Goal: Task Accomplishment & Management: Use online tool/utility

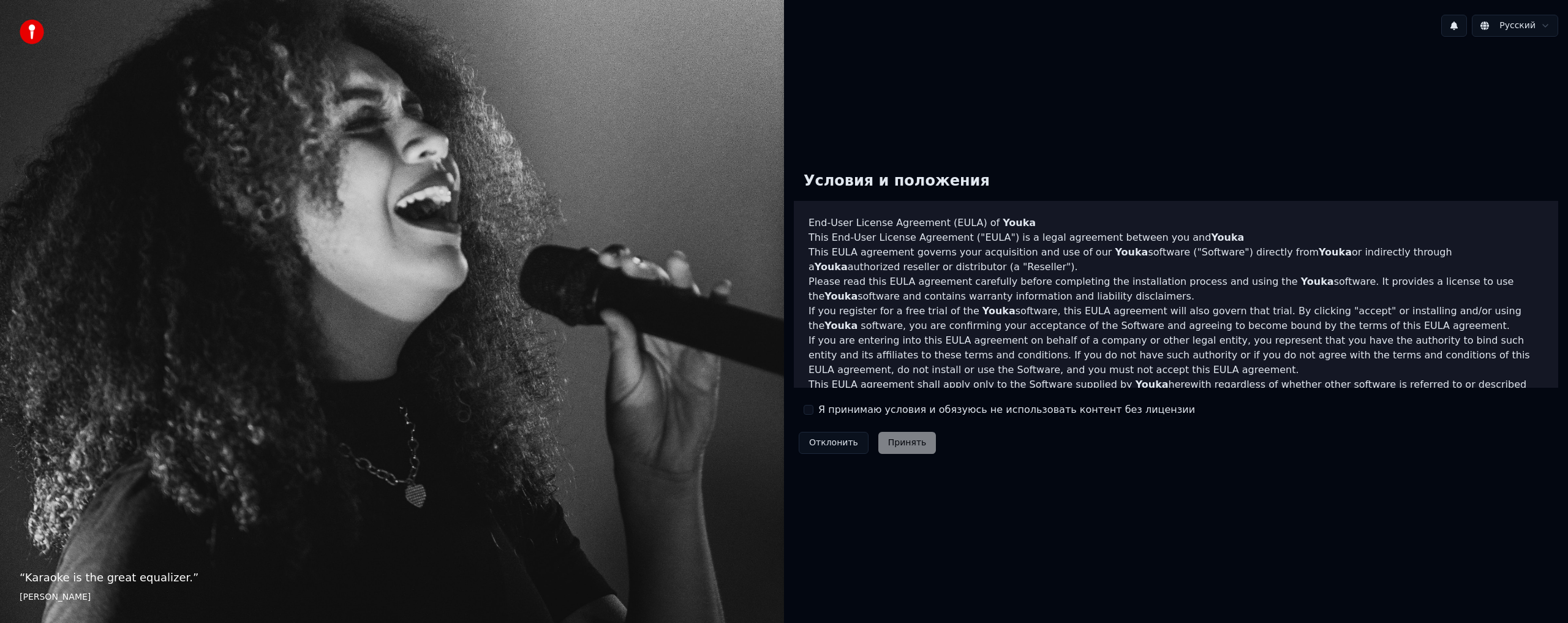
click at [896, 413] on label "Я принимаю условия и обязуюсь не использовать контент без лицензии" at bounding box center [1006, 410] width 377 height 15
click at [813, 413] on button "Я принимаю условия и обязуюсь не использовать контент без лицензии" at bounding box center [808, 409] width 10 height 10
click at [905, 446] on button "Принять" at bounding box center [907, 443] width 58 height 22
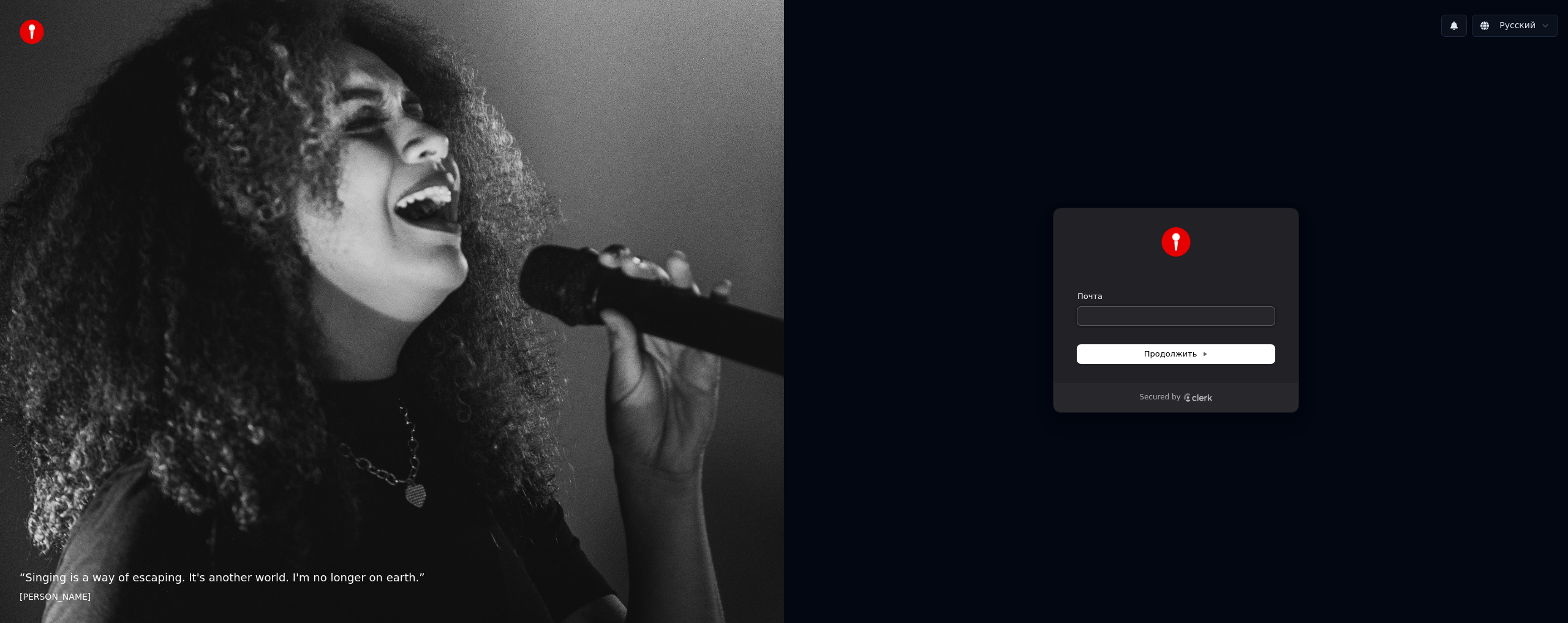
click at [1136, 310] on input "Почта" at bounding box center [1176, 316] width 197 height 18
type input "*"
click at [1077, 291] on button "submit" at bounding box center [1077, 291] width 0 height 0
type input "**********"
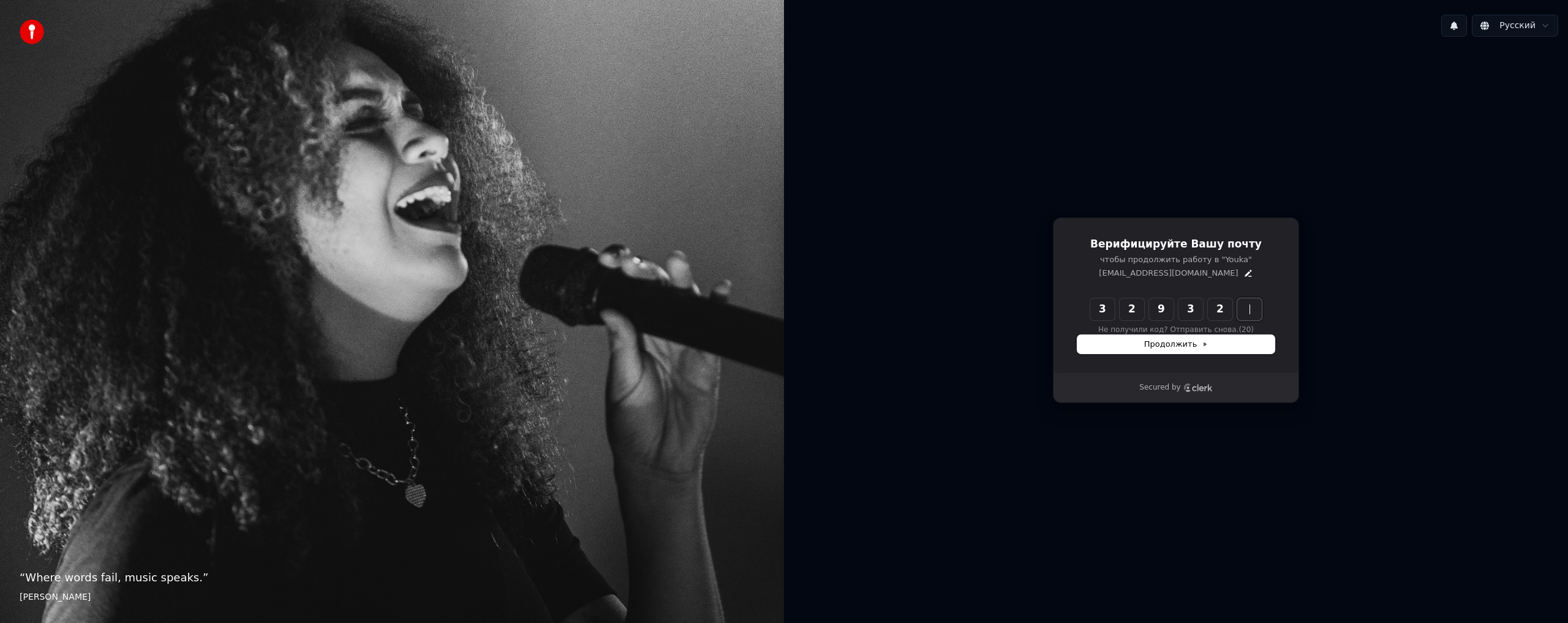
type input "******"
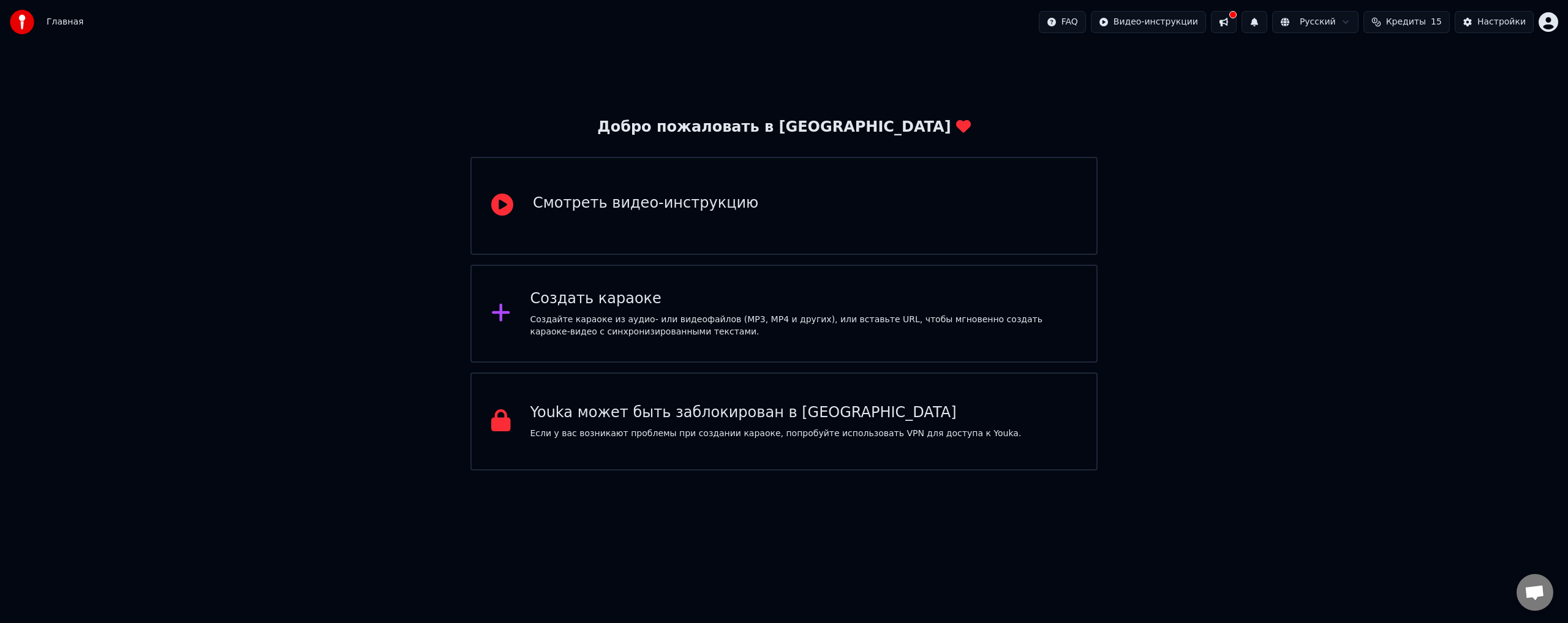
click at [962, 170] on div "Смотреть видео-инструкцию" at bounding box center [784, 205] width 627 height 98
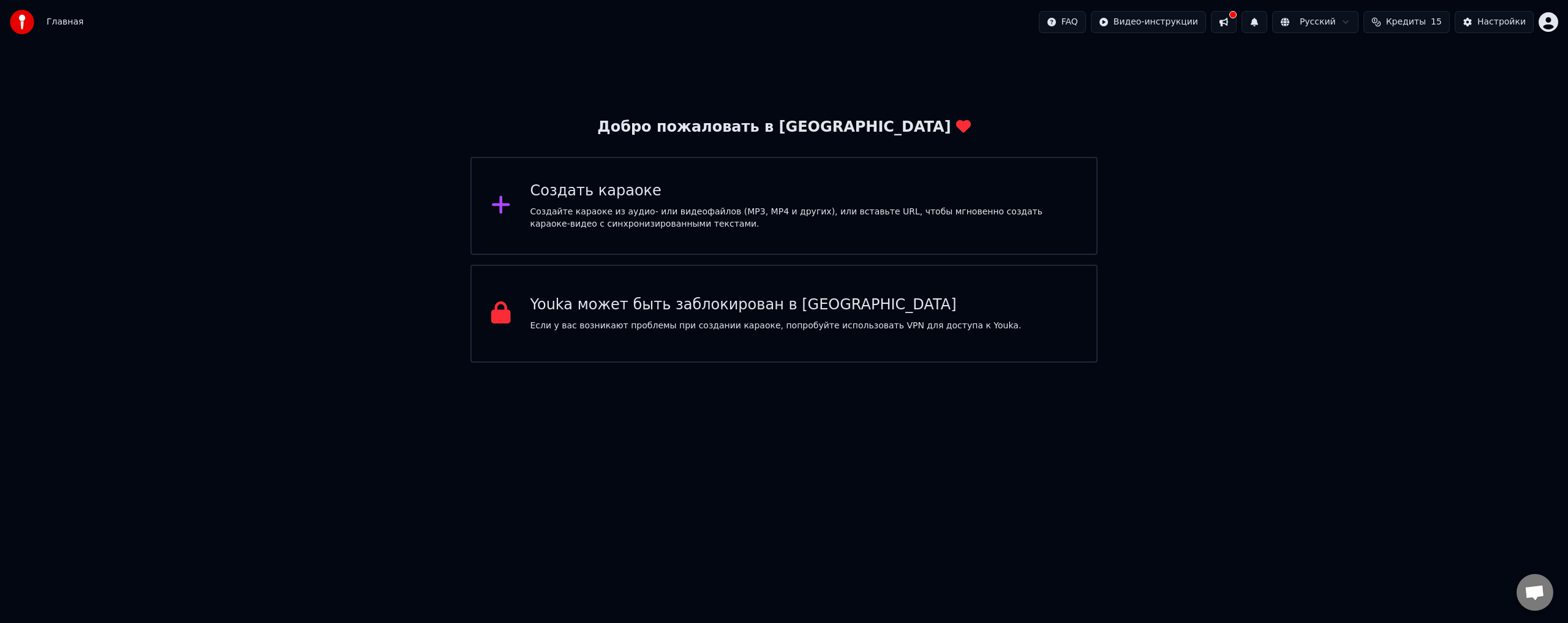
click at [1155, 23] on html "Главная FAQ Видео-инструкции Русский Кредиты 15 Настройки Добро пожаловать в Yo…" at bounding box center [784, 181] width 1568 height 363
click at [1179, 50] on div "Инструкция по быстрому запуску" at bounding box center [1181, 48] width 183 height 20
click at [1237, 23] on button at bounding box center [1224, 22] width 26 height 22
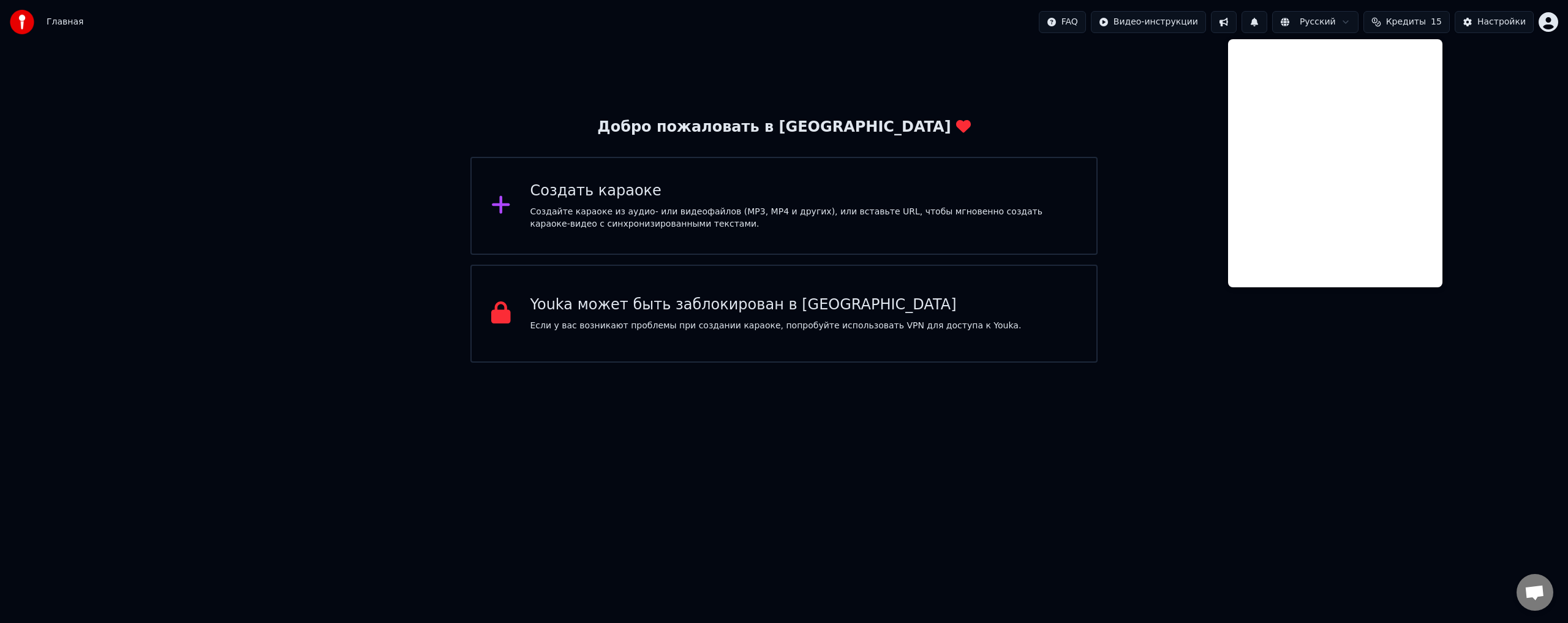
click at [1480, 146] on div "Добро пожаловать в Youka Создать караоке Создайте караоке из аудио- или видеофа…" at bounding box center [784, 204] width 1568 height 319
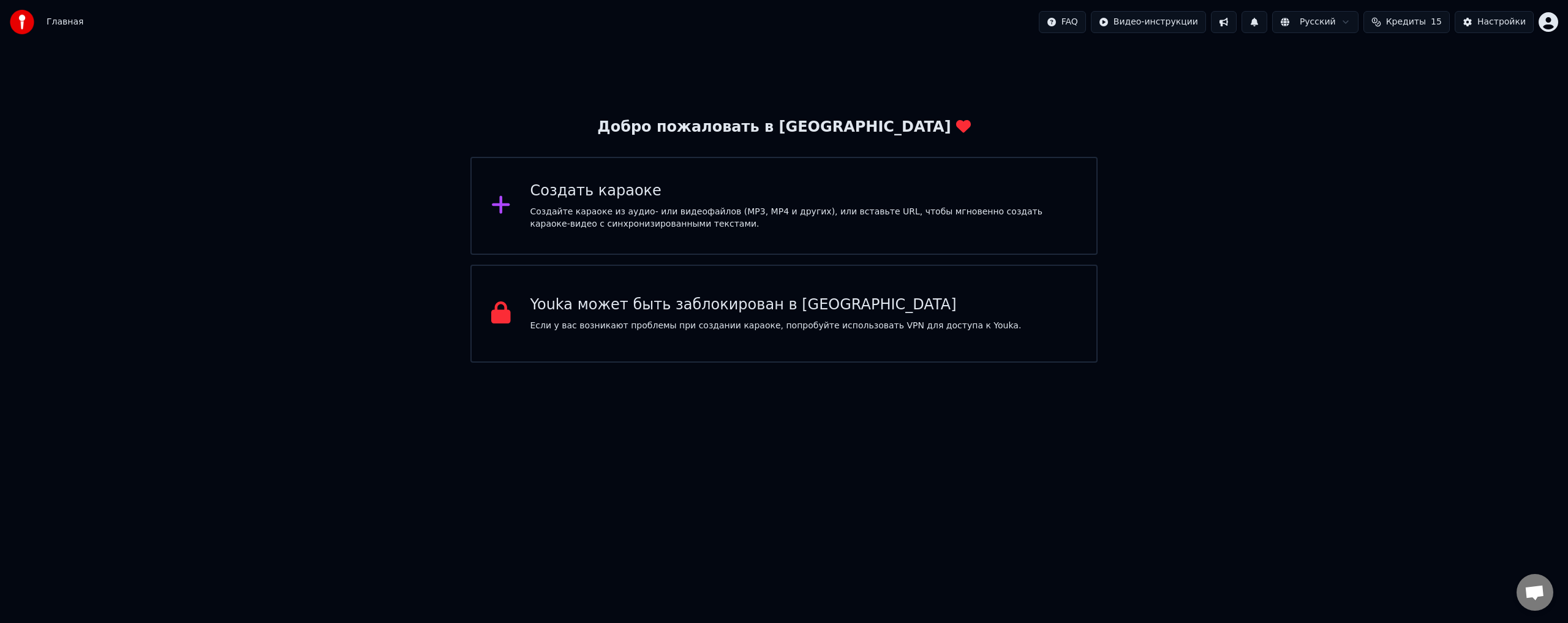
click at [1406, 24] on span "Кредиты" at bounding box center [1406, 22] width 40 height 12
click at [1340, 86] on td "15" at bounding box center [1337, 82] width 59 height 22
drag, startPoint x: 1347, startPoint y: 82, endPoint x: 1384, endPoint y: 86, distance: 37.2
click at [1347, 82] on td "15" at bounding box center [1337, 82] width 59 height 22
click at [1393, 83] on td "15" at bounding box center [1390, 82] width 47 height 22
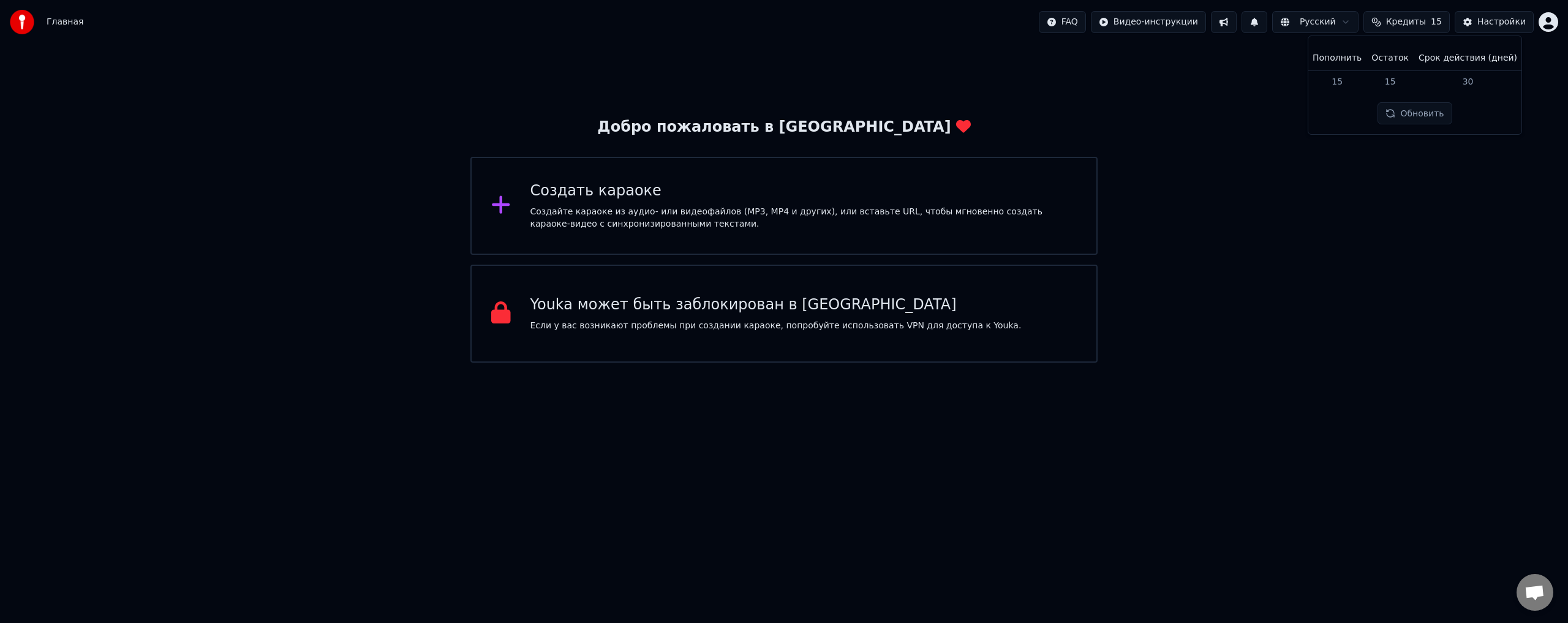
click at [1460, 76] on td "30" at bounding box center [1468, 82] width 109 height 22
click at [1420, 108] on button "Обновить" at bounding box center [1414, 113] width 74 height 22
click at [1419, 197] on div "Добро пожаловать в Youka Создать караоке Создайте караоке из аудио- или видеофа…" at bounding box center [784, 204] width 1568 height 319
click at [1492, 26] on div "Настройки" at bounding box center [1501, 22] width 48 height 12
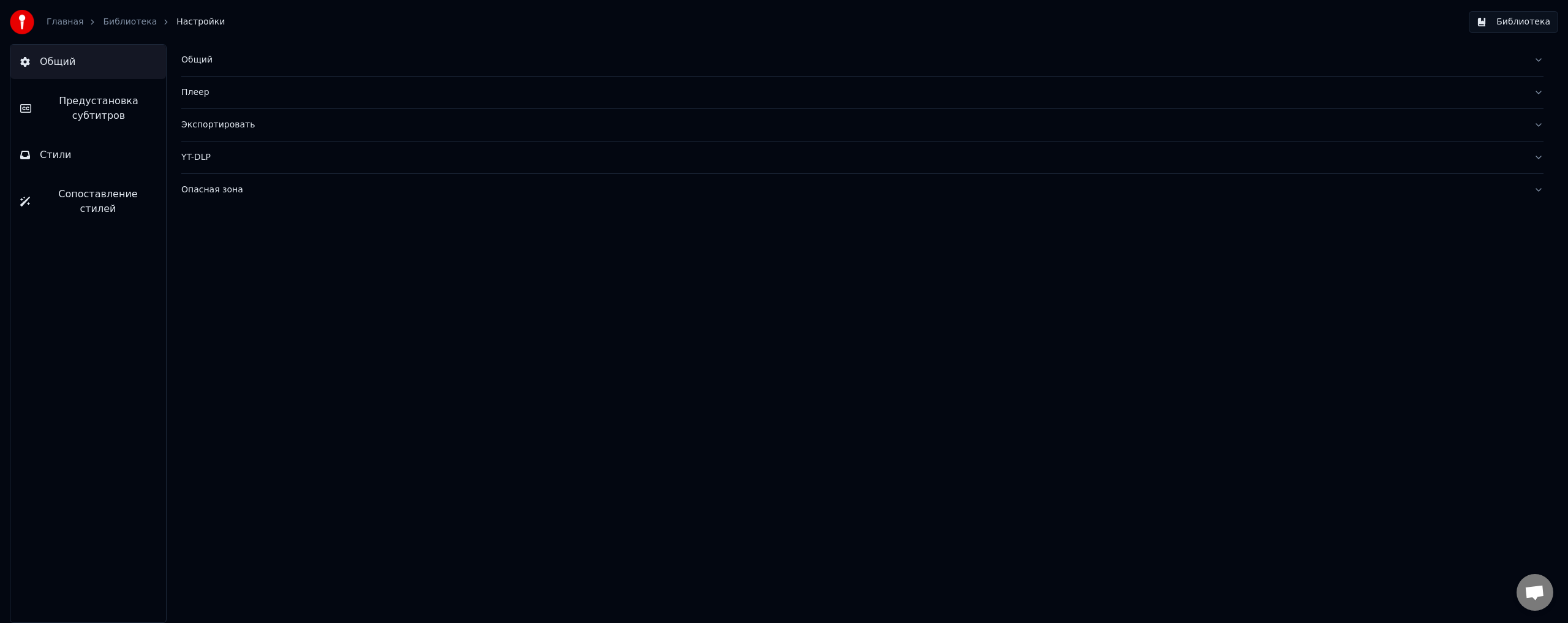
click at [312, 90] on div "Плеер" at bounding box center [853, 93] width 1343 height 12
click at [311, 95] on div "Плеер" at bounding box center [853, 93] width 1343 height 12
click at [140, 117] on span "Предустановка субтитров" at bounding box center [98, 109] width 115 height 29
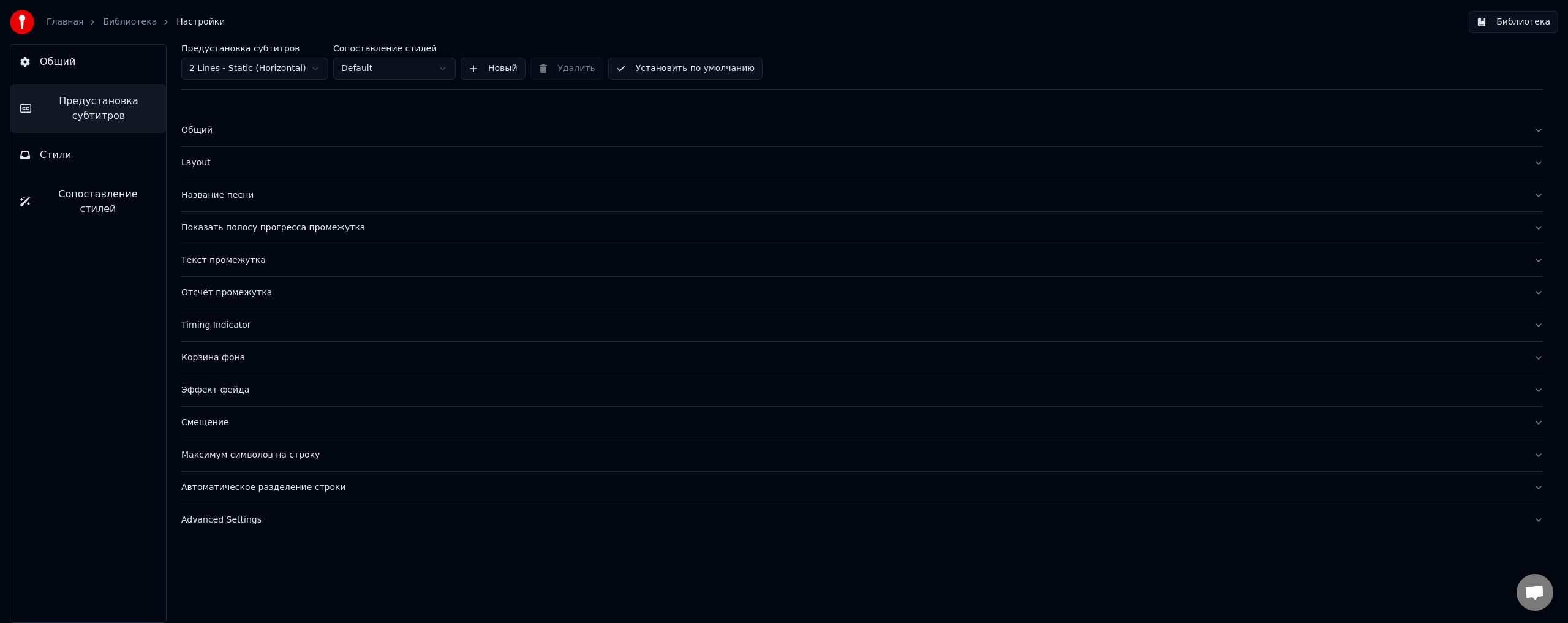
click at [77, 158] on button "Стили" at bounding box center [88, 155] width 156 height 35
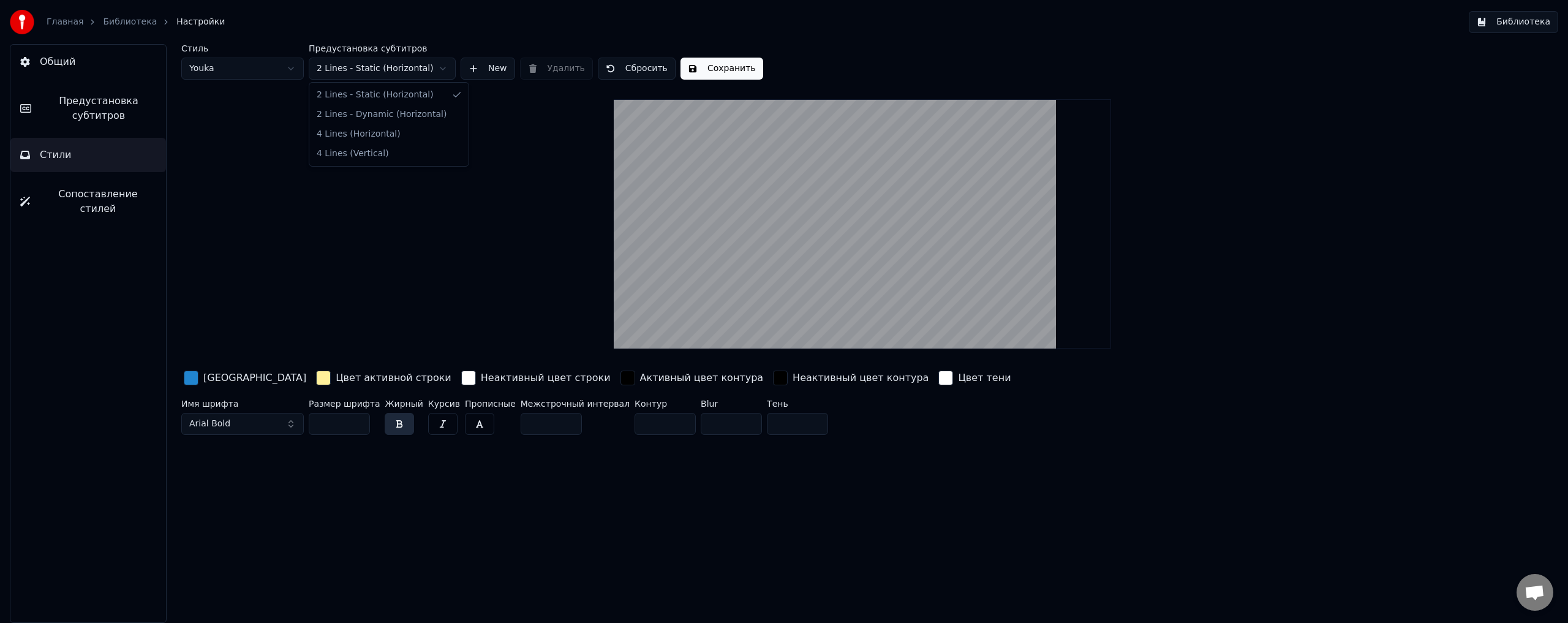
click at [390, 71] on html "Главная Библиотека Настройки Библиотека Общий Предустановка субтитров Стили Соп…" at bounding box center [784, 312] width 1568 height 623
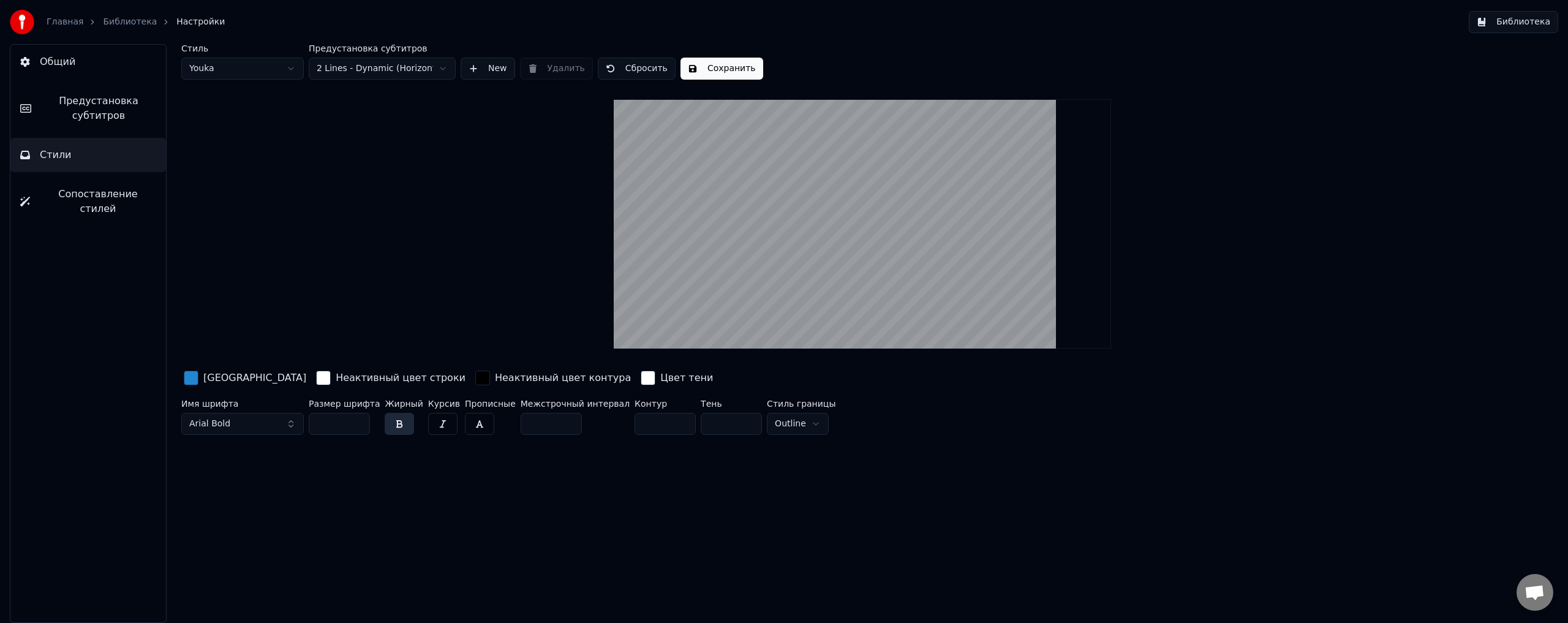
click at [399, 68] on html "Главная Библиотека Настройки Библиотека Общий Предустановка субтитров Стили Соп…" at bounding box center [784, 312] width 1568 height 623
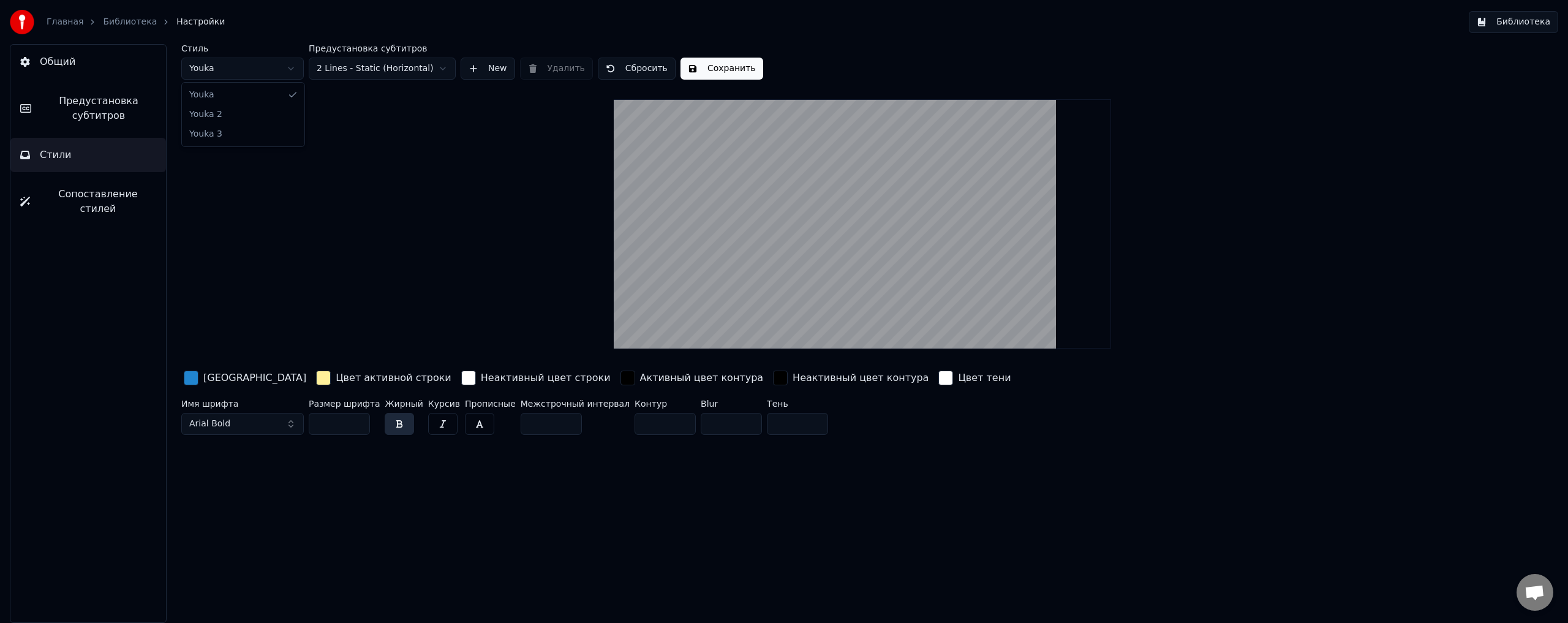
click at [283, 71] on html "Главная Библиотека Настройки Библиотека Общий Предустановка субтитров Стили Соп…" at bounding box center [784, 312] width 1568 height 623
click at [278, 68] on html "Главная Библиотека Настройки Библиотека Общий Предустановка субтитров Стили Соп…" at bounding box center [784, 312] width 1568 height 623
click at [272, 61] on html "Главная Библиотека Настройки Библиотека Общий Предустановка субтитров Стили Соп…" at bounding box center [784, 312] width 1568 height 623
click at [115, 75] on button "Общий" at bounding box center [88, 62] width 156 height 35
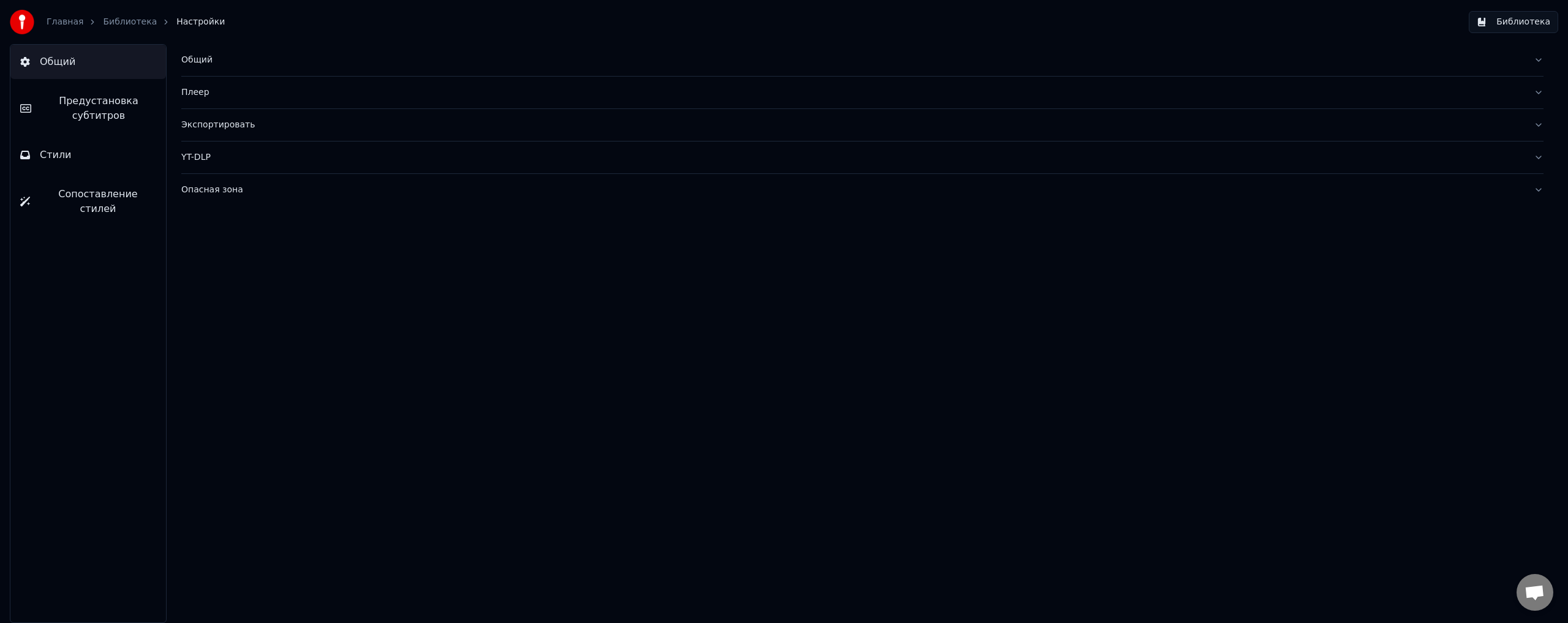
click at [138, 24] on link "Библиотека" at bounding box center [129, 22] width 54 height 12
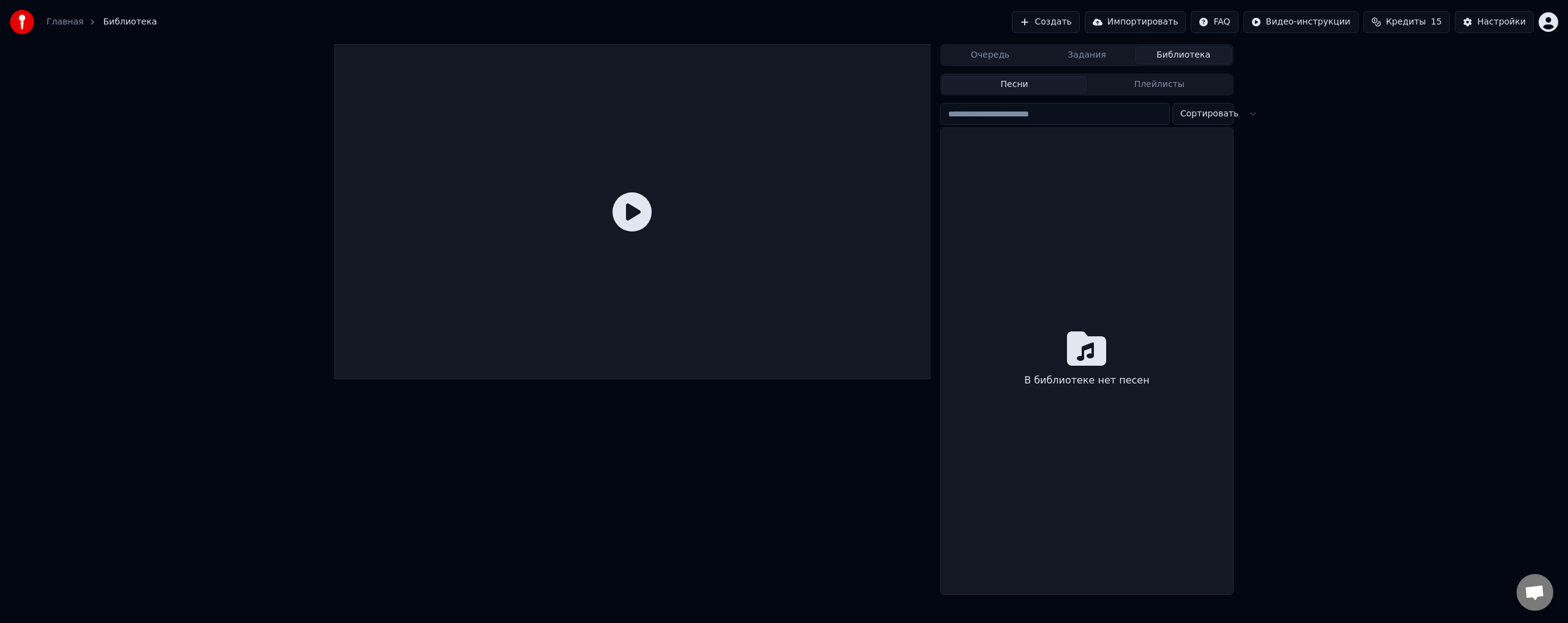
click at [1077, 24] on button "Создать" at bounding box center [1046, 22] width 68 height 22
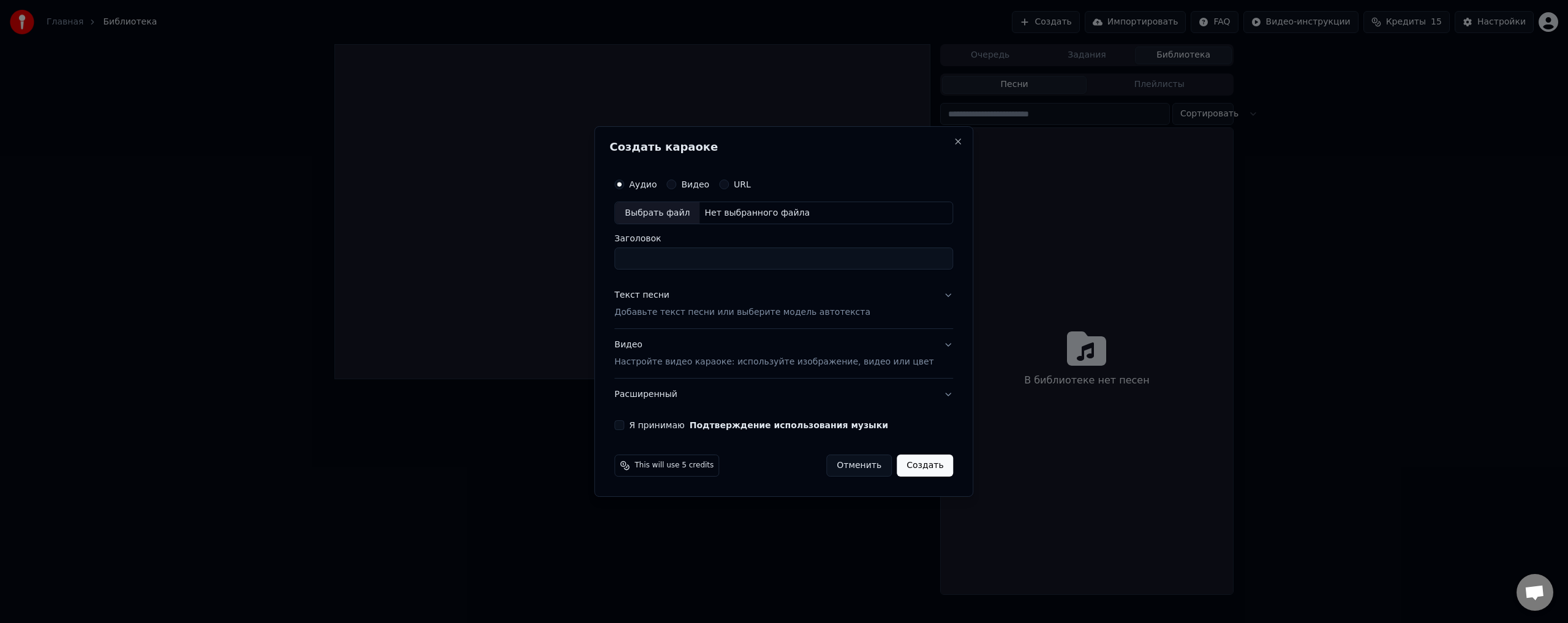
click at [729, 186] on button "URL" at bounding box center [723, 184] width 10 height 10
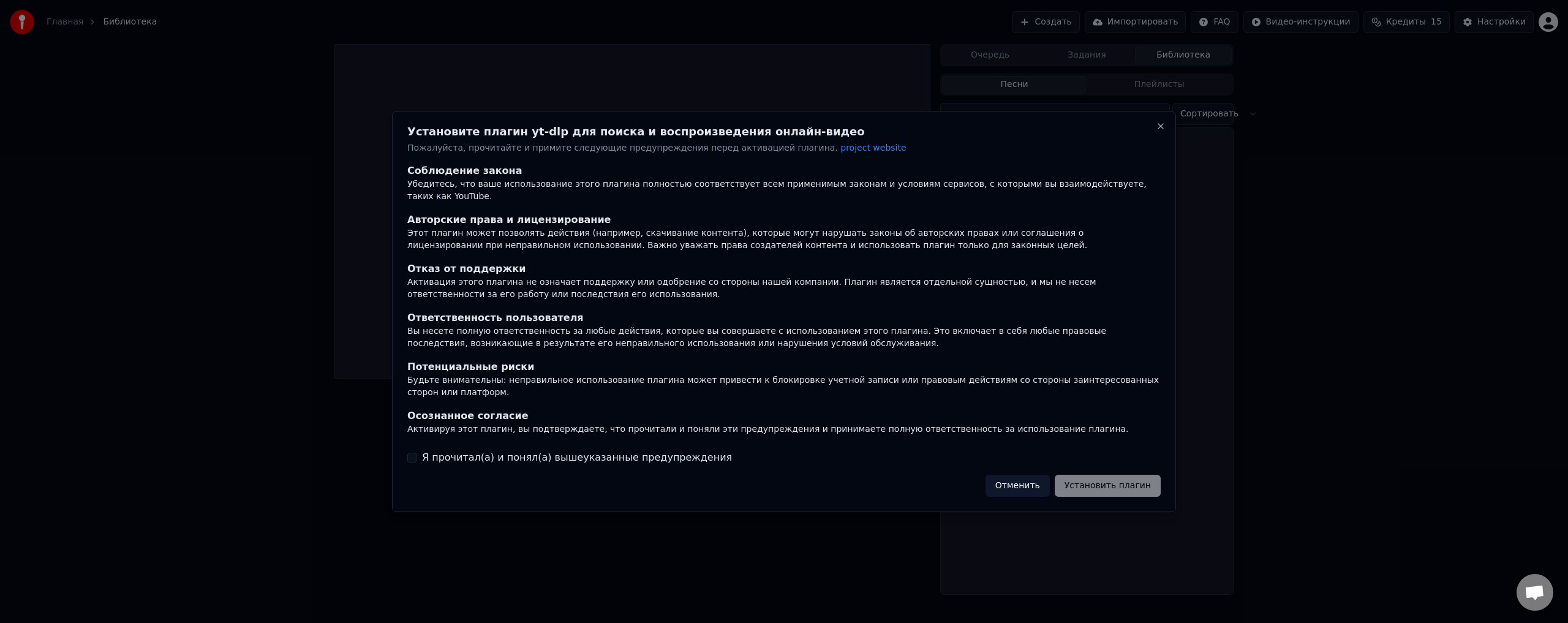
click at [604, 450] on label "Я прочитал(а) и понял(а) вышеуказанные предупреждения" at bounding box center [577, 458] width 310 height 15
click at [417, 453] on button "Я прочитал(а) и понял(а) вышеуказанные предупреждения" at bounding box center [412, 457] width 10 height 10
click at [1111, 475] on button "Установить плагин" at bounding box center [1108, 486] width 106 height 22
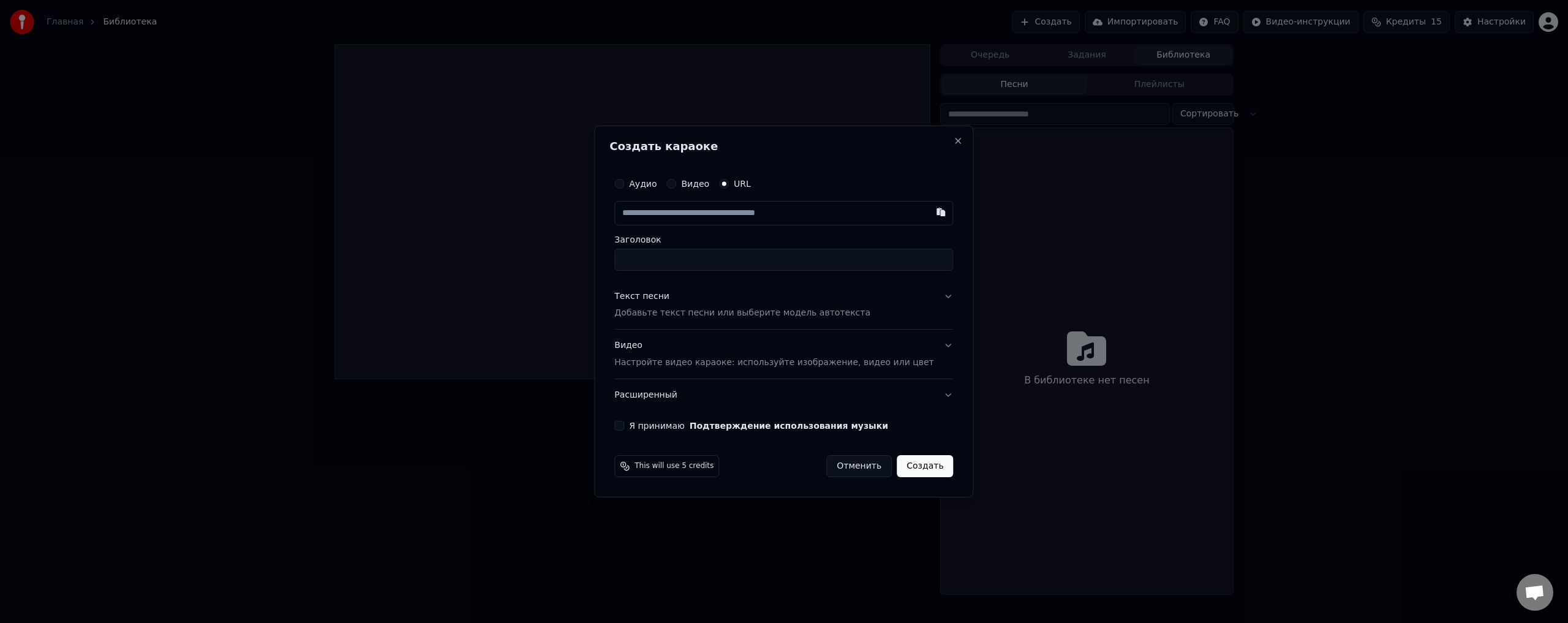
click at [749, 262] on input "Заголовок" at bounding box center [783, 260] width 339 height 22
click at [834, 463] on button "Отменить" at bounding box center [859, 467] width 65 height 22
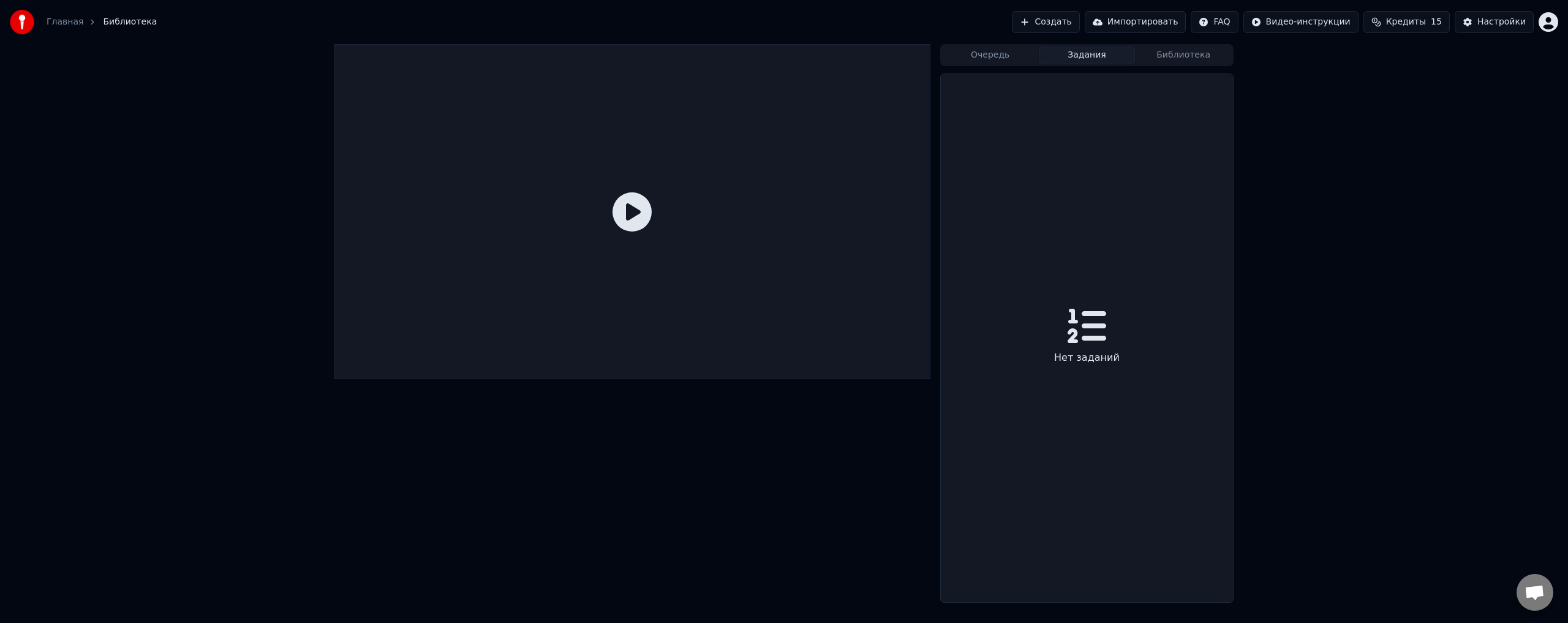
click at [1072, 55] on button "Задания" at bounding box center [1087, 55] width 97 height 18
click at [1016, 54] on button "Очередь" at bounding box center [990, 55] width 97 height 18
click at [1181, 57] on button "Библиотека" at bounding box center [1183, 55] width 97 height 18
click at [1056, 123] on input "search" at bounding box center [1055, 114] width 230 height 22
click at [1250, 115] on div "Очередь Задания Библиотека Песни Плейлисты Сортировать В библиотеке нет песен" at bounding box center [784, 320] width 1568 height 551
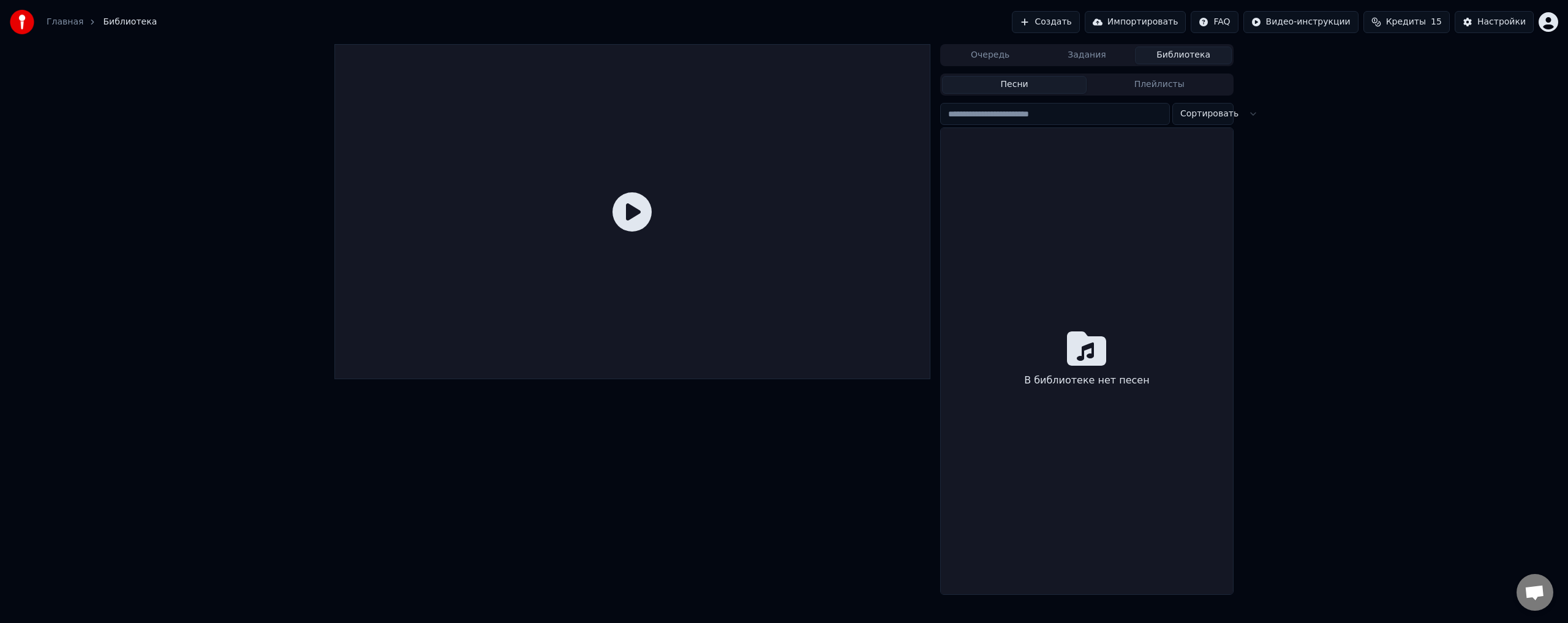
click at [1246, 112] on div "Очередь Задания Библиотека Песни Плейлисты Сортировать В библиотеке нет песен" at bounding box center [784, 320] width 1568 height 551
drag, startPoint x: 1354, startPoint y: 137, endPoint x: 1247, endPoint y: 256, distance: 160.0
click at [1354, 139] on div "Очередь Задания Библиотека Песни Плейлисты Сортировать В библиотеке нет песен" at bounding box center [784, 320] width 1568 height 551
click at [1245, 111] on div "Очередь Задания Библиотека Песни Плейлисты Сортировать В библиотеке нет песен" at bounding box center [784, 320] width 1568 height 551
click at [1246, 116] on div "Очередь Задания Библиотека Песни Плейлисты Сортировать В библиотеке нет песен" at bounding box center [784, 320] width 1568 height 551
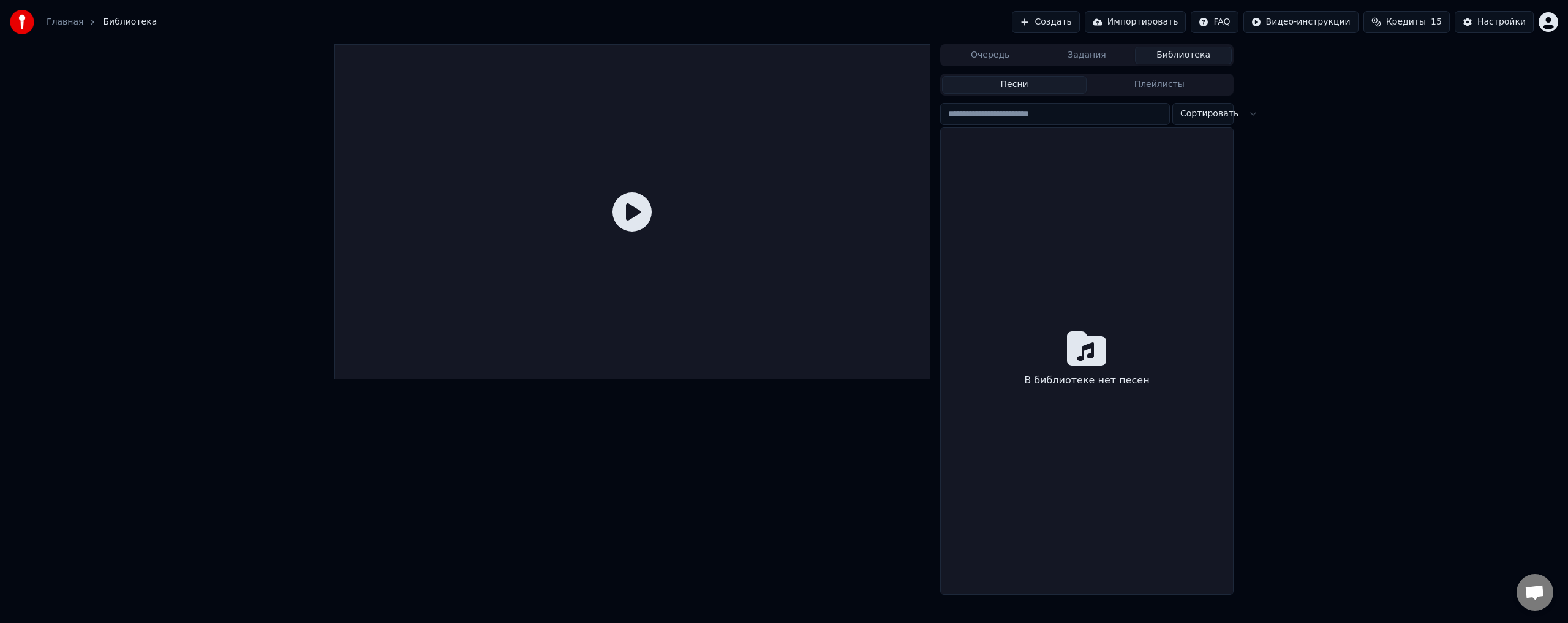
drag, startPoint x: 1437, startPoint y: 204, endPoint x: 1412, endPoint y: 206, distance: 25.1
click at [1437, 206] on div "Очередь Задания Библиотека Песни Плейлисты Сортировать В библиотеке нет песен" at bounding box center [784, 320] width 1568 height 551
click at [1487, 21] on div "Настройки" at bounding box center [1501, 22] width 48 height 12
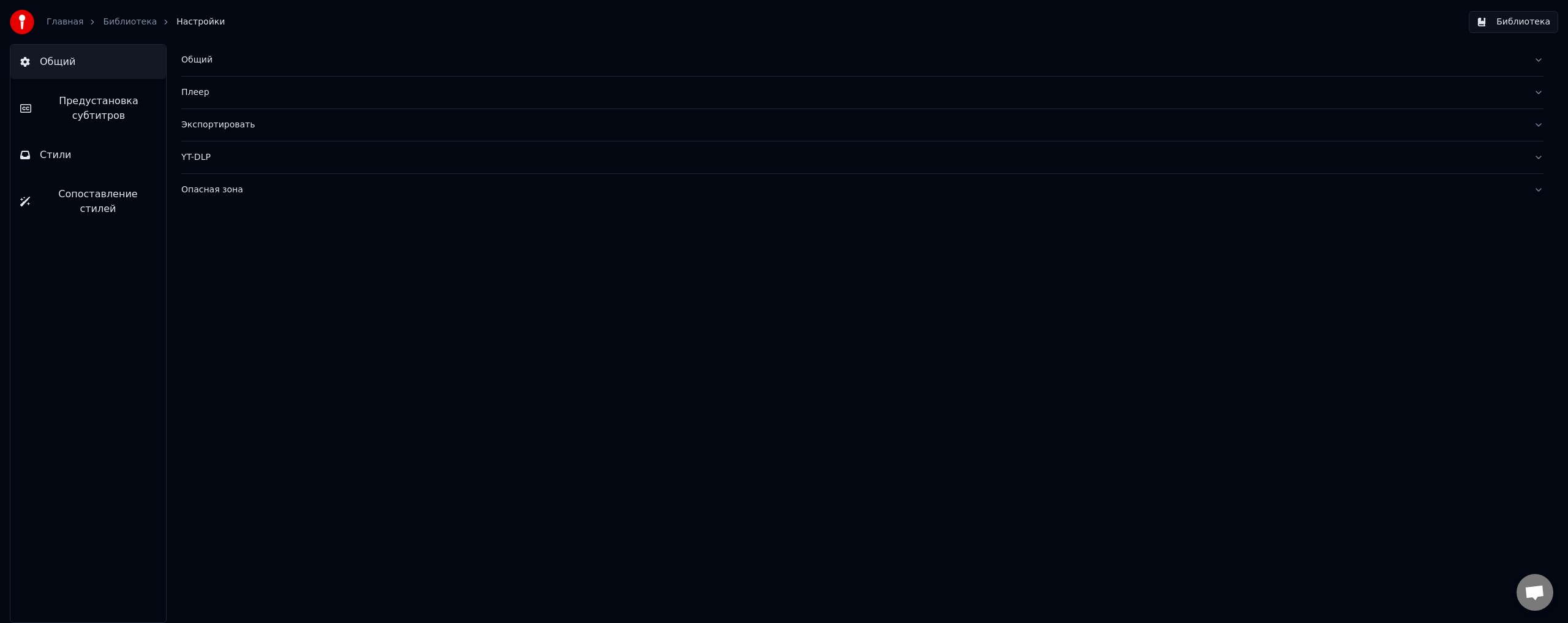
click at [131, 24] on link "Библиотека" at bounding box center [129, 22] width 54 height 12
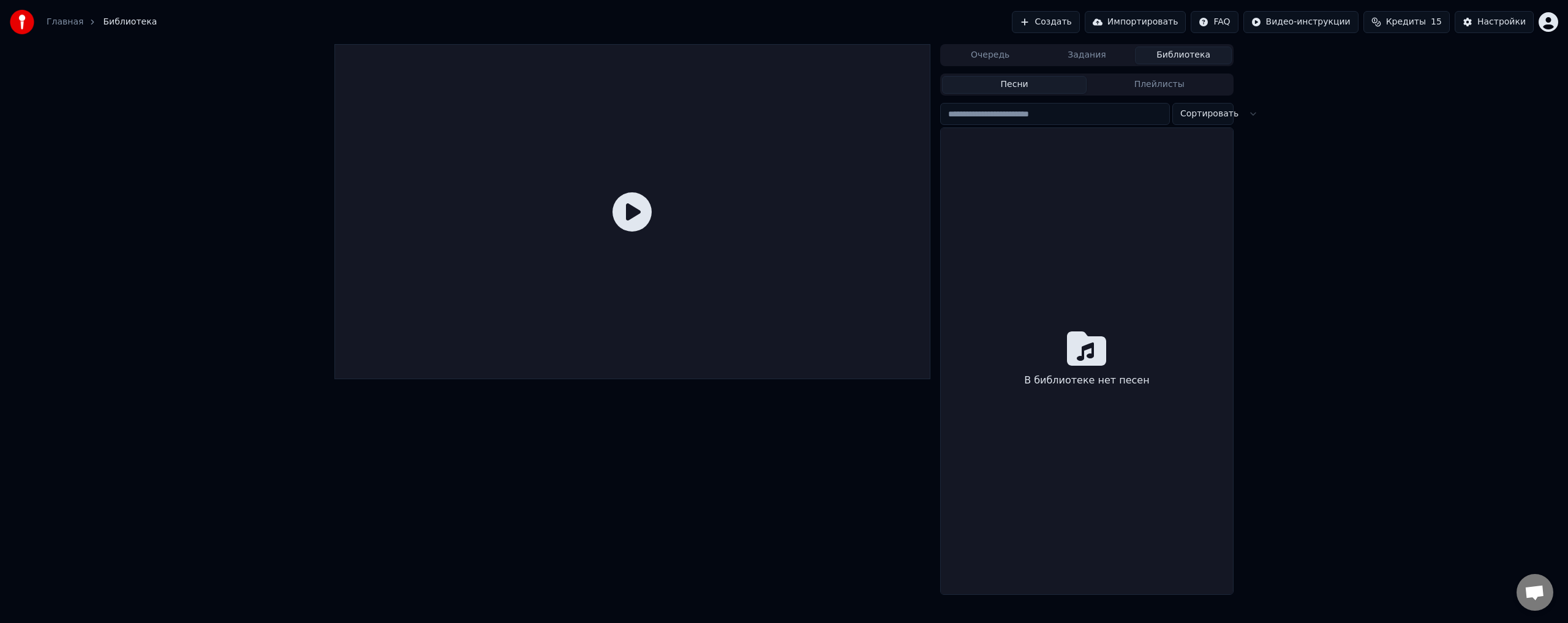
click at [27, 19] on img at bounding box center [21, 21] width 24 height 24
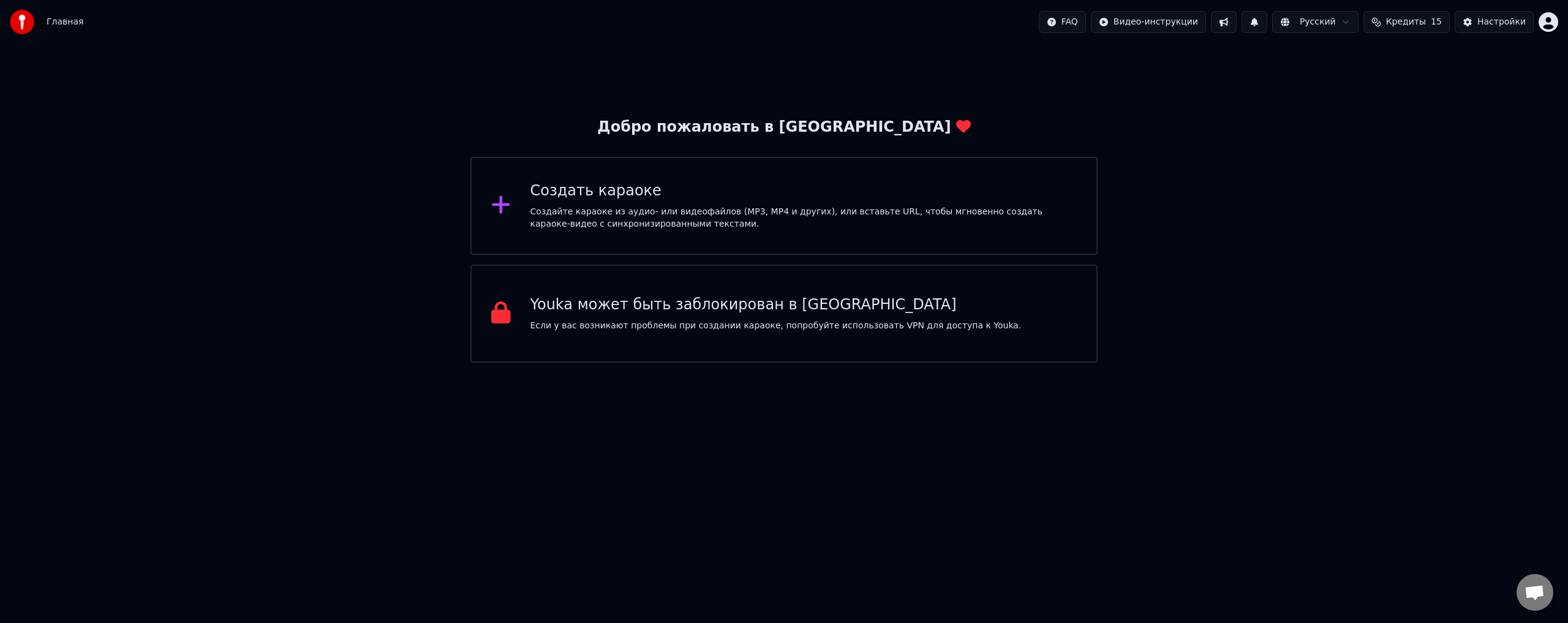
click at [790, 195] on div "Создать караоке" at bounding box center [803, 191] width 547 height 20
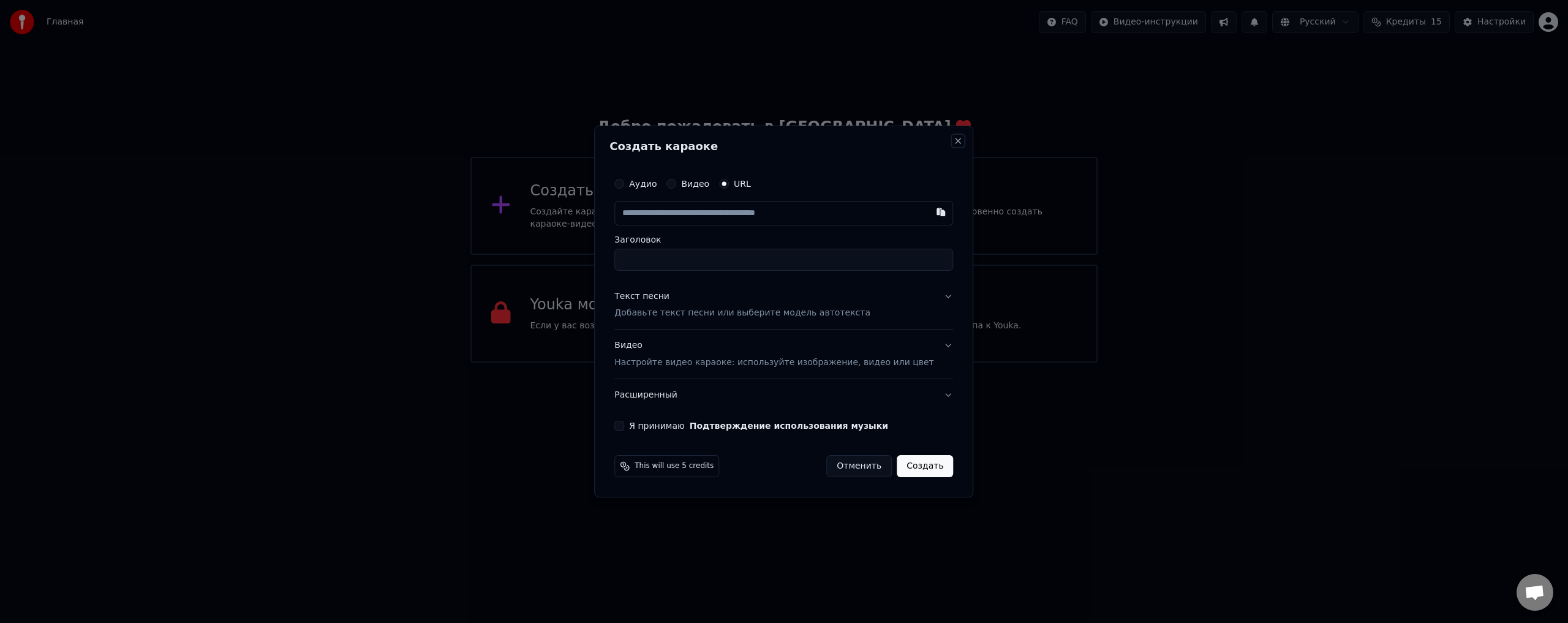
click at [953, 138] on button "Close" at bounding box center [958, 140] width 10 height 10
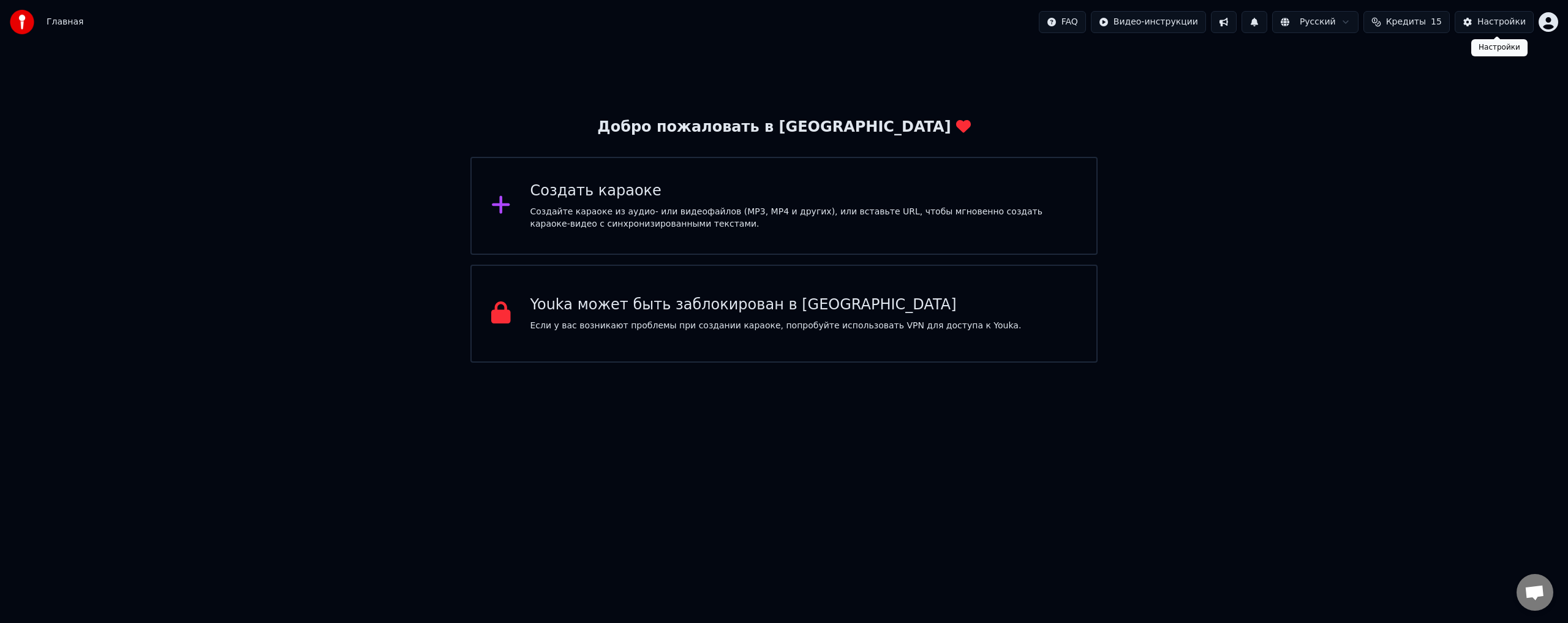
click at [1487, 19] on div "Настройки" at bounding box center [1501, 22] width 48 height 12
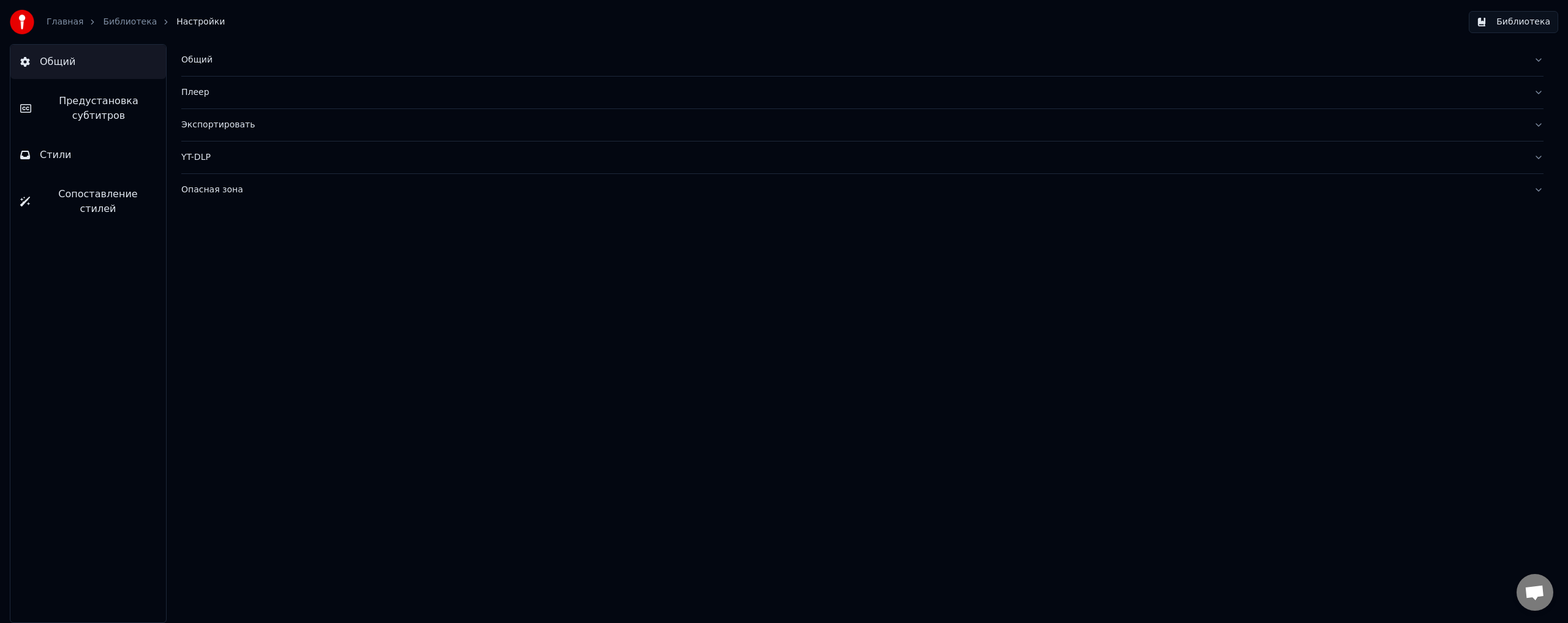
click at [134, 17] on link "Библиотека" at bounding box center [129, 22] width 54 height 12
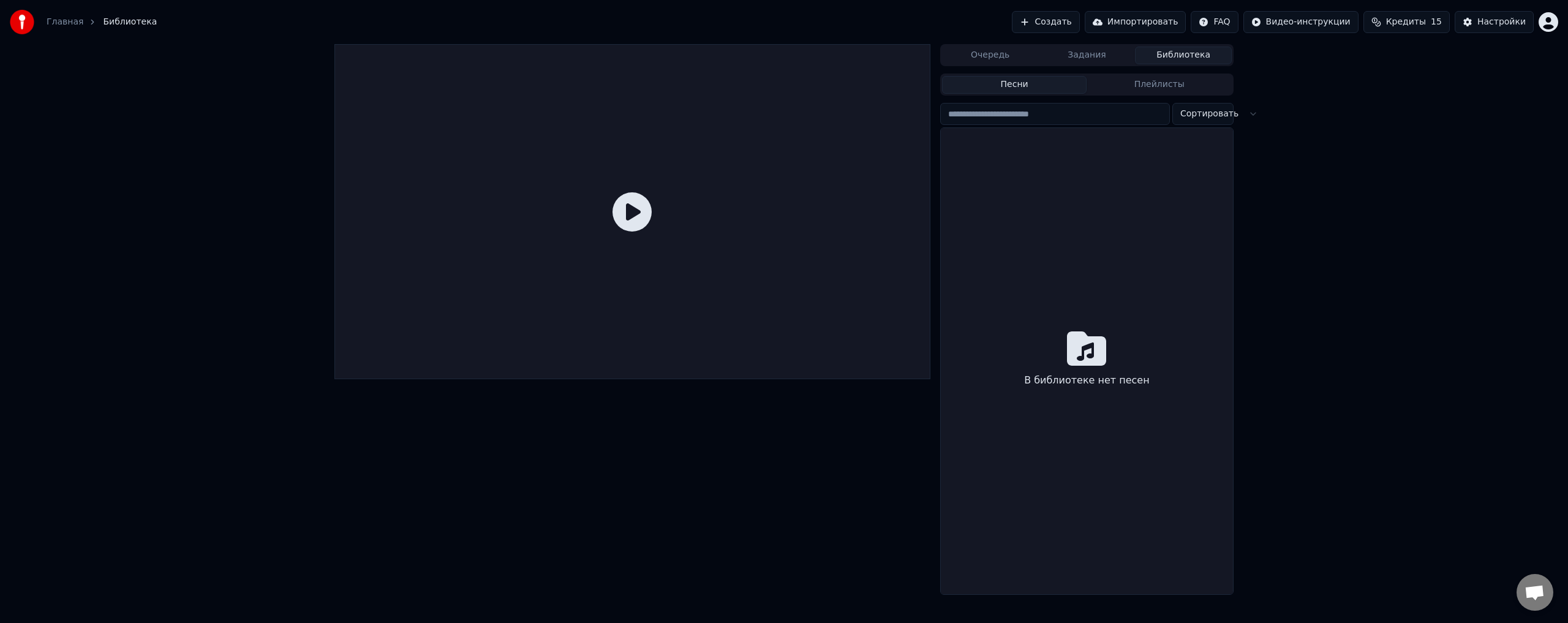
click at [1144, 83] on button "Плейлисты" at bounding box center [1159, 84] width 145 height 18
click at [1034, 81] on button "Песни" at bounding box center [1014, 84] width 145 height 18
click at [1120, 85] on button "Плейлисты" at bounding box center [1159, 84] width 145 height 18
click at [1121, 267] on div "Нет плейлистов" at bounding box center [1087, 352] width 292 height 497
click at [1063, 330] on div "Нет плейлистов" at bounding box center [1087, 352] width 292 height 497
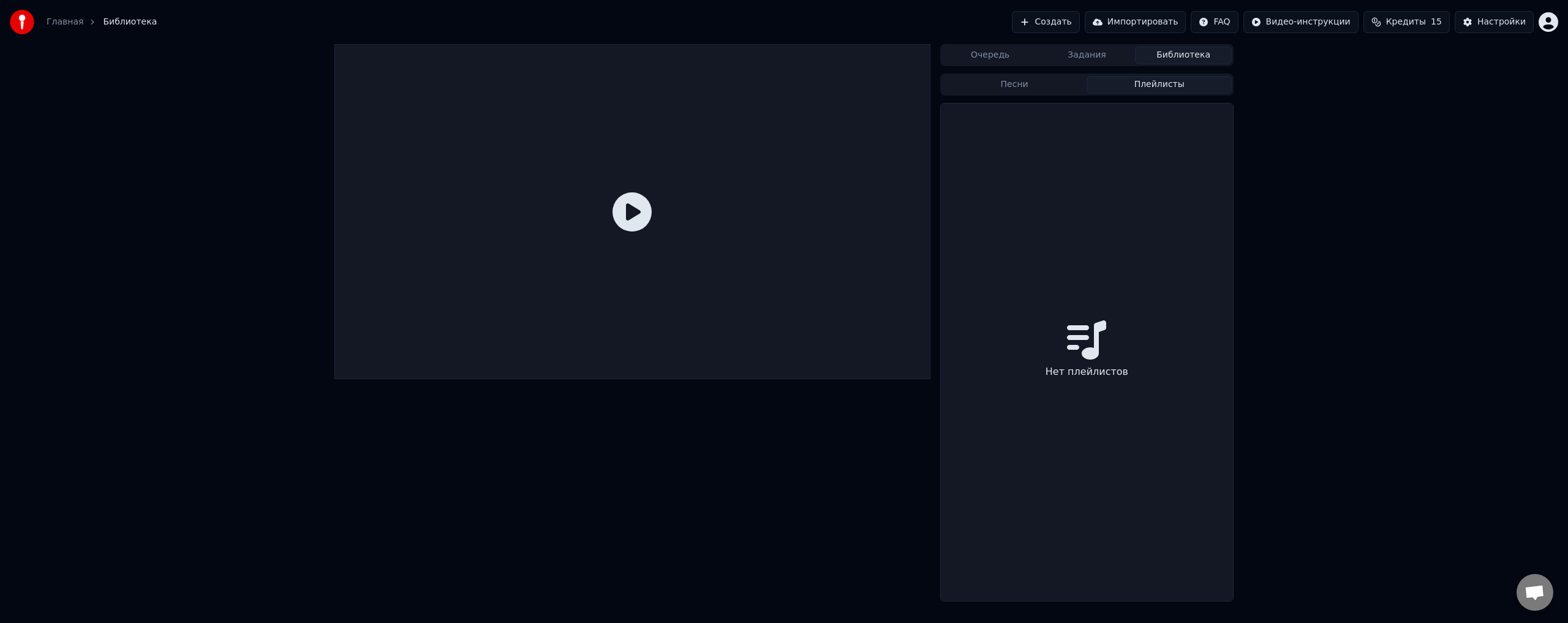
drag, startPoint x: 1061, startPoint y: 337, endPoint x: 1056, endPoint y: 319, distance: 18.7
click at [1058, 339] on div "Нет плейлистов" at bounding box center [1087, 352] width 292 height 497
click at [1056, 319] on div "Нет плейлистов" at bounding box center [1087, 352] width 292 height 497
click at [1097, 329] on icon at bounding box center [1086, 339] width 39 height 39
click at [1069, 317] on div "Нет плейлистов" at bounding box center [1087, 352] width 292 height 497
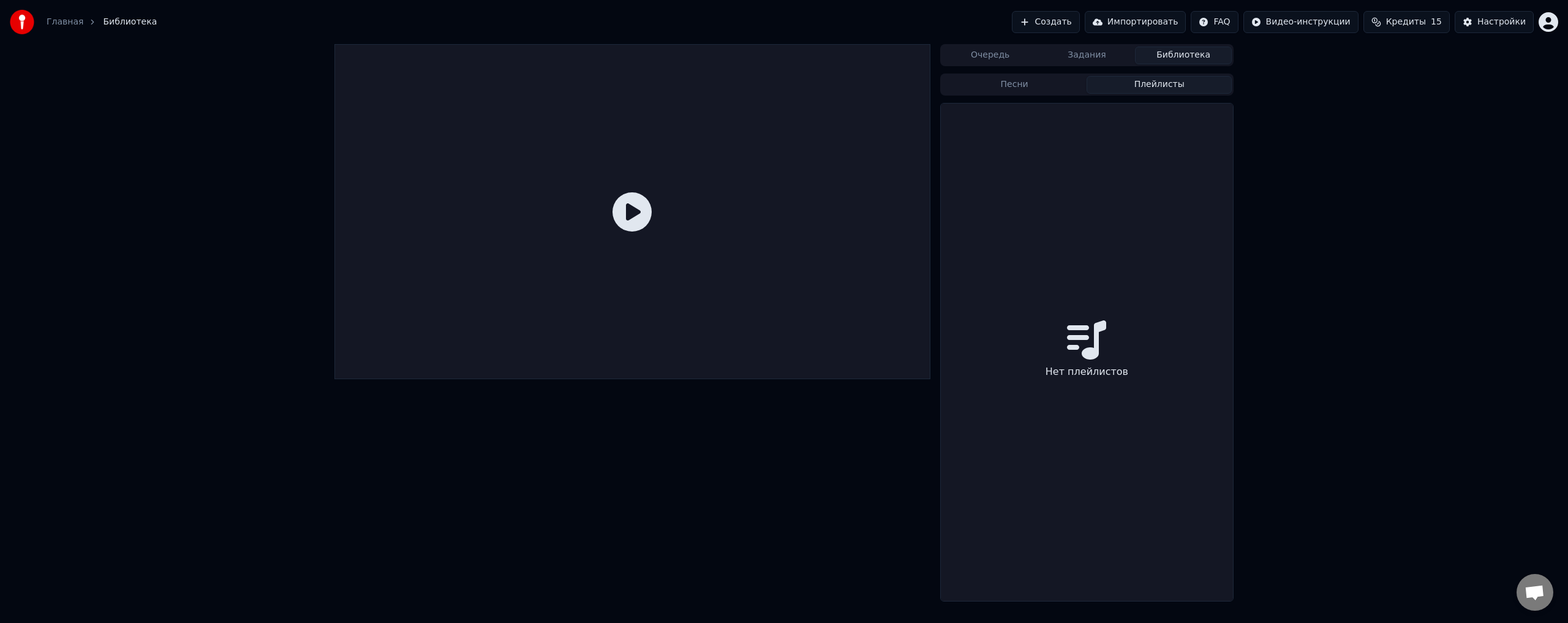
drag, startPoint x: 1063, startPoint y: 312, endPoint x: 1052, endPoint y: 298, distance: 17.8
click at [1064, 312] on div "Нет плейлистов" at bounding box center [1087, 352] width 292 height 497
click at [1159, 24] on button "Импортировать" at bounding box center [1135, 22] width 101 height 22
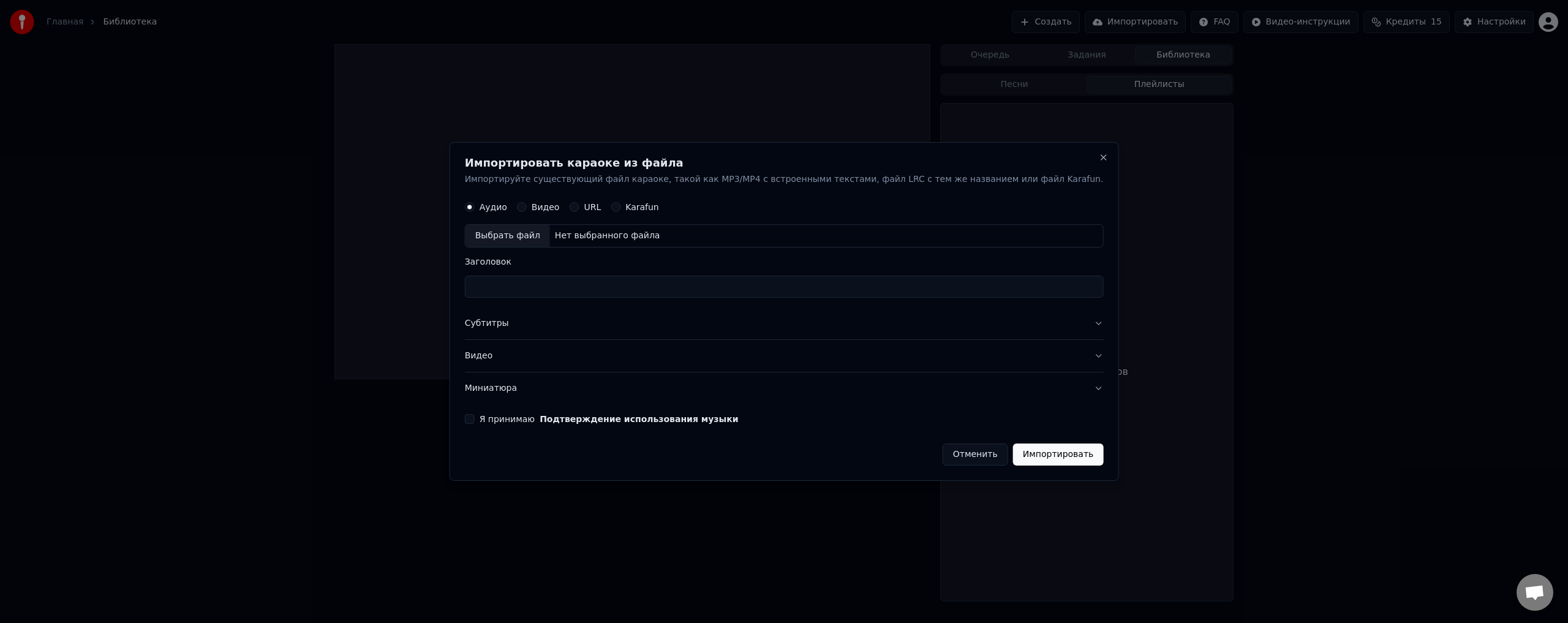
click at [601, 208] on label "URL" at bounding box center [592, 208] width 17 height 9
click at [579, 208] on button "URL" at bounding box center [574, 207] width 10 height 10
click at [664, 236] on input "text" at bounding box center [784, 236] width 639 height 24
click at [1098, 158] on button "Close" at bounding box center [1102, 156] width 10 height 10
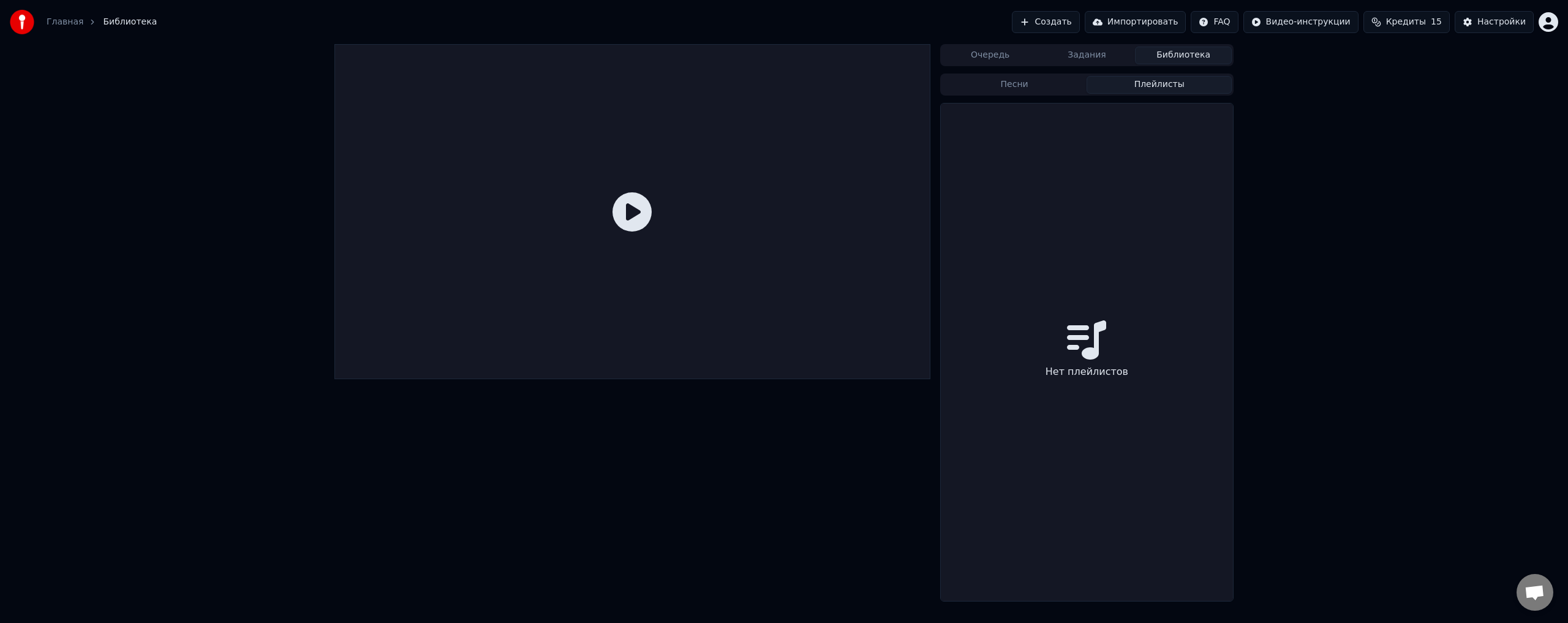
click at [1152, 26] on button "Импортировать" at bounding box center [1135, 22] width 101 height 22
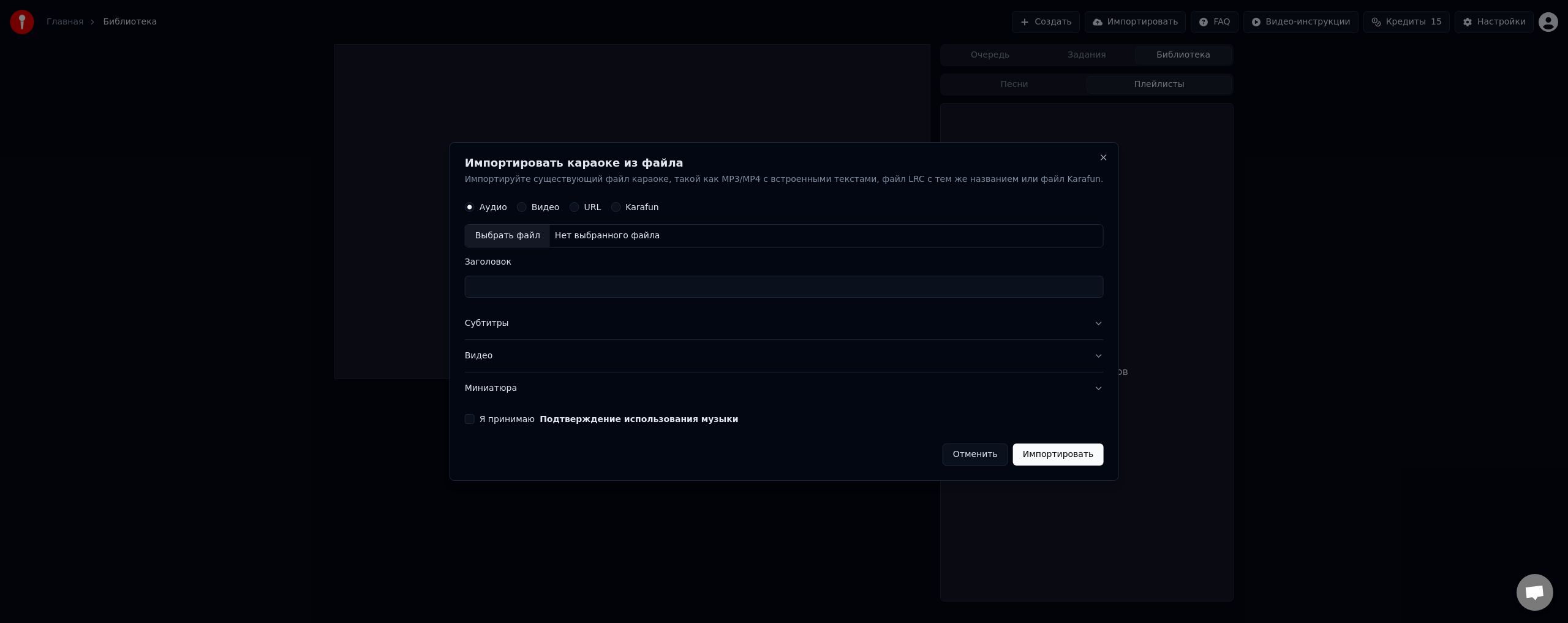
click at [659, 207] on label "Karafun" at bounding box center [642, 208] width 34 height 9
click at [621, 207] on button "Karafun" at bounding box center [615, 207] width 10 height 10
click at [601, 208] on label "URL" at bounding box center [592, 208] width 17 height 9
click at [579, 208] on button "URL" at bounding box center [574, 207] width 10 height 10
click at [627, 231] on input "text" at bounding box center [784, 236] width 639 height 24
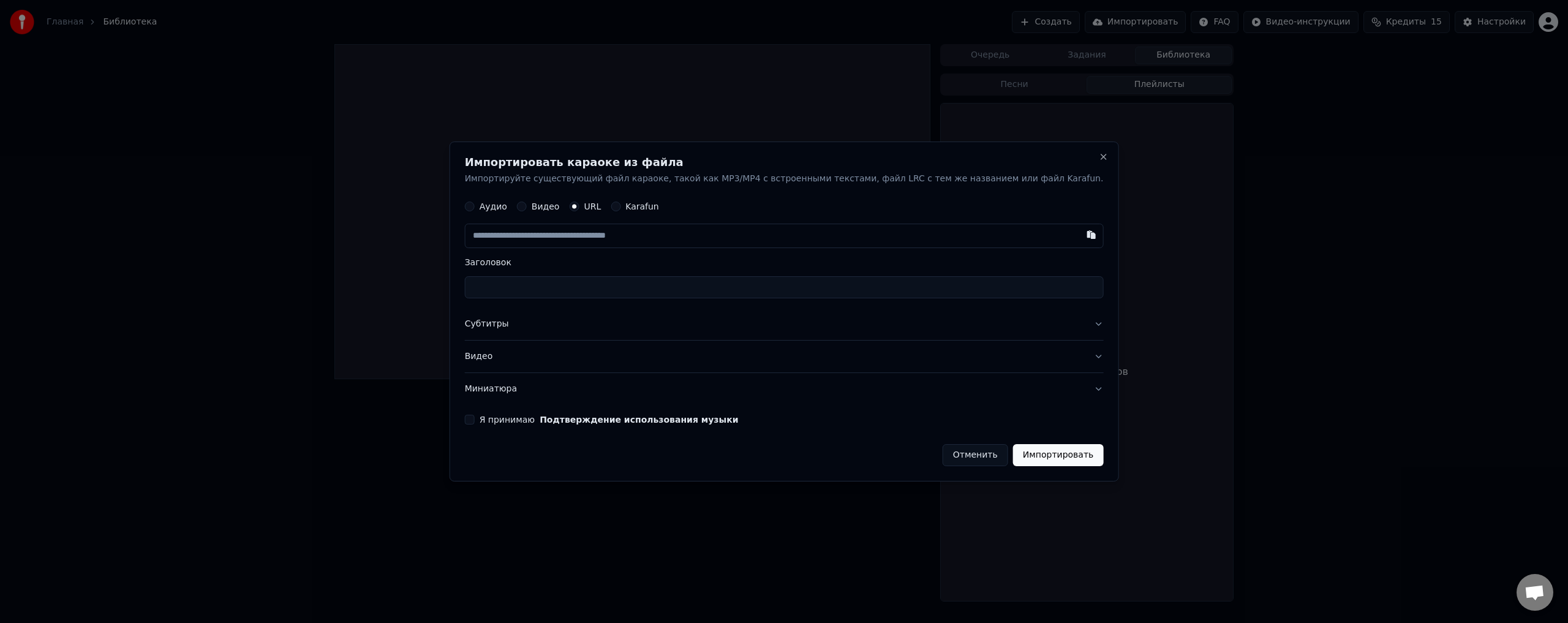
paste input "**********"
type input "**********"
click at [1050, 357] on button "Видео" at bounding box center [784, 356] width 639 height 32
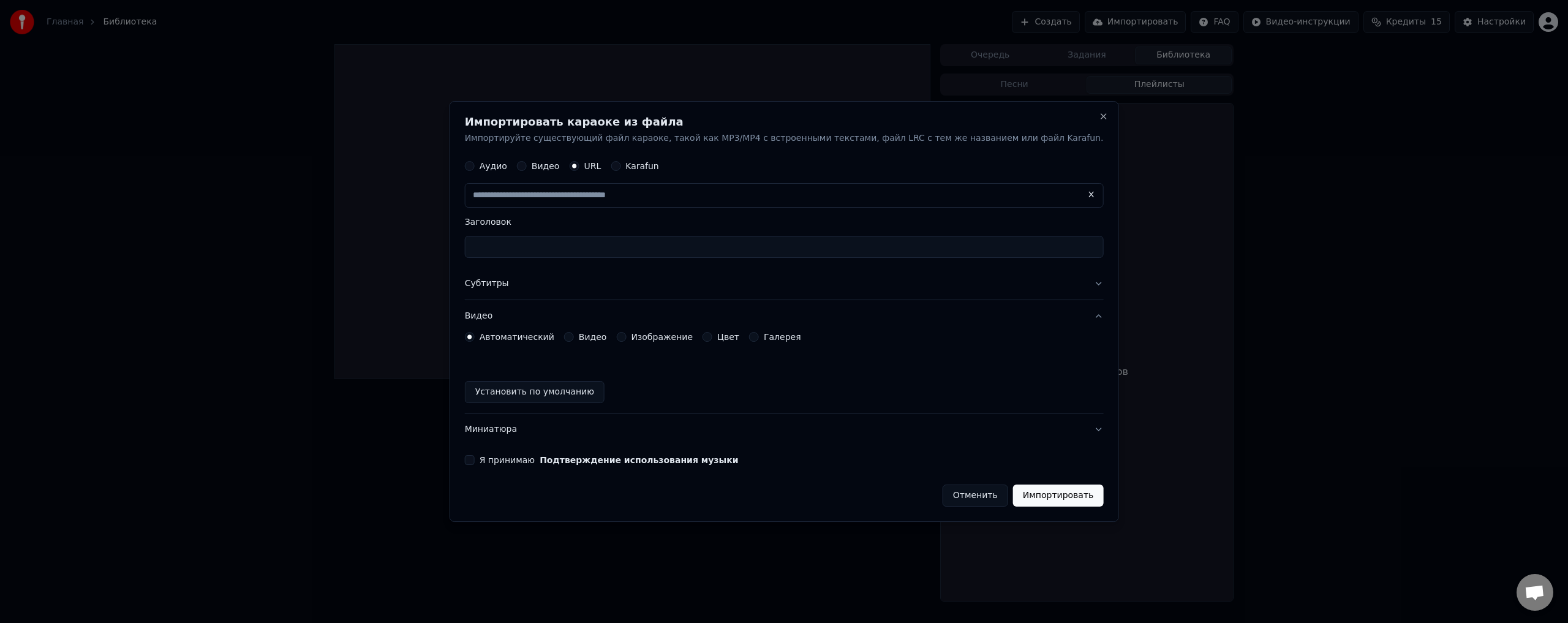
click at [1045, 318] on button "Видео" at bounding box center [784, 316] width 639 height 32
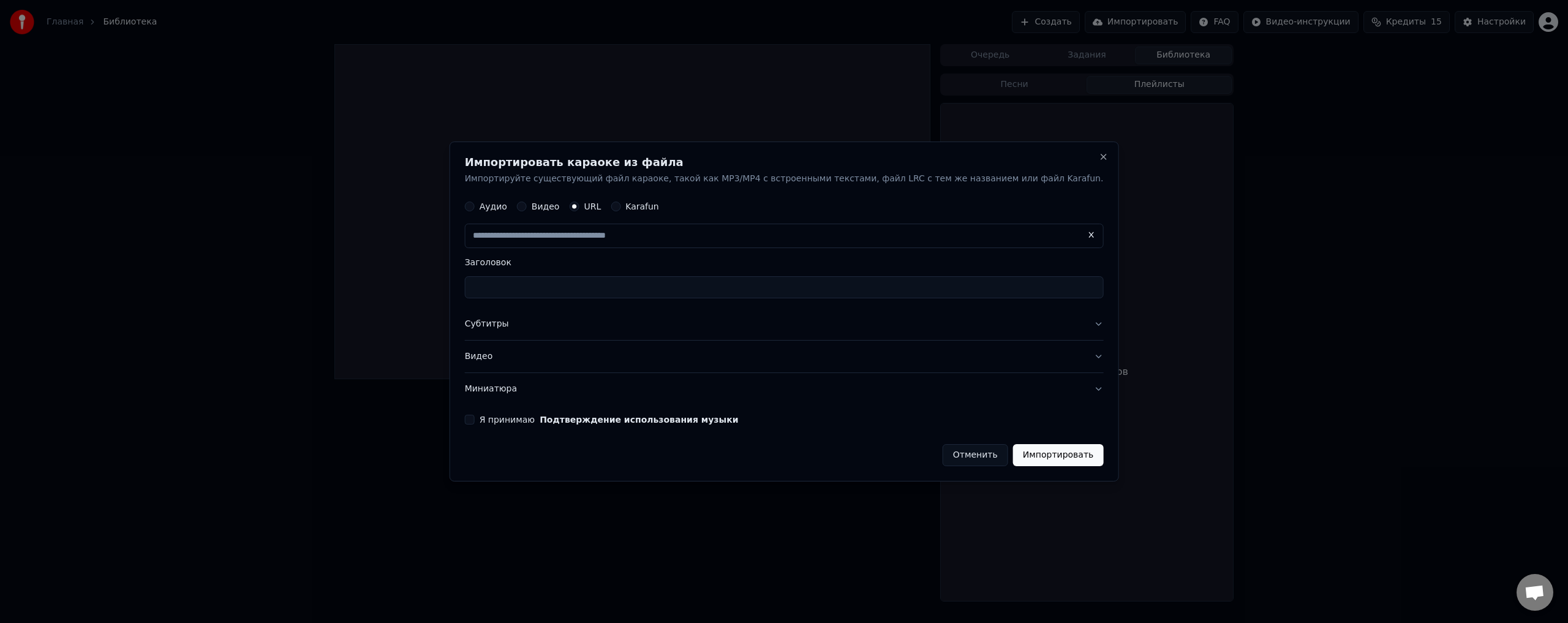
click at [1055, 391] on button "Миниатюра" at bounding box center [784, 389] width 639 height 32
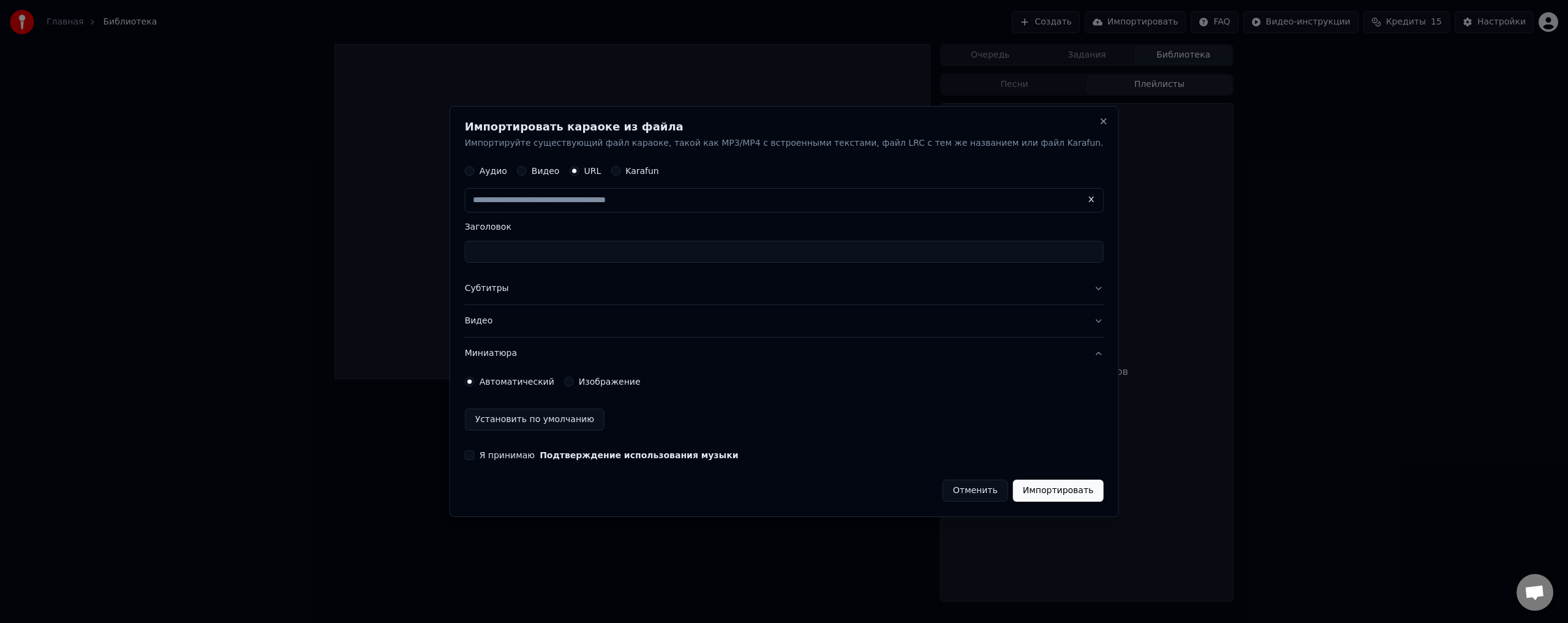
click at [1052, 323] on button "Видео" at bounding box center [784, 321] width 639 height 32
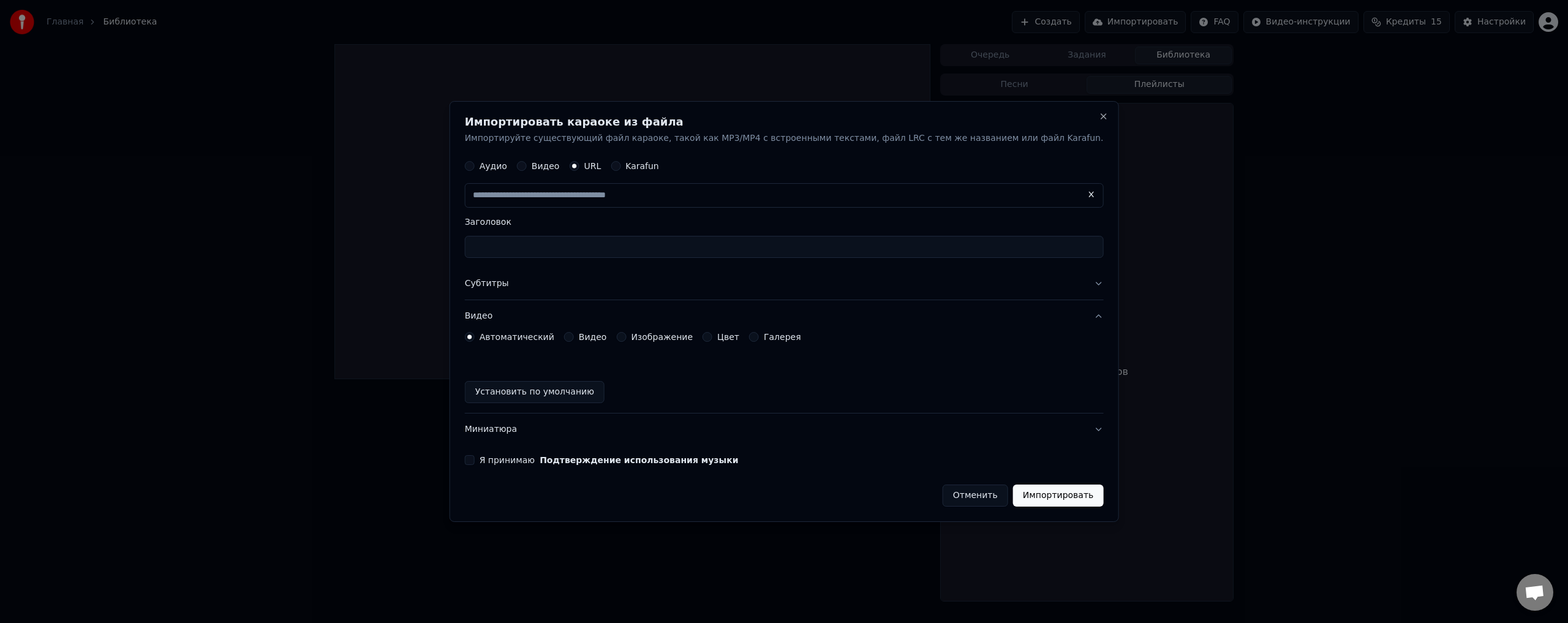
click at [1051, 323] on button "Видео" at bounding box center [784, 316] width 639 height 32
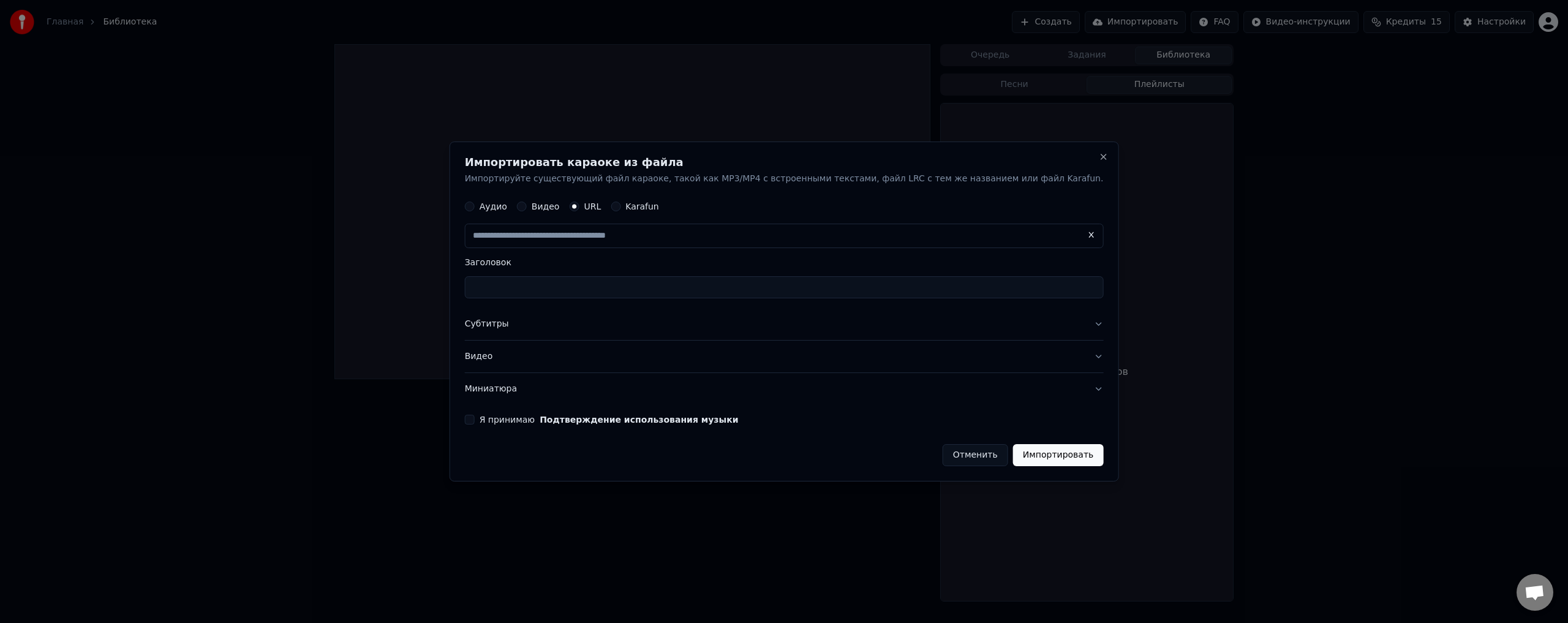
click at [1052, 323] on button "Субтитры" at bounding box center [784, 324] width 639 height 32
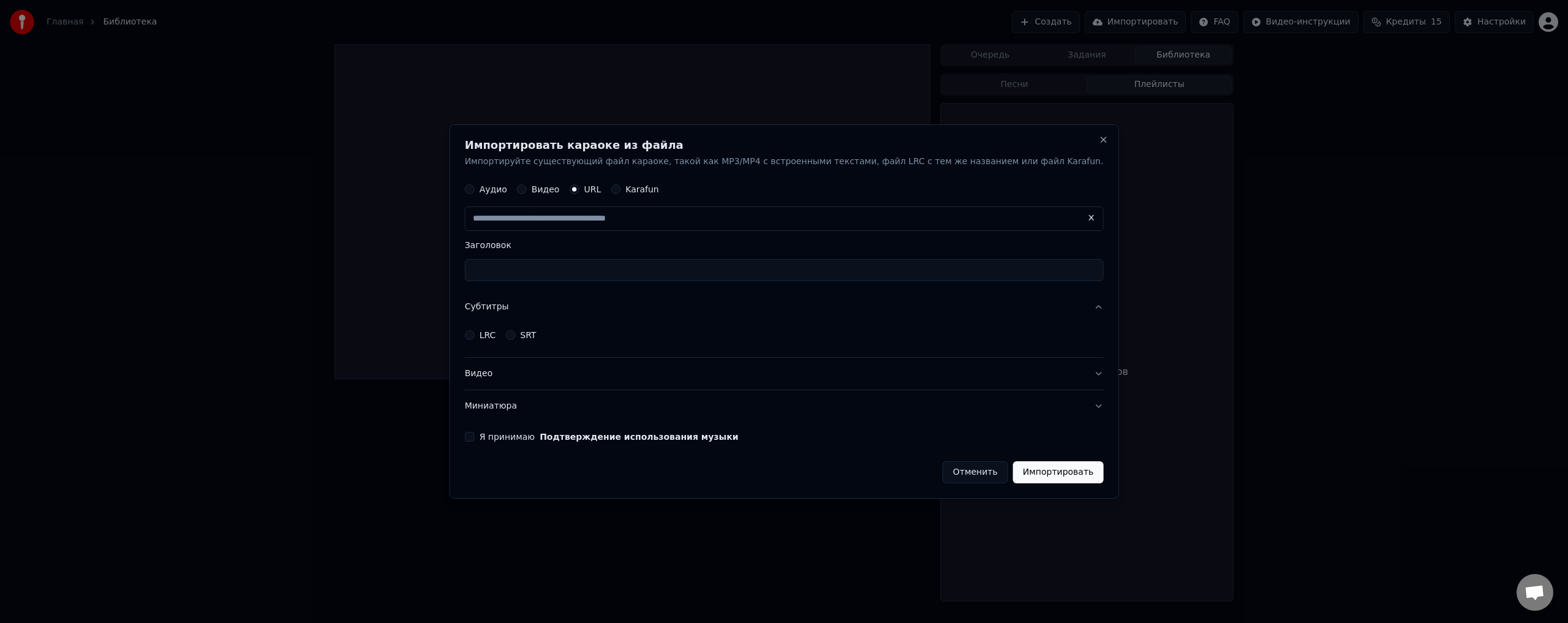
click at [1051, 319] on button "Субтитры" at bounding box center [784, 307] width 639 height 32
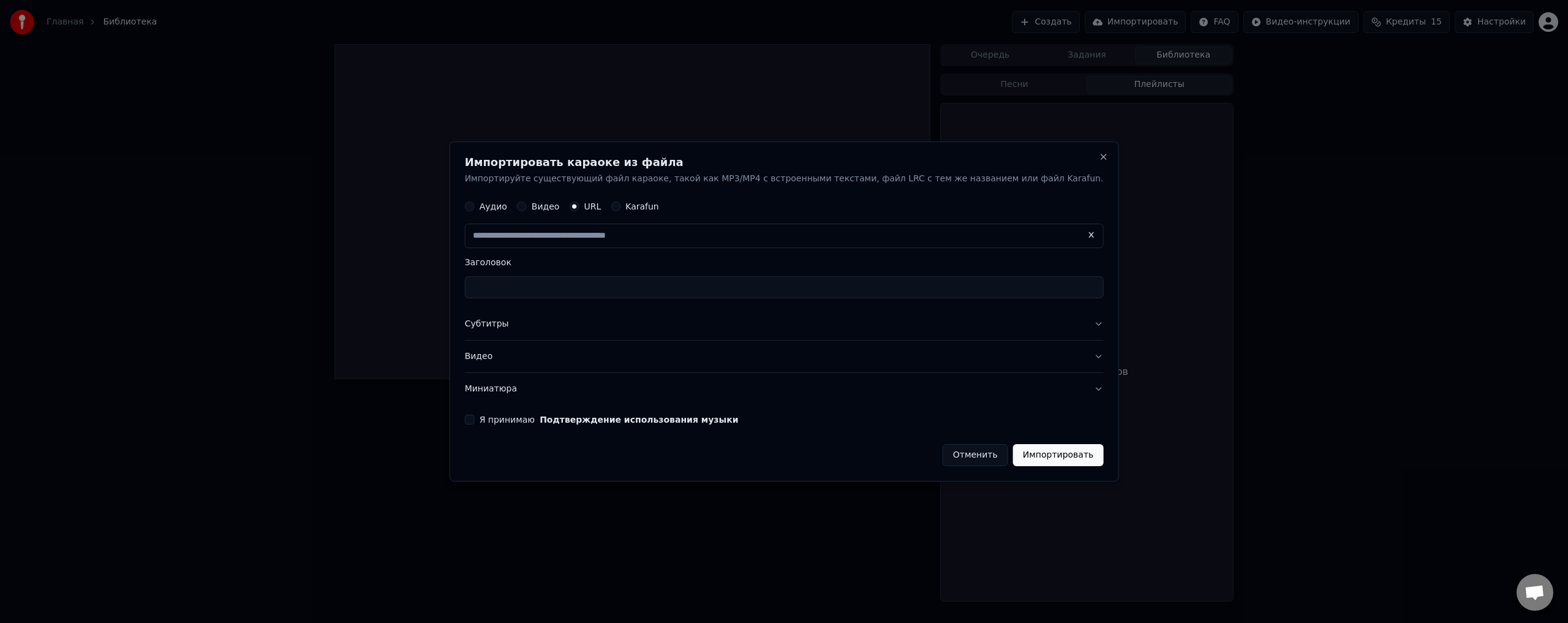
click at [803, 241] on input "text" at bounding box center [784, 236] width 639 height 24
paste input "**********"
type input "**********"
click at [911, 269] on div "Заголовок" at bounding box center [784, 278] width 639 height 40
click at [897, 245] on input "text" at bounding box center [784, 236] width 639 height 24
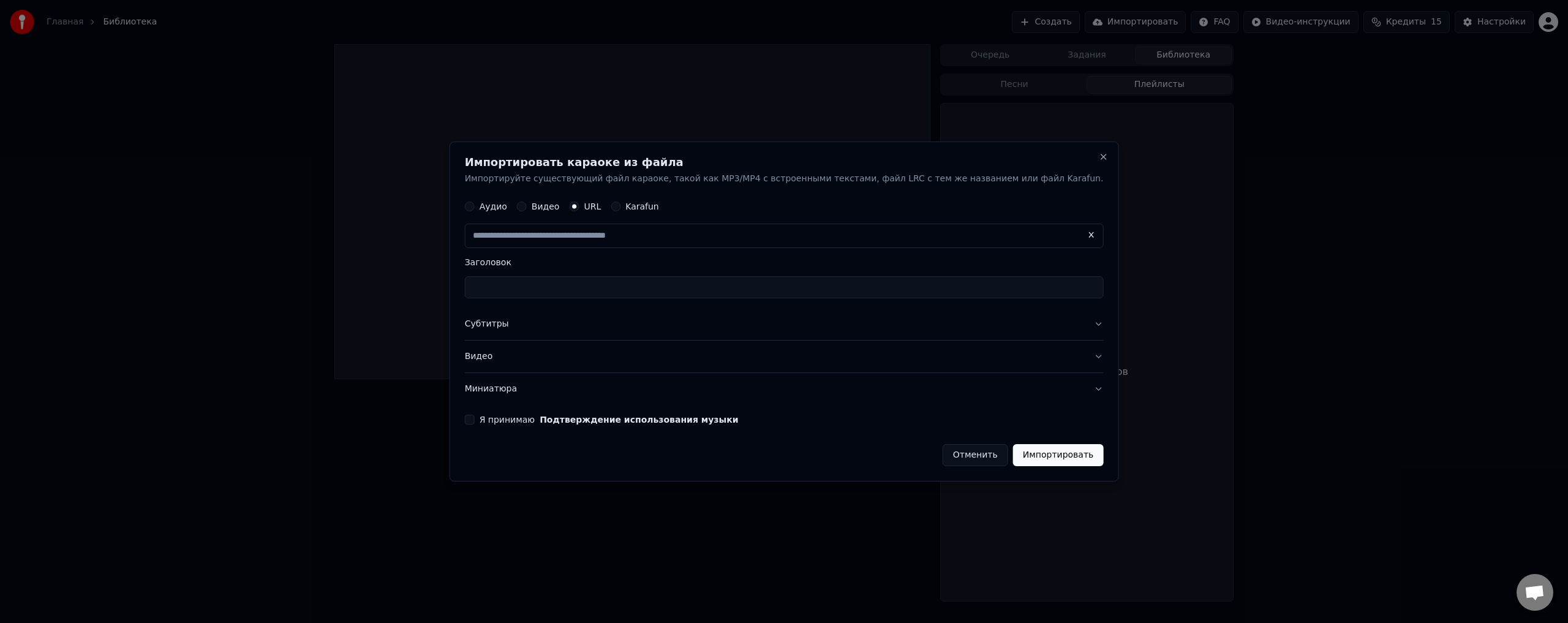
paste input "**********"
type input "**********"
click at [1025, 455] on button "Импортировать" at bounding box center [1058, 455] width 90 height 22
type input "**********"
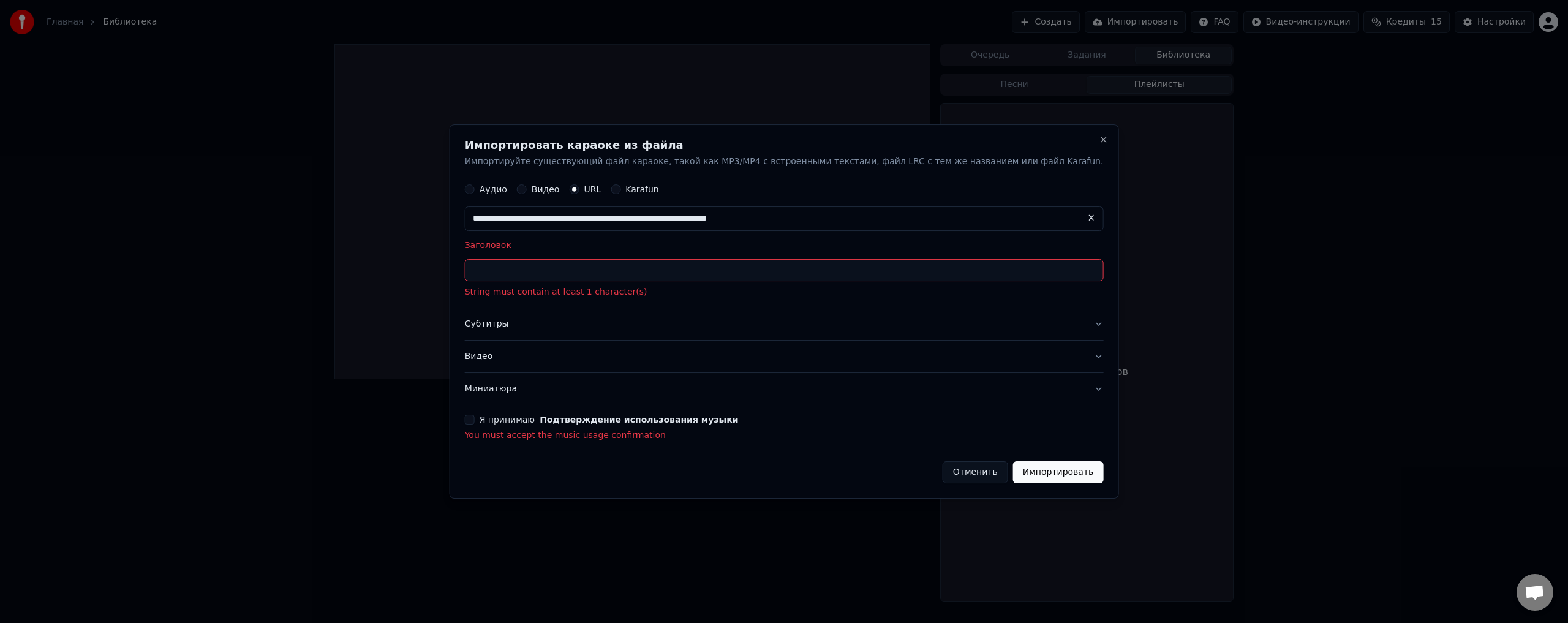
click at [549, 422] on label "Я принимаю Подтверждение использования музыки" at bounding box center [609, 419] width 259 height 9
click at [474, 422] on button "Я принимаю Подтверждение использования музыки" at bounding box center [469, 419] width 10 height 10
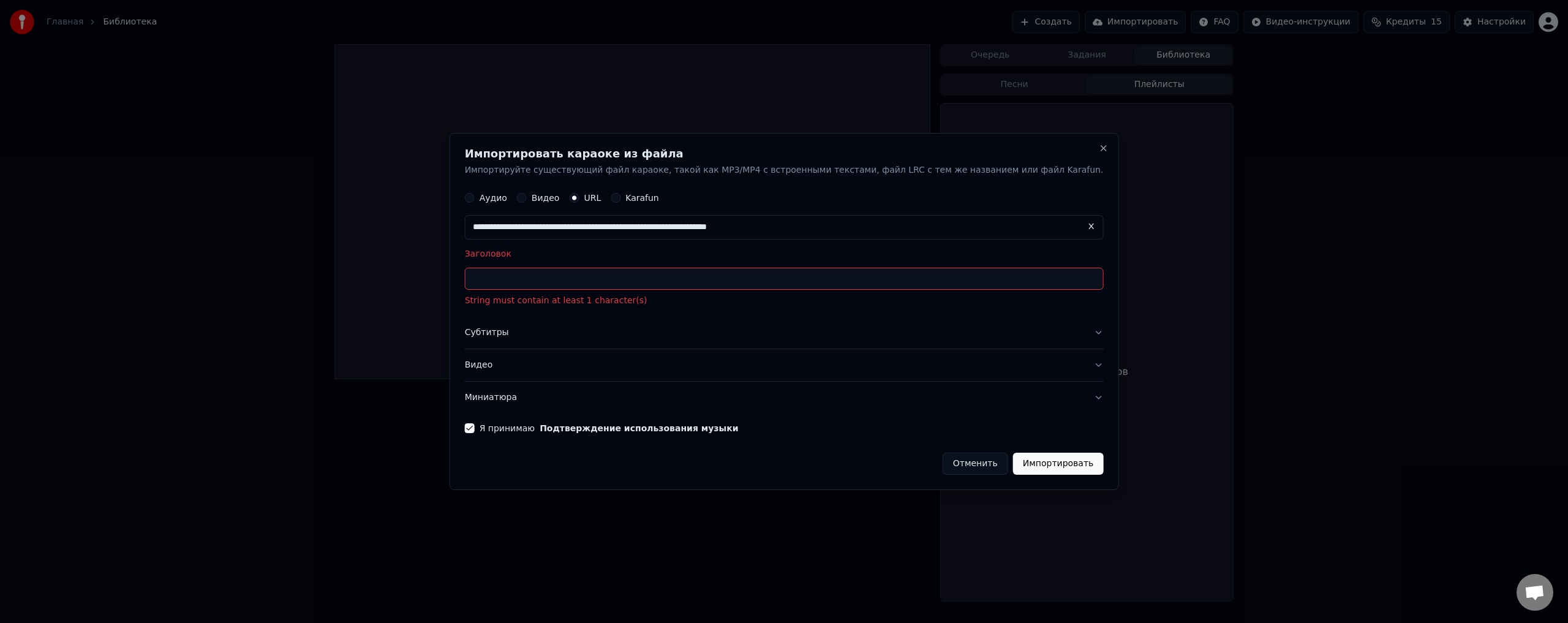
click at [608, 287] on input "Заголовок" at bounding box center [784, 279] width 639 height 22
type input "*"
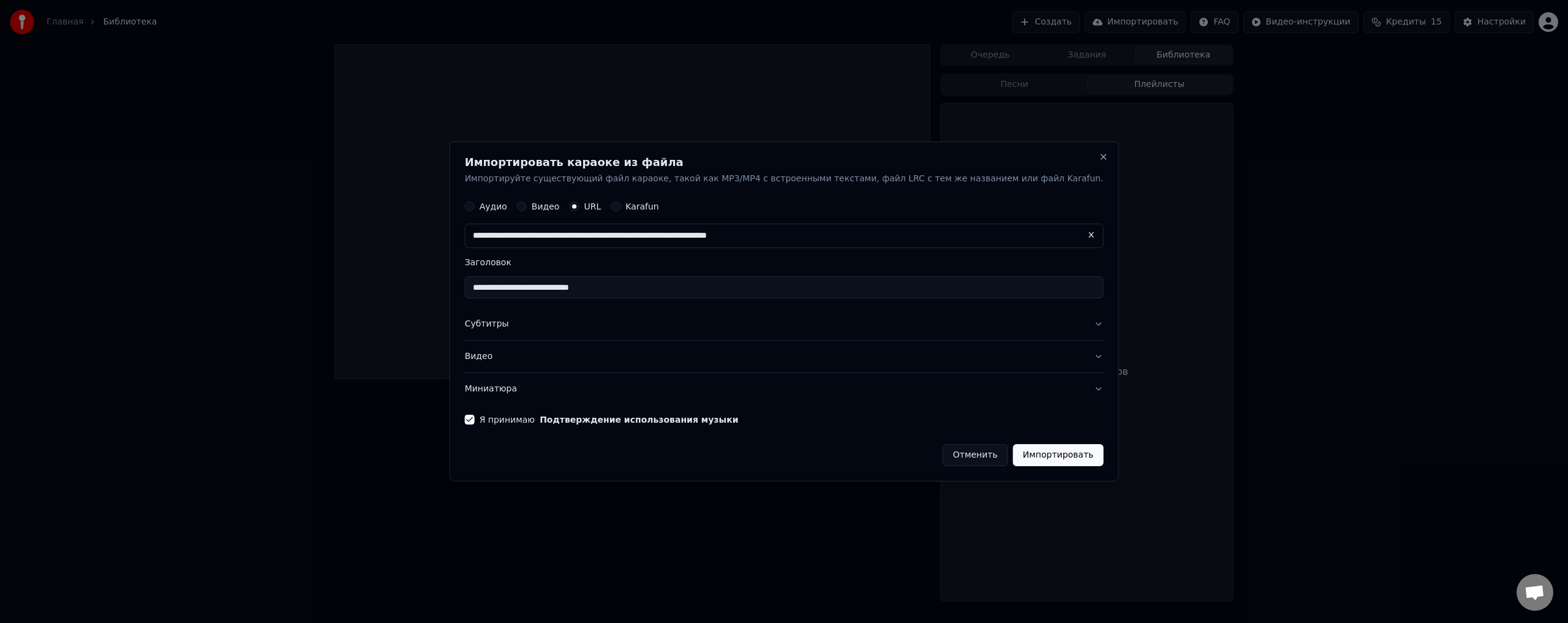
type input "**********"
click at [1023, 454] on button "Импортировать" at bounding box center [1058, 455] width 90 height 22
click at [1013, 454] on button "Импортировать" at bounding box center [1058, 455] width 90 height 22
click at [1013, 449] on button "Импортировать" at bounding box center [1058, 455] width 90 height 22
click at [1013, 452] on button "Импортировать" at bounding box center [1058, 455] width 90 height 22
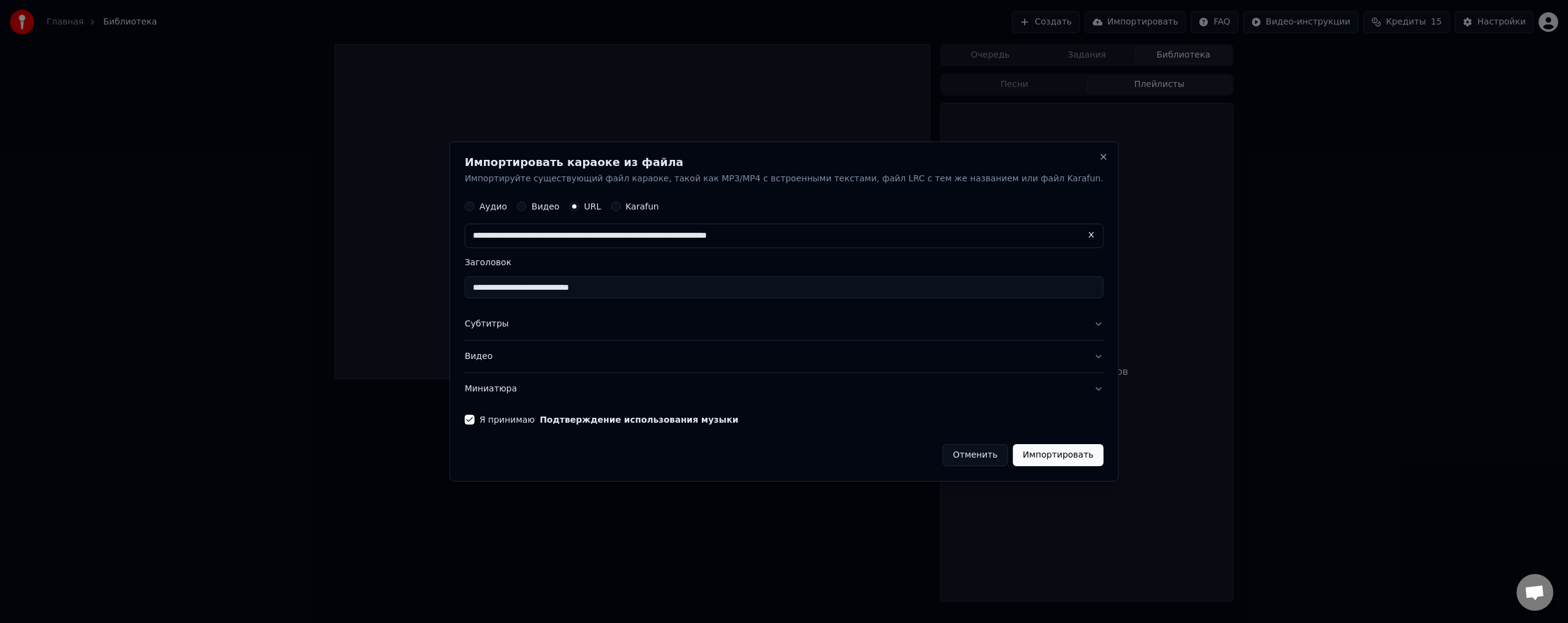
click at [1013, 452] on button "Импортировать" at bounding box center [1058, 455] width 90 height 22
click at [1013, 450] on button "Импортировать" at bounding box center [1058, 455] width 90 height 22
click at [775, 454] on div "Отменить Импортировать" at bounding box center [784, 450] width 639 height 32
click at [775, 447] on div "Отменить Импортировать" at bounding box center [784, 450] width 639 height 32
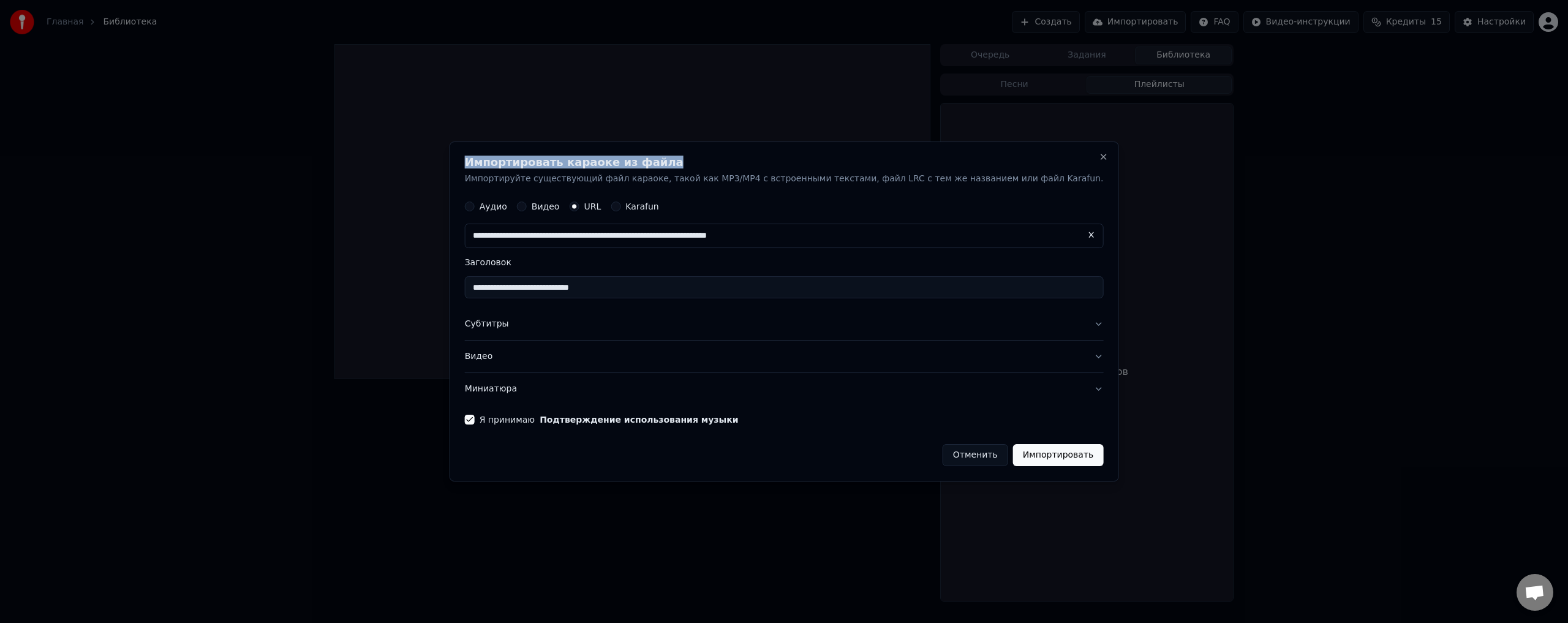
drag, startPoint x: 945, startPoint y: 149, endPoint x: 832, endPoint y: 133, distance: 114.1
click at [832, 133] on body "**********" at bounding box center [784, 312] width 1568 height 623
click at [851, 151] on div "**********" at bounding box center [784, 312] width 669 height 341
click at [1016, 452] on button "Импортировать" at bounding box center [1058, 455] width 90 height 22
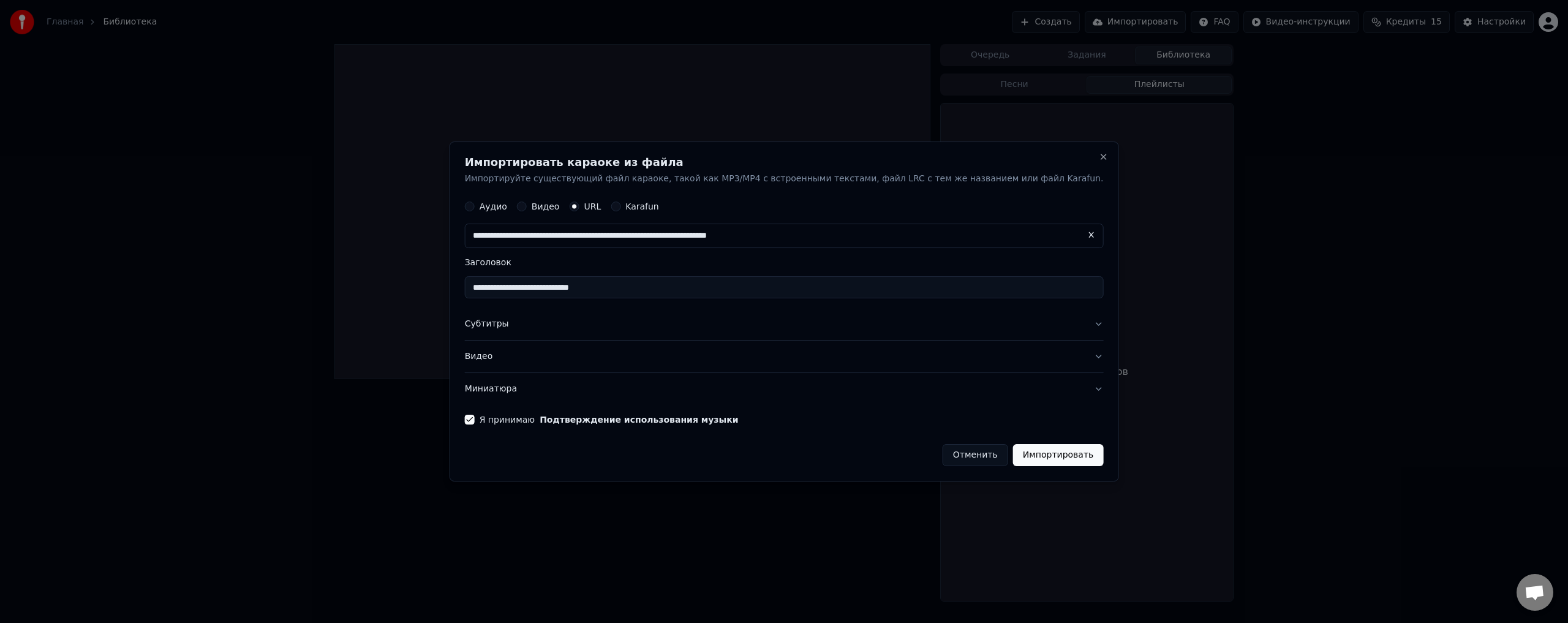
click at [1016, 451] on button "Импортировать" at bounding box center [1058, 455] width 90 height 22
drag, startPoint x: 1016, startPoint y: 451, endPoint x: 651, endPoint y: 411, distance: 367.2
click at [1014, 451] on button "Импортировать" at bounding box center [1058, 455] width 90 height 22
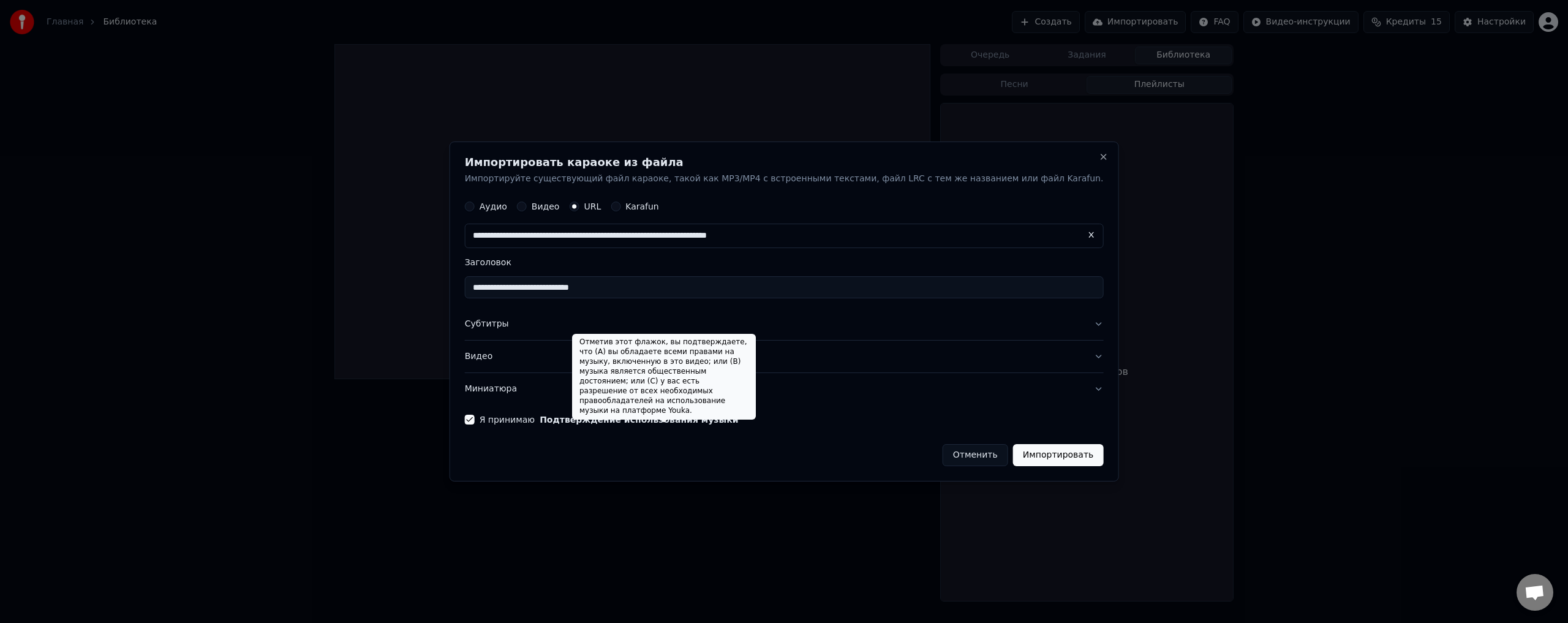
click at [607, 406] on div "Отметив этот флажок, вы подтверждаете, что (A) вы обладаете всеми правами на му…" at bounding box center [664, 376] width 184 height 86
click at [740, 455] on div "Отменить Импортировать" at bounding box center [784, 450] width 639 height 32
click at [664, 424] on button "Подтверждение использования музыки" at bounding box center [639, 419] width 198 height 9
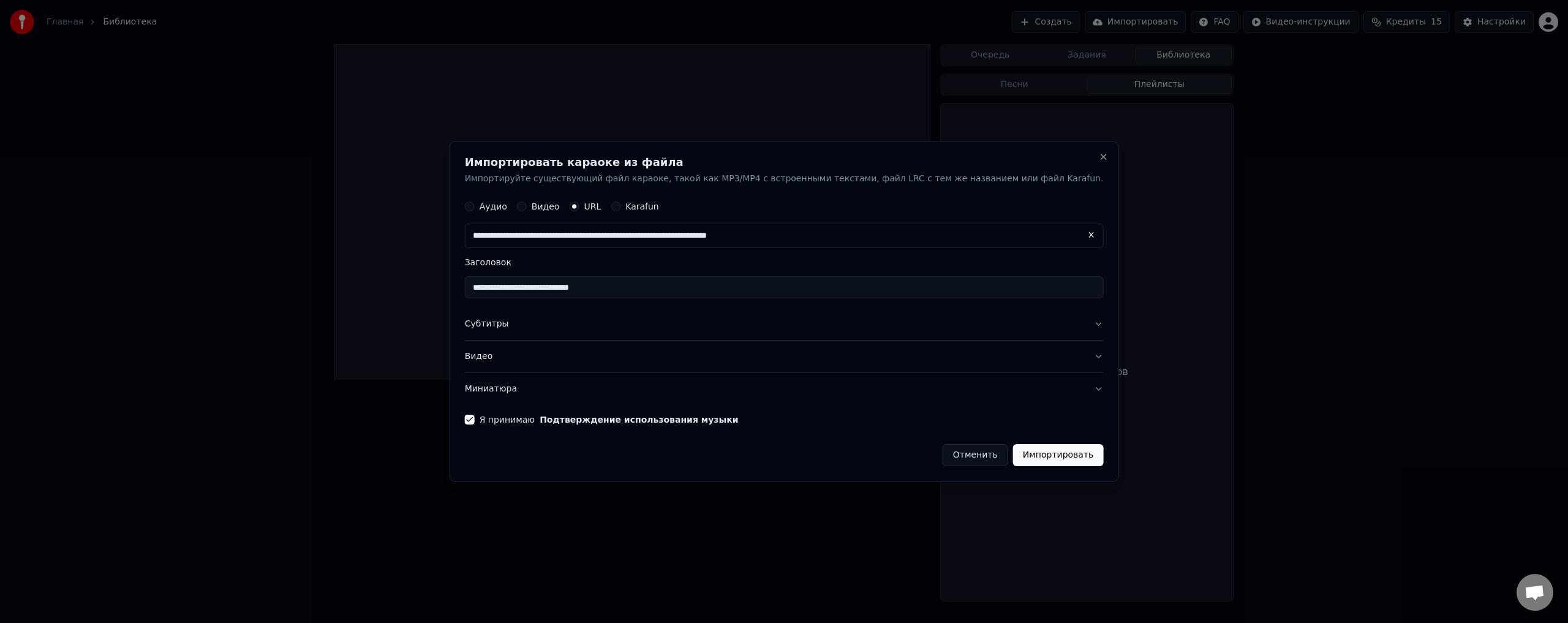
click at [609, 418] on button "Подтверждение использования музыки" at bounding box center [639, 419] width 198 height 9
click at [474, 418] on button "Я принимаю Подтверждение использования музыки" at bounding box center [469, 419] width 10 height 10
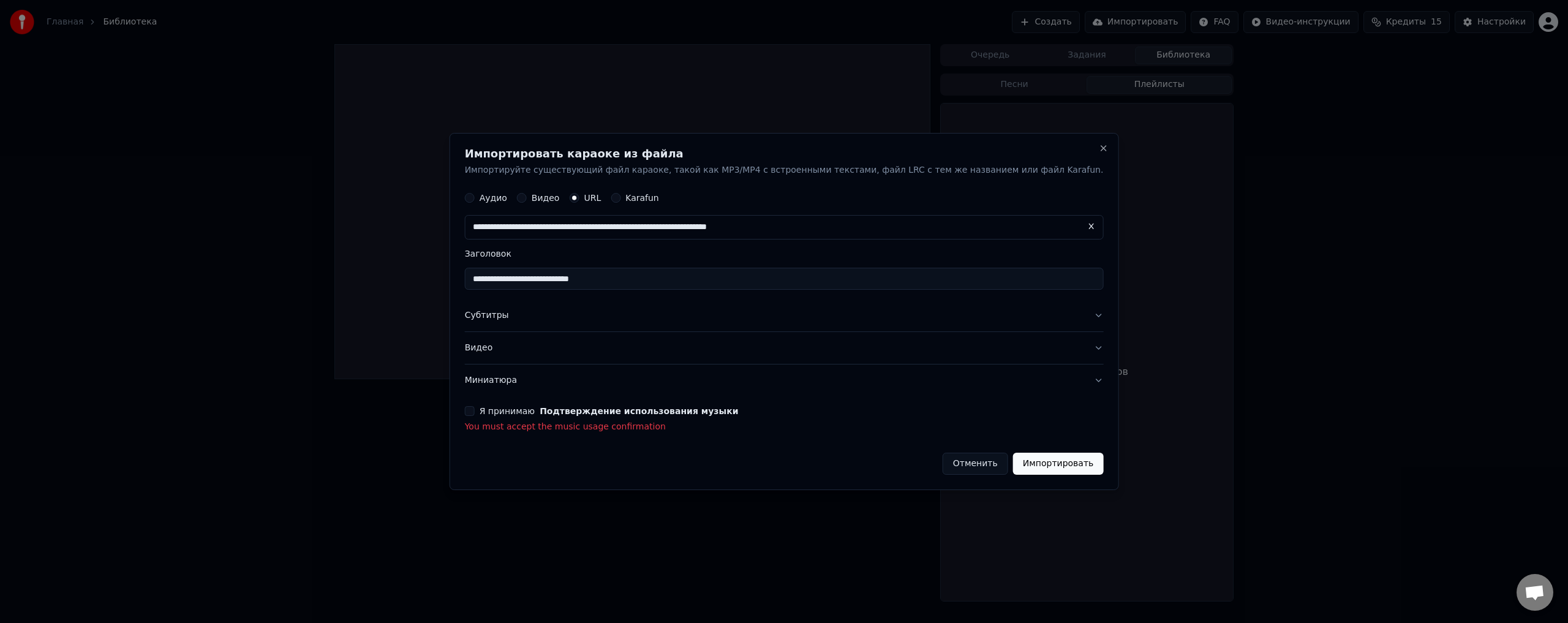
click at [1016, 458] on button "Импортировать" at bounding box center [1058, 464] width 90 height 22
click at [1016, 462] on button "Импортировать" at bounding box center [1058, 464] width 90 height 22
click at [507, 412] on div "**********" at bounding box center [784, 312] width 669 height 358
click at [651, 314] on button "Субтитры" at bounding box center [784, 316] width 639 height 32
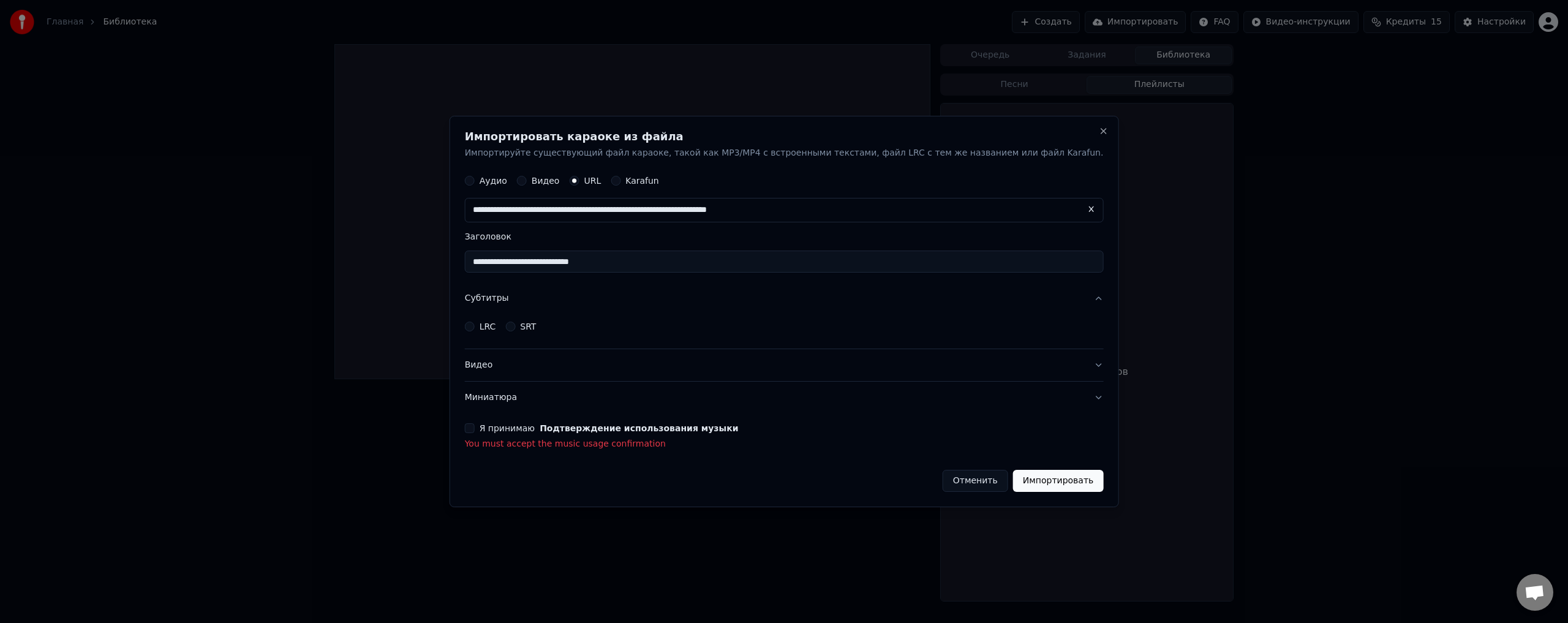
click at [1020, 483] on button "Импортировать" at bounding box center [1058, 481] width 90 height 22
click at [765, 369] on button "Видео" at bounding box center [784, 365] width 639 height 32
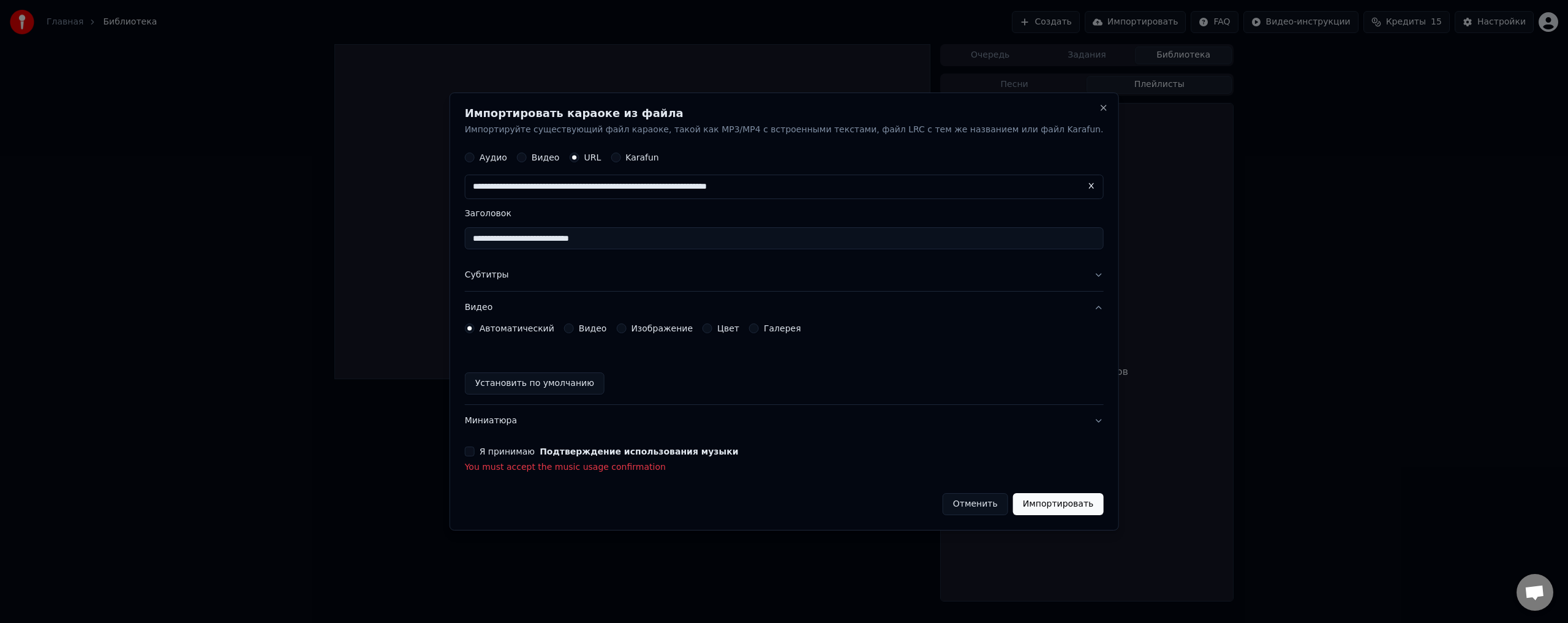
click at [603, 418] on button "Миниатюра" at bounding box center [784, 420] width 639 height 32
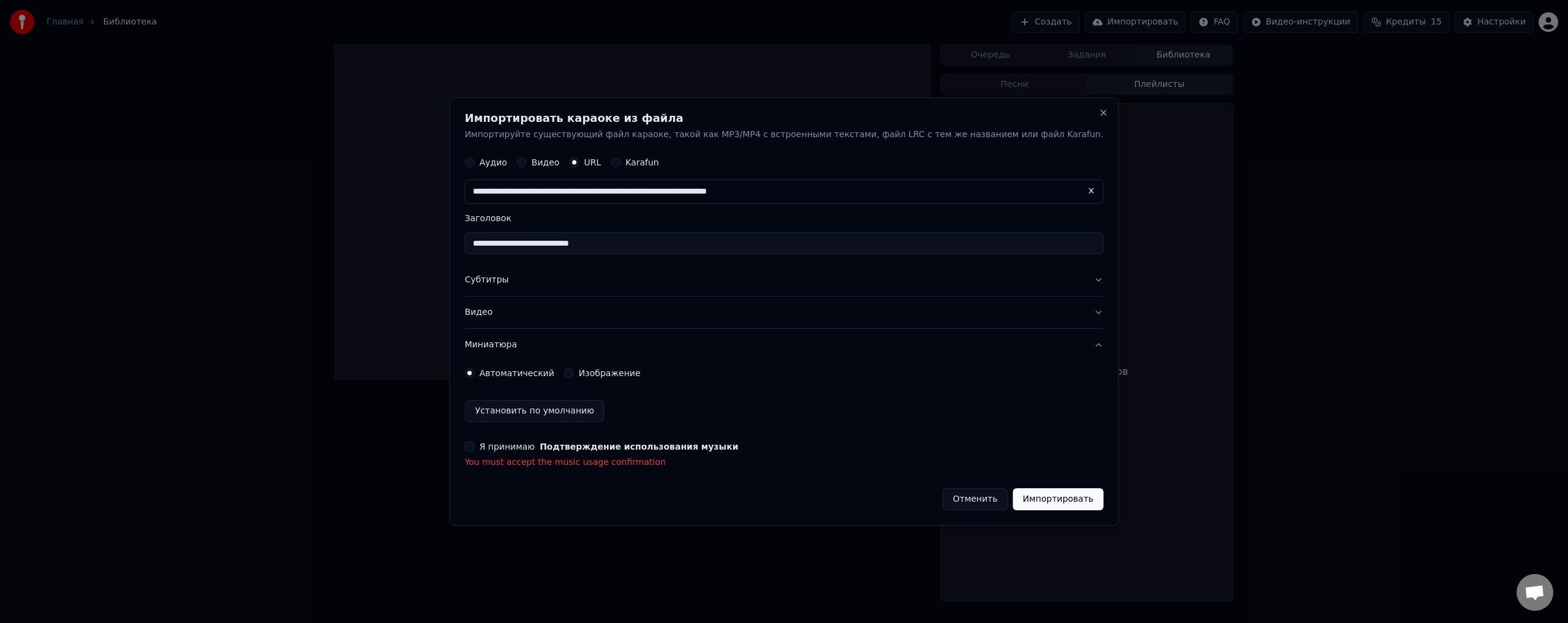
click at [1018, 503] on button "Импортировать" at bounding box center [1058, 500] width 90 height 22
click at [1018, 503] on button "Импортировать" at bounding box center [1058, 500] width 90 height 22
click at [1018, 501] on button "Импортировать" at bounding box center [1058, 500] width 90 height 22
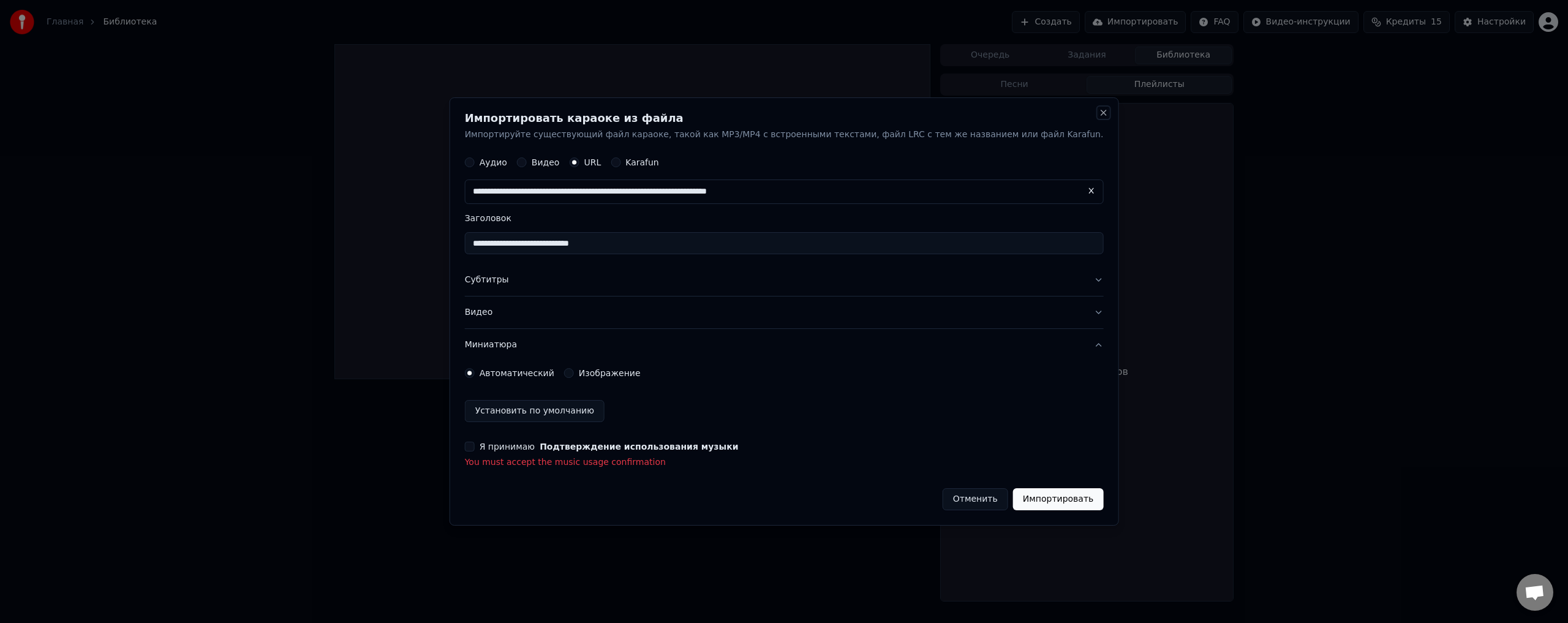
click at [1098, 112] on button "Close" at bounding box center [1102, 112] width 10 height 10
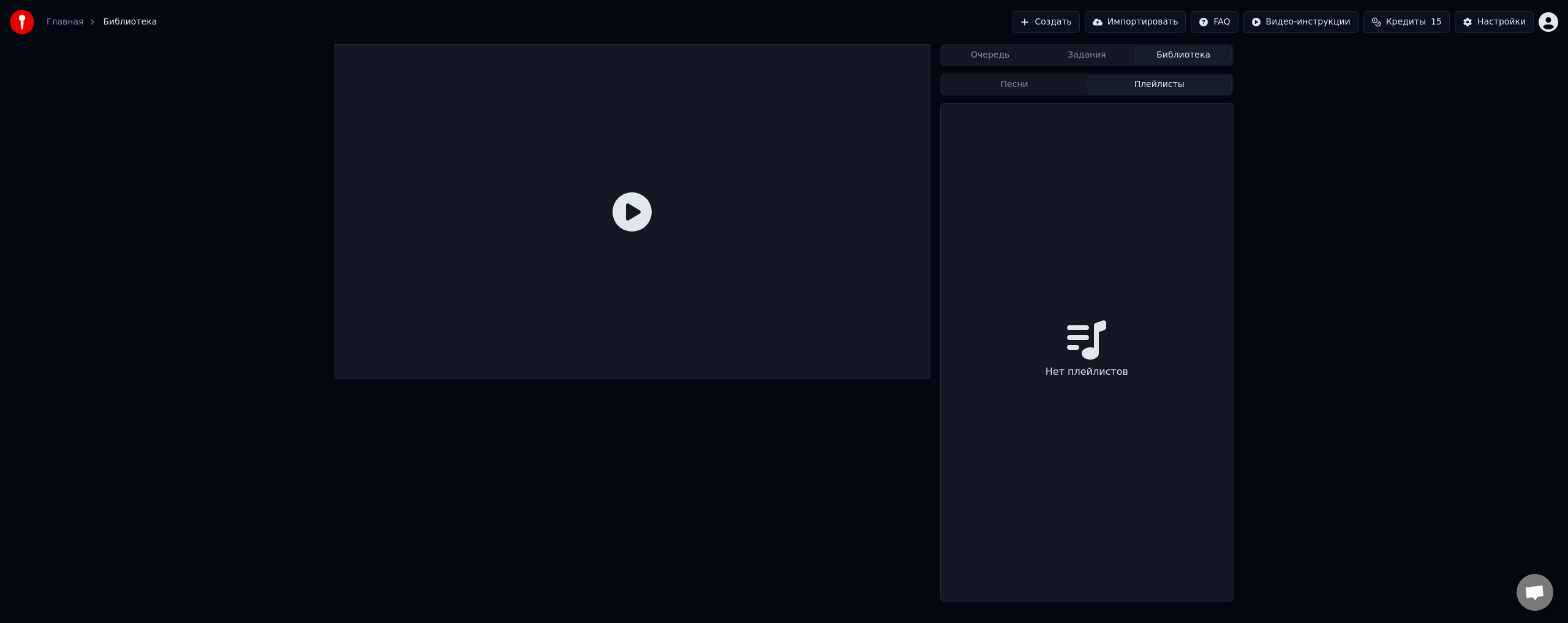
click at [1332, 205] on div "Очередь Задания Библиотека Песни Плейлисты Нет плейлистов" at bounding box center [784, 323] width 1568 height 558
drag, startPoint x: 1100, startPoint y: 346, endPoint x: 817, endPoint y: 226, distance: 307.4
click at [799, 262] on div "Очередь Задания Библиотека Песни Плейлисты Нет плейлистов" at bounding box center [784, 323] width 919 height 558
click at [1185, 282] on div "Нет плейлистов" at bounding box center [1087, 352] width 292 height 497
click at [1536, 592] on span "Открытый чат" at bounding box center [1534, 593] width 21 height 17
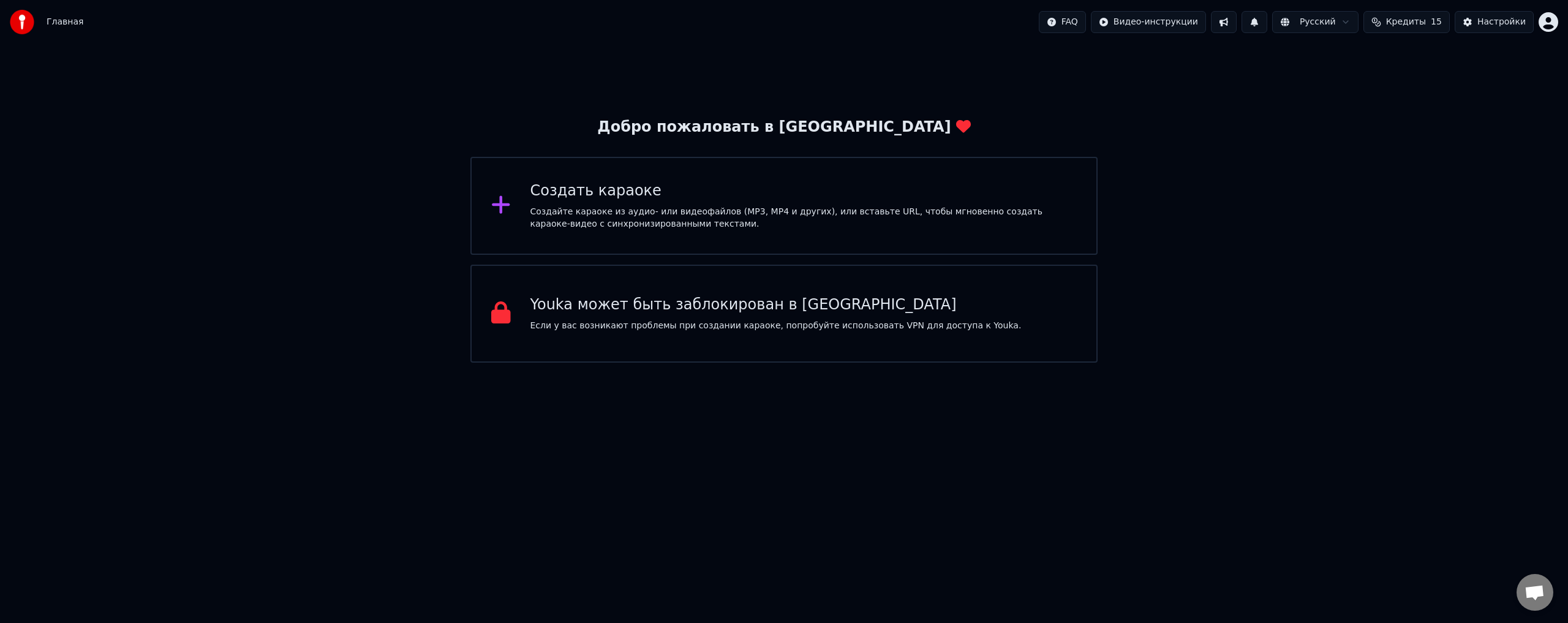
click at [824, 234] on div "Создать караоке Создайте караоке из аудио- или видеофайлов (MP3, MP4 и других),…" at bounding box center [784, 205] width 627 height 98
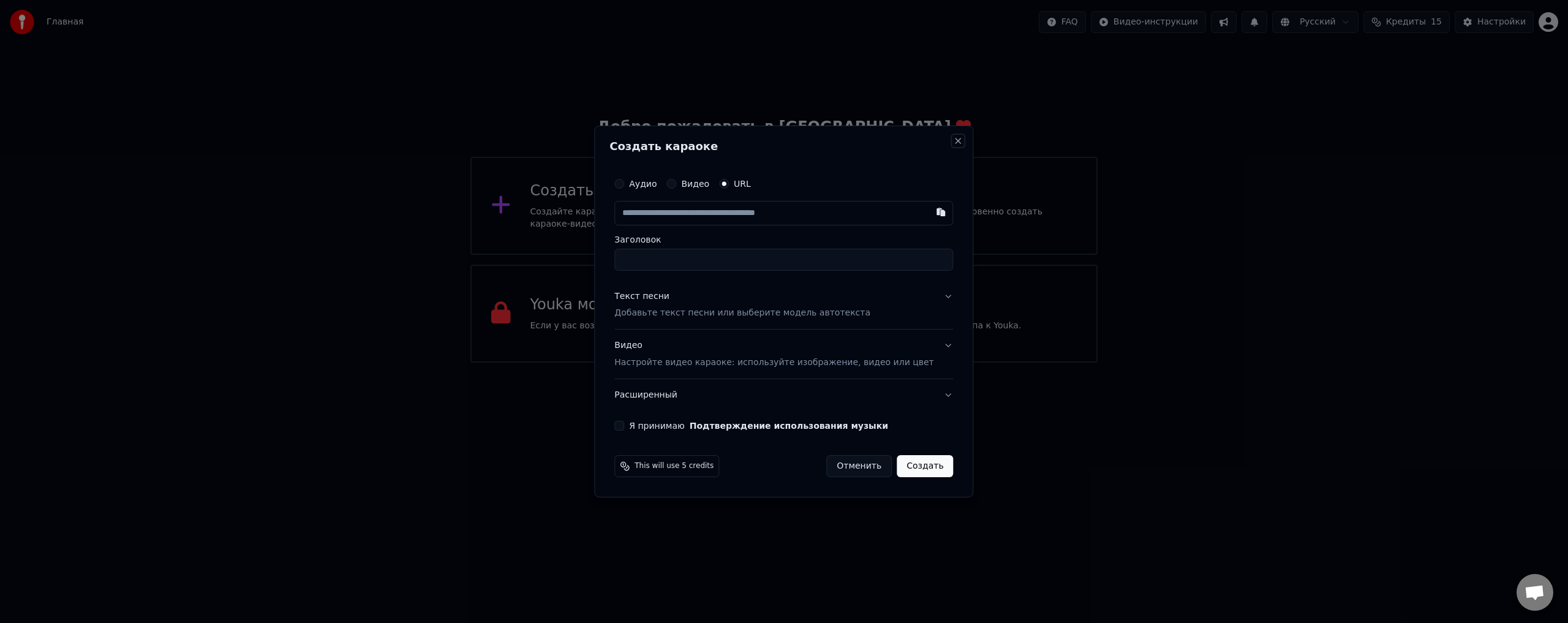
click at [953, 140] on button "Close" at bounding box center [958, 140] width 10 height 10
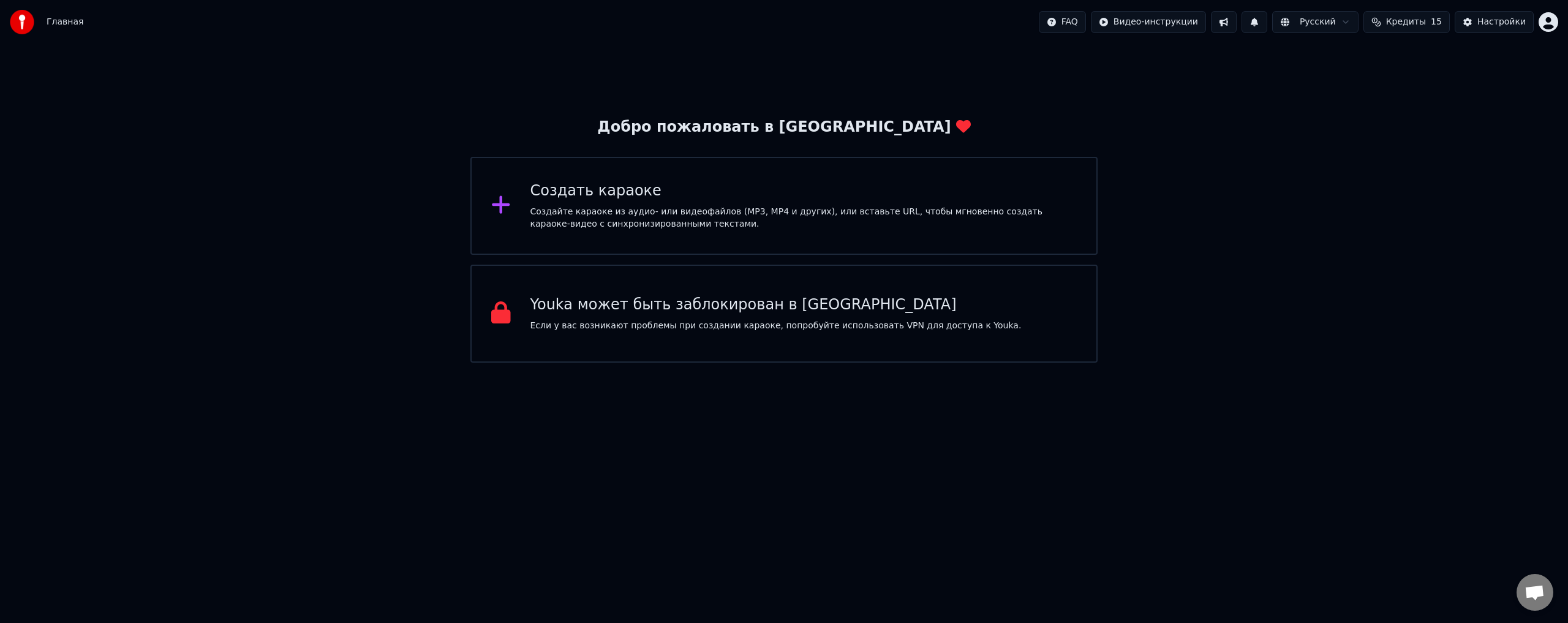
click at [19, 19] on img at bounding box center [21, 21] width 24 height 24
click at [18, 18] on img at bounding box center [21, 21] width 24 height 24
click at [18, 17] on img at bounding box center [21, 21] width 24 height 24
click at [66, 18] on span "Главная" at bounding box center [65, 22] width 37 height 12
click at [65, 26] on span "Главная" at bounding box center [65, 22] width 37 height 12
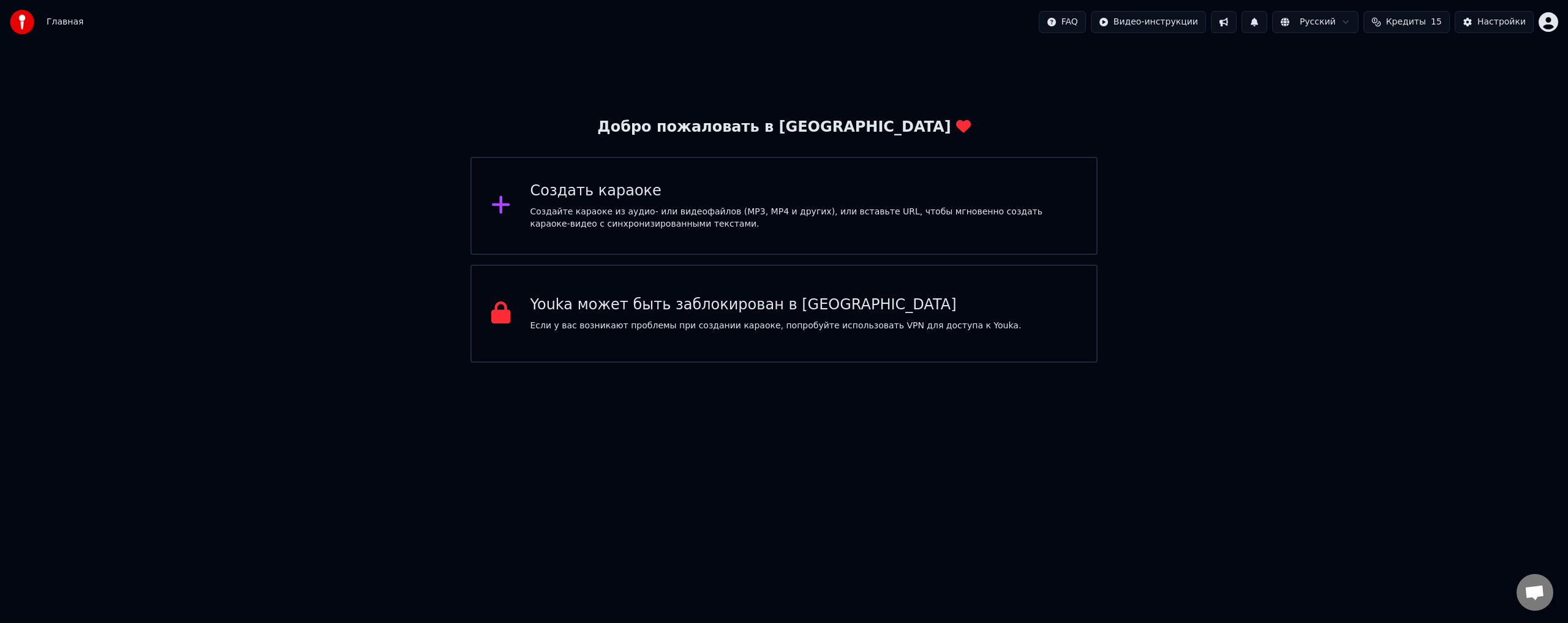
click at [65, 26] on span "Главная" at bounding box center [65, 22] width 37 height 12
click at [903, 308] on div "Youka может быть заблокирован в [GEOGRAPHIC_DATA]" at bounding box center [776, 305] width 491 height 20
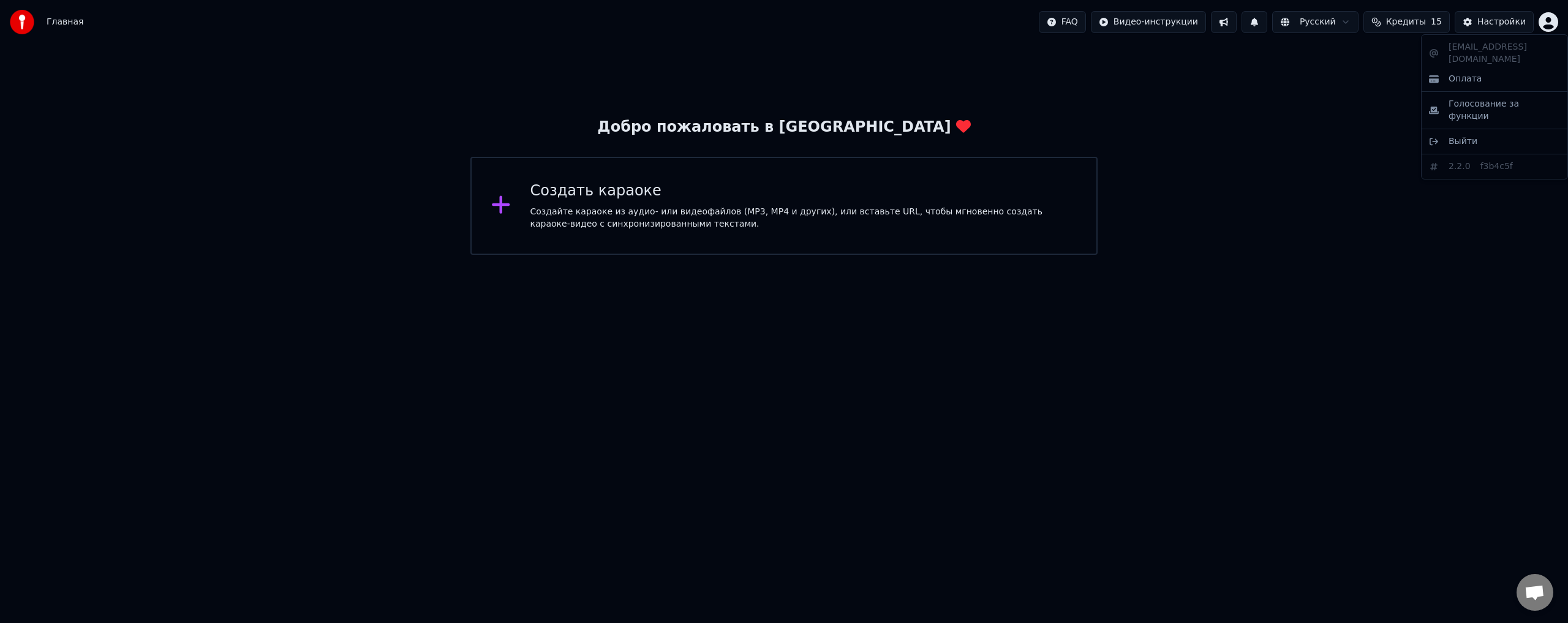
click at [1547, 23] on html "Главная FAQ Видео-инструкции Русский Кредиты 15 Настройки Добро пожаловать в Yo…" at bounding box center [784, 127] width 1568 height 255
click at [1166, 21] on html "Главная FAQ Видео-инструкции Русский Кредиты 15 Настройки Добро пожаловать в Yo…" at bounding box center [784, 127] width 1568 height 255
click at [1340, 120] on html "Главная FAQ Видео-инструкции Русский Кредиты 15 Настройки Добро пожаловать в Yo…" at bounding box center [784, 127] width 1568 height 255
click at [1267, 25] on button at bounding box center [1254, 22] width 26 height 22
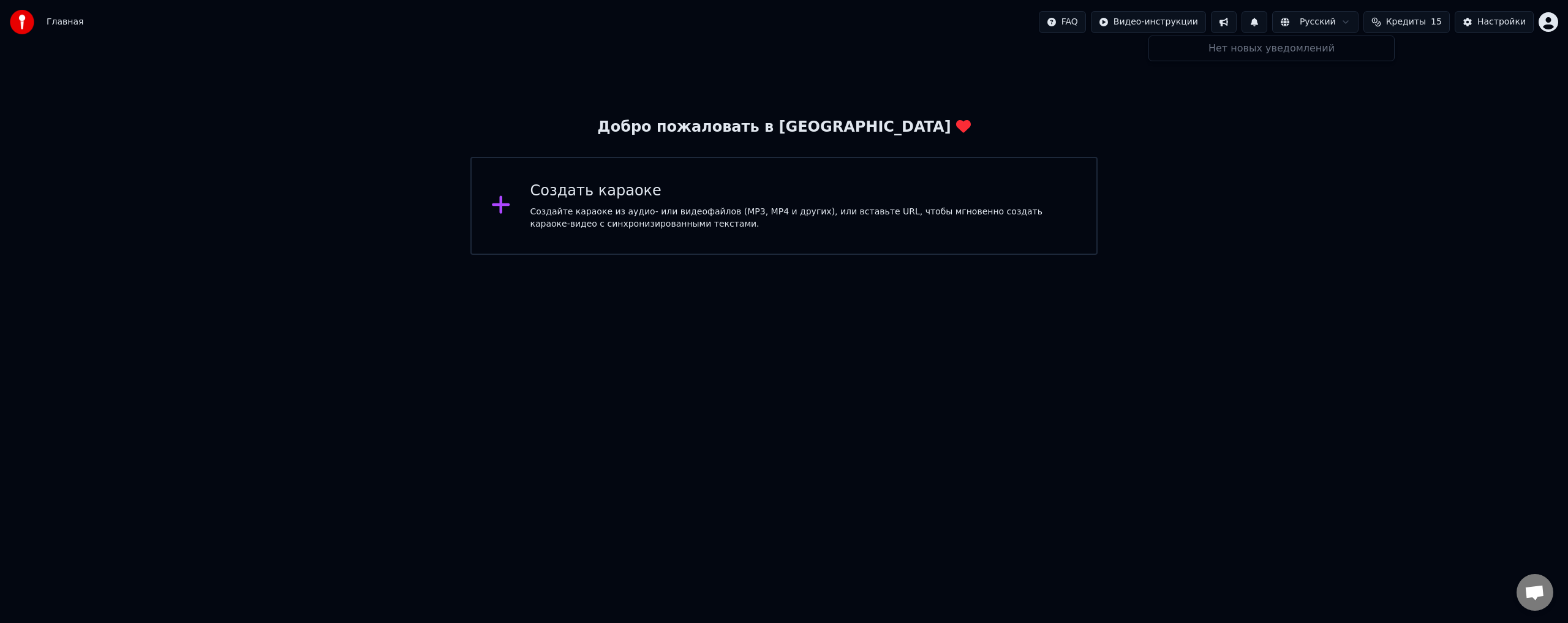
click at [1267, 24] on button at bounding box center [1254, 22] width 26 height 22
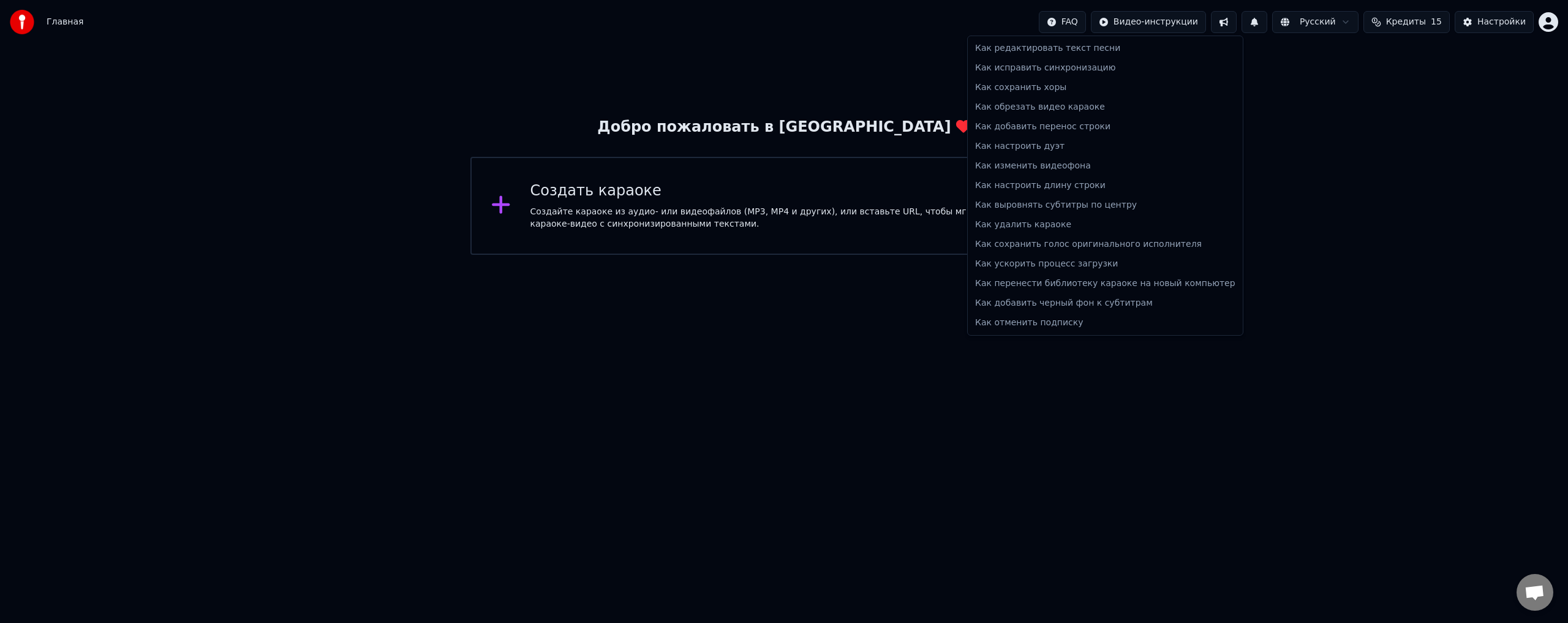
click at [1093, 23] on html "Главная FAQ Видео-инструкции Русский Кредиты 15 Настройки Добро пожаловать в Yo…" at bounding box center [784, 127] width 1568 height 255
drag, startPoint x: 1537, startPoint y: 266, endPoint x: 1497, endPoint y: 259, distance: 40.6
click at [1536, 255] on html "Главная FAQ Видео-инструкции Русский Кредиты 15 Настройки Добро пожаловать в Yo…" at bounding box center [784, 127] width 1568 height 255
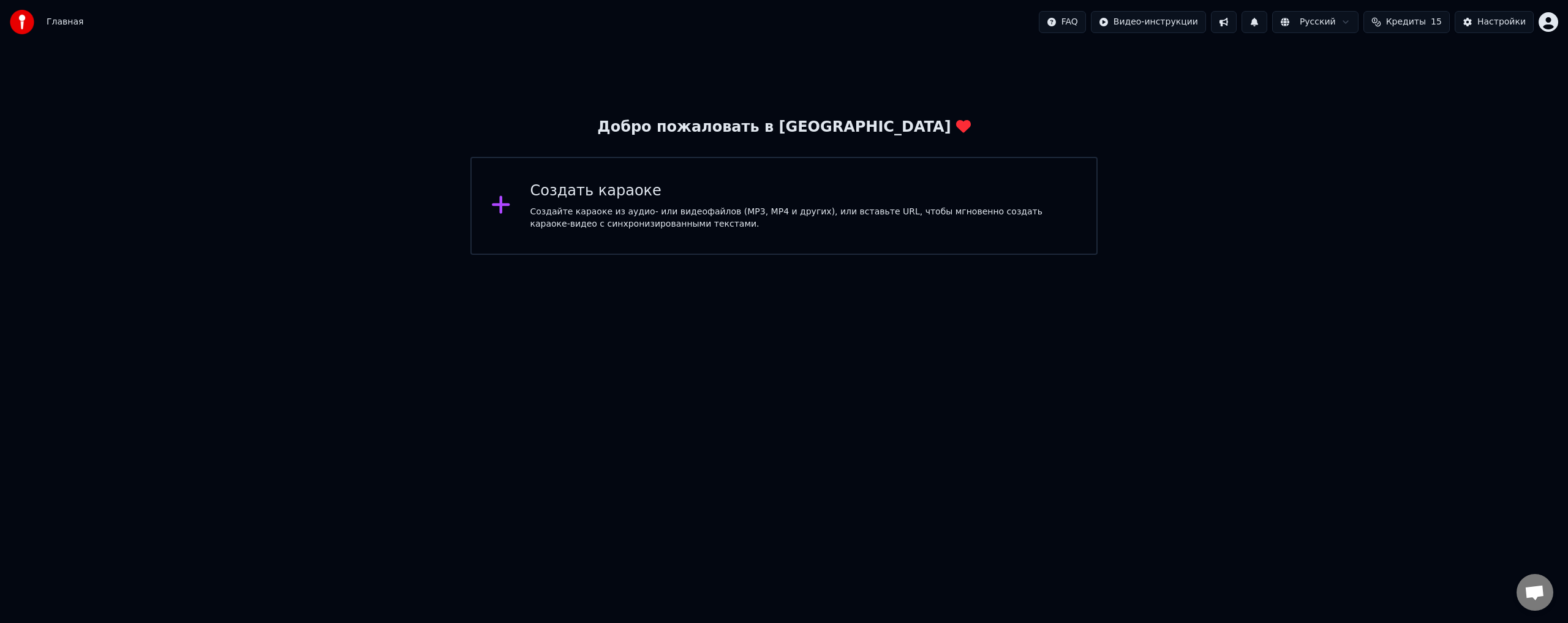
click at [787, 228] on div "Создайте караоке из аудио- или видеофайлов (MP3, MP4 и других), или вставьте UR…" at bounding box center [803, 217] width 547 height 24
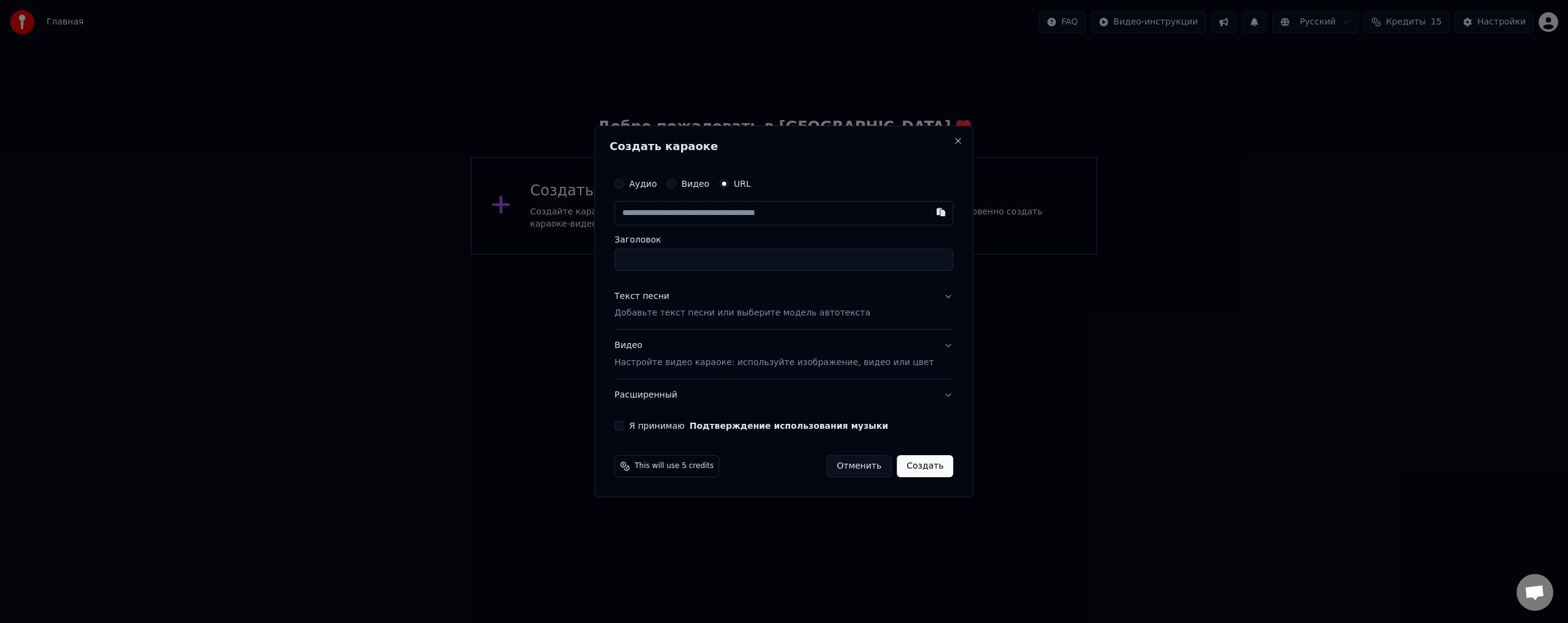
click at [923, 293] on button "Текст песни Добавьте текст песни или выберите модель автотекста" at bounding box center [783, 305] width 339 height 49
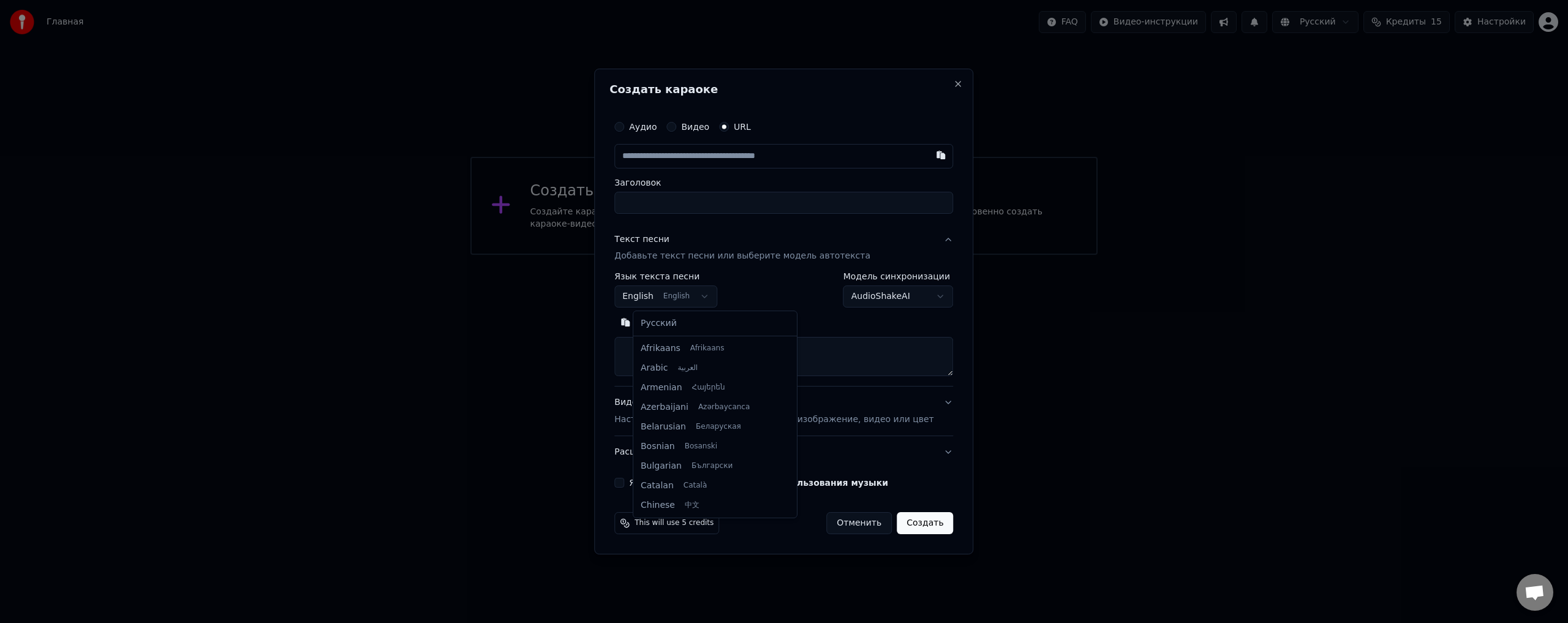
click at [707, 255] on body "**********" at bounding box center [784, 127] width 1568 height 255
select select "**"
click at [840, 243] on div "Текст песни Добавьте текст песни или выберите модель автотекста" at bounding box center [742, 248] width 256 height 29
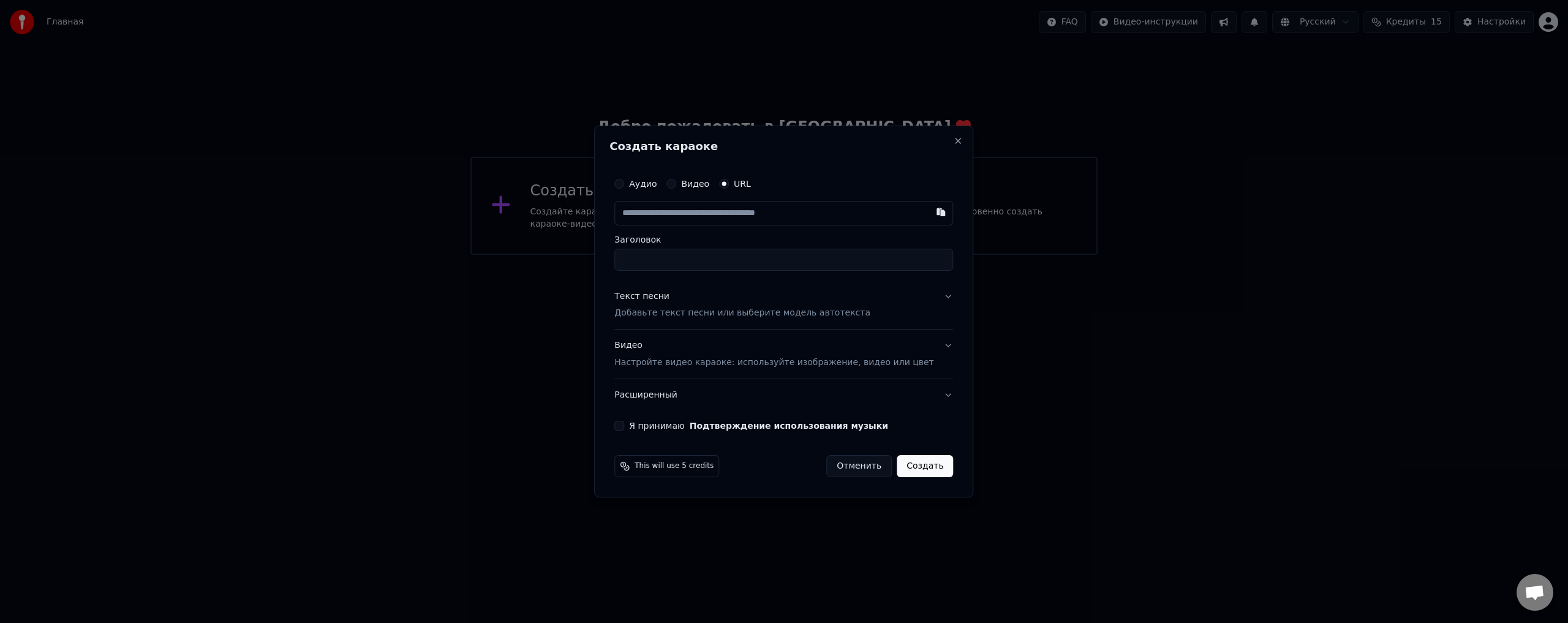
click at [831, 459] on button "Отменить" at bounding box center [859, 467] width 65 height 22
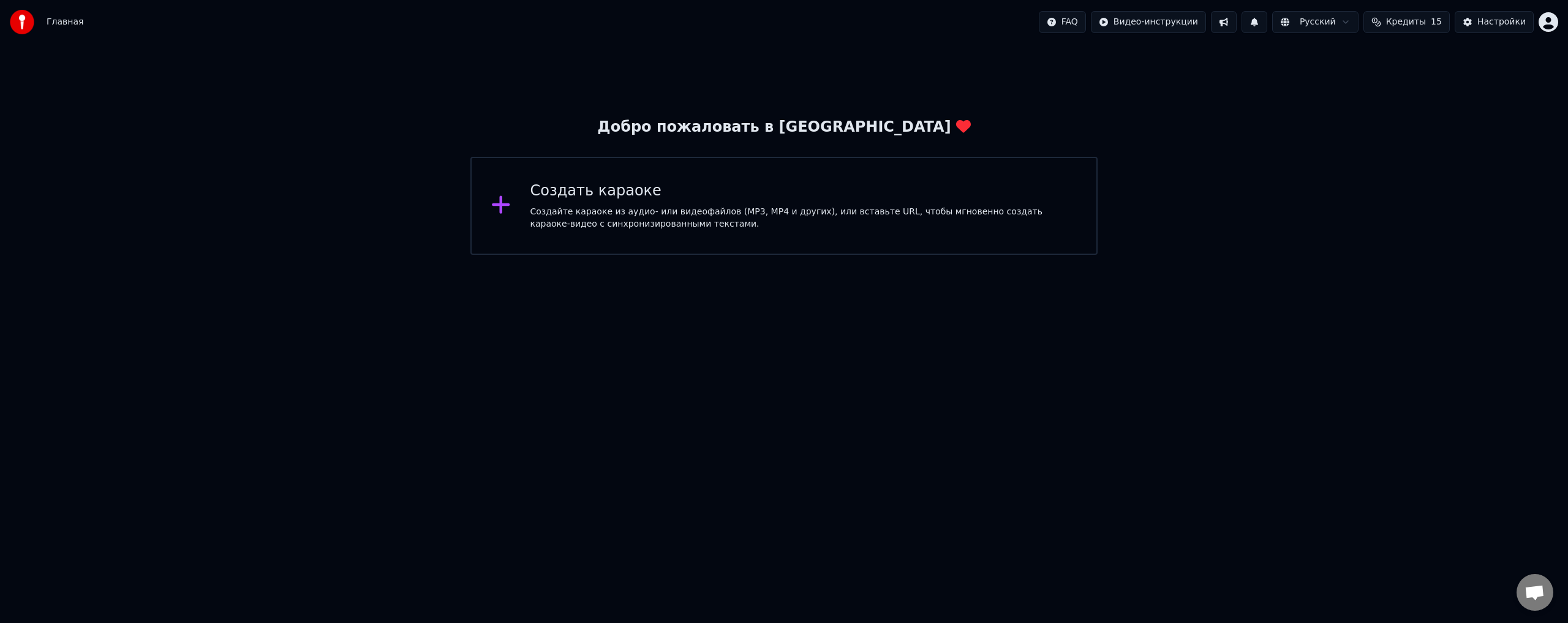
click at [781, 255] on html "Главная FAQ Видео-инструкции Русский Кредиты 15 Настройки Добро пожаловать в Yo…" at bounding box center [784, 127] width 1568 height 255
click at [1321, 26] on html "Главная FAQ Видео-инструкции Русский Кредиты 15 Настройки Добро пожаловать в Yo…" at bounding box center [784, 127] width 1568 height 255
click at [1410, 26] on span "Кредиты" at bounding box center [1406, 22] width 40 height 12
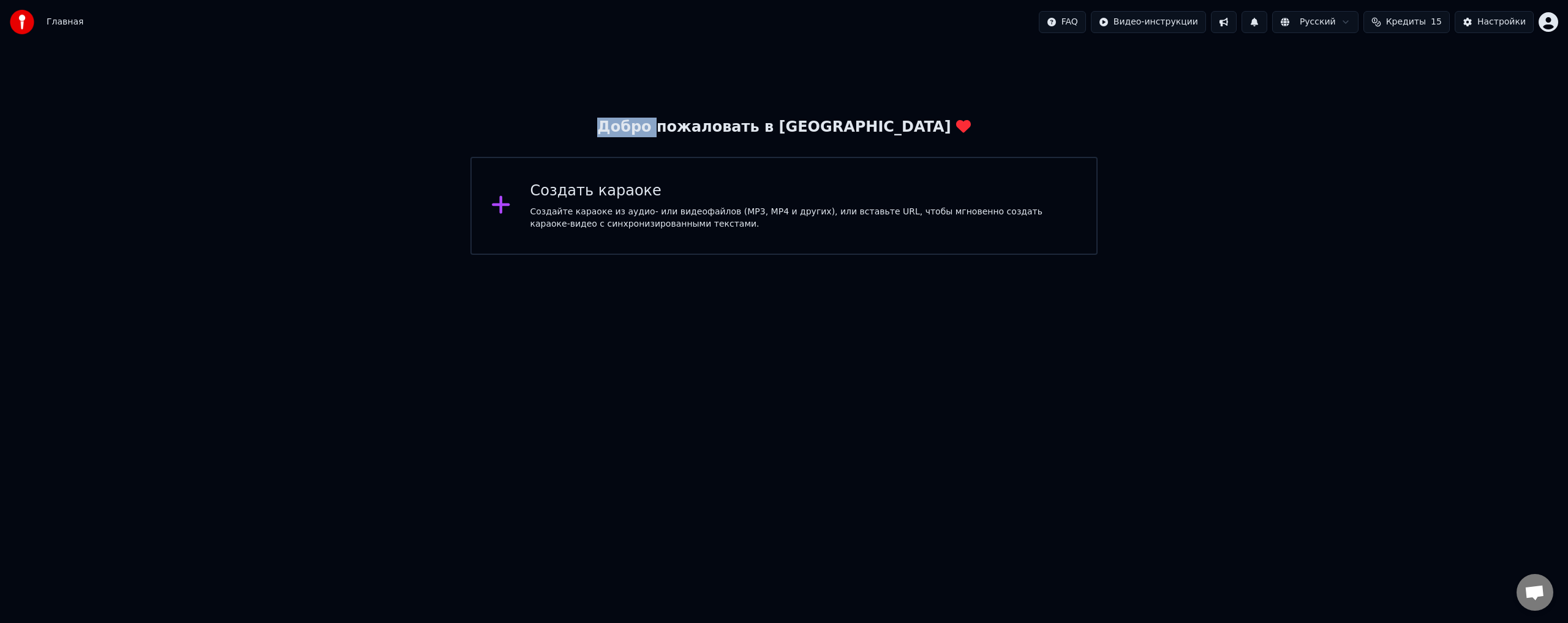
click at [68, 20] on span "Главная" at bounding box center [65, 22] width 37 height 12
drag, startPoint x: 68, startPoint y: 20, endPoint x: 5, endPoint y: 20, distance: 63.0
click at [67, 20] on span "Главная" at bounding box center [65, 22] width 37 height 12
drag, startPoint x: 5, startPoint y: 20, endPoint x: 17, endPoint y: 18, distance: 12.2
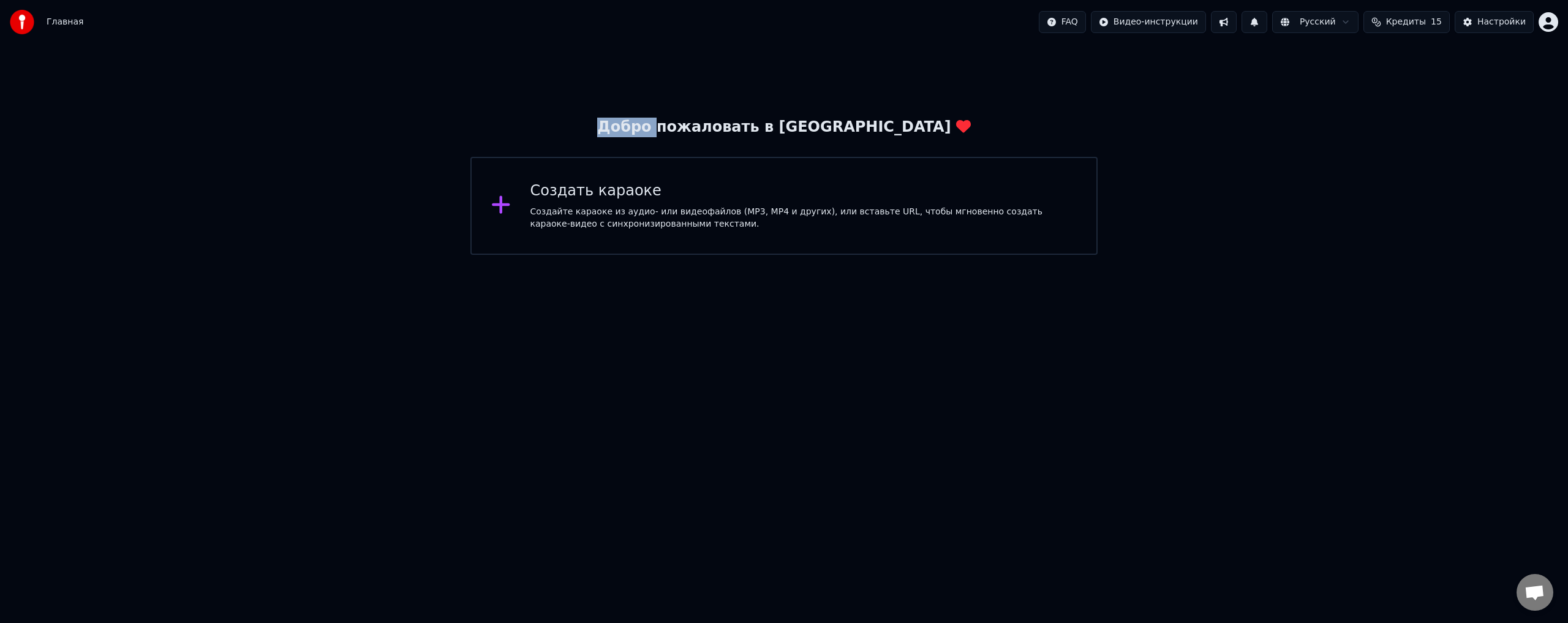
click at [5, 19] on div "Главная FAQ Видео-инструкции Русский Кредиты 15 Настройки" at bounding box center [784, 22] width 1568 height 44
click at [17, 18] on img at bounding box center [21, 21] width 24 height 24
drag, startPoint x: 17, startPoint y: 18, endPoint x: 448, endPoint y: 58, distance: 432.9
click at [37, 23] on div at bounding box center [25, 21] width 32 height 24
click at [505, 61] on div "Добро пожаловать в Youka Создать караоке Создайте караоке из аудио- или видеофа…" at bounding box center [784, 149] width 1568 height 211
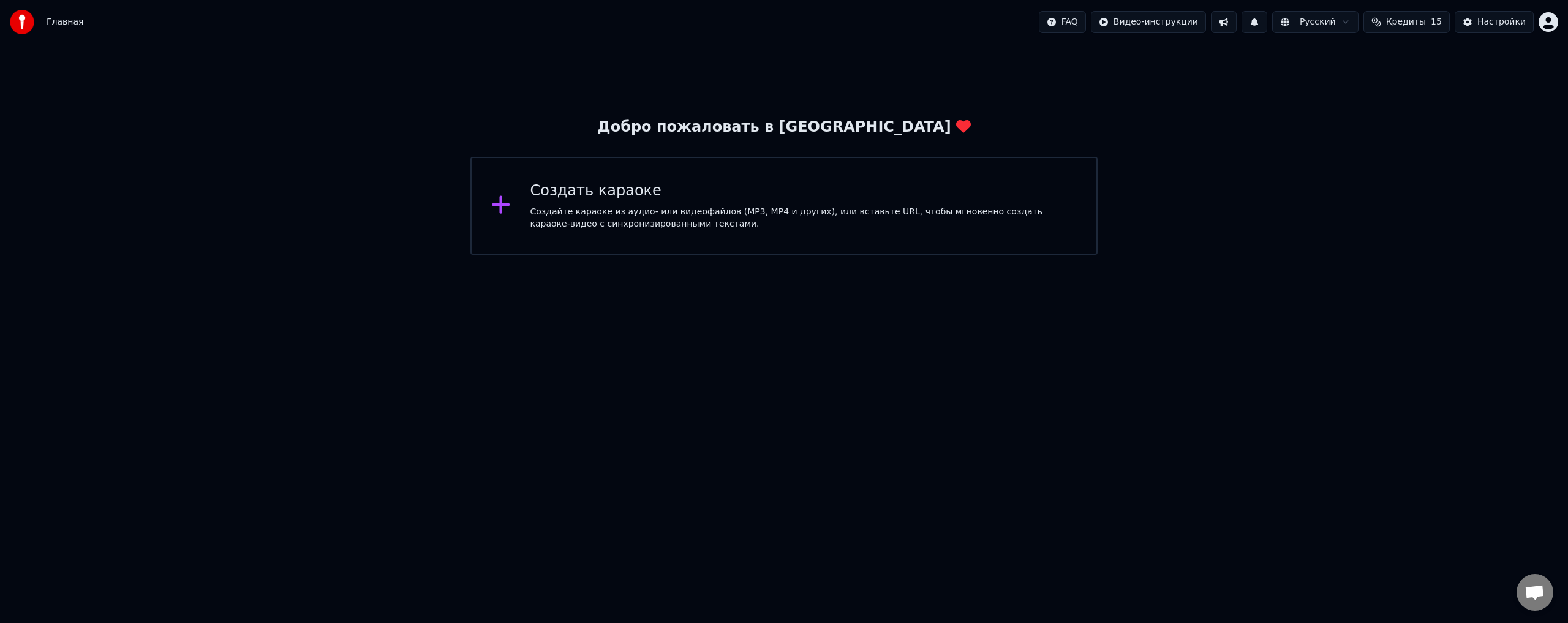
click at [673, 182] on div "Создать караоке" at bounding box center [803, 191] width 547 height 20
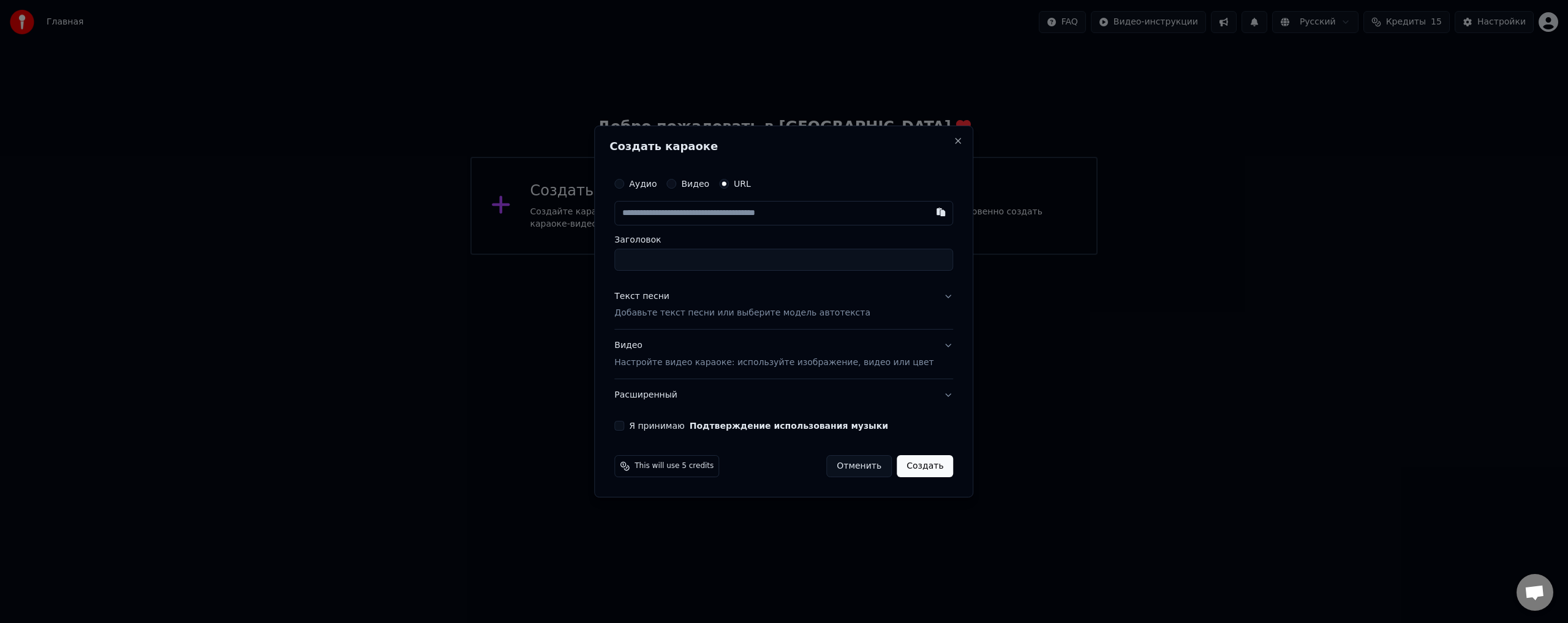
click at [655, 180] on label "Аудио" at bounding box center [643, 184] width 28 height 9
click at [624, 180] on button "Аудио" at bounding box center [618, 183] width 10 height 10
drag, startPoint x: 686, startPoint y: 180, endPoint x: 714, endPoint y: 181, distance: 28.0
click at [676, 180] on button "Видео" at bounding box center [671, 184] width 10 height 10
drag, startPoint x: 743, startPoint y: 181, endPoint x: 817, endPoint y: 186, distance: 74.2
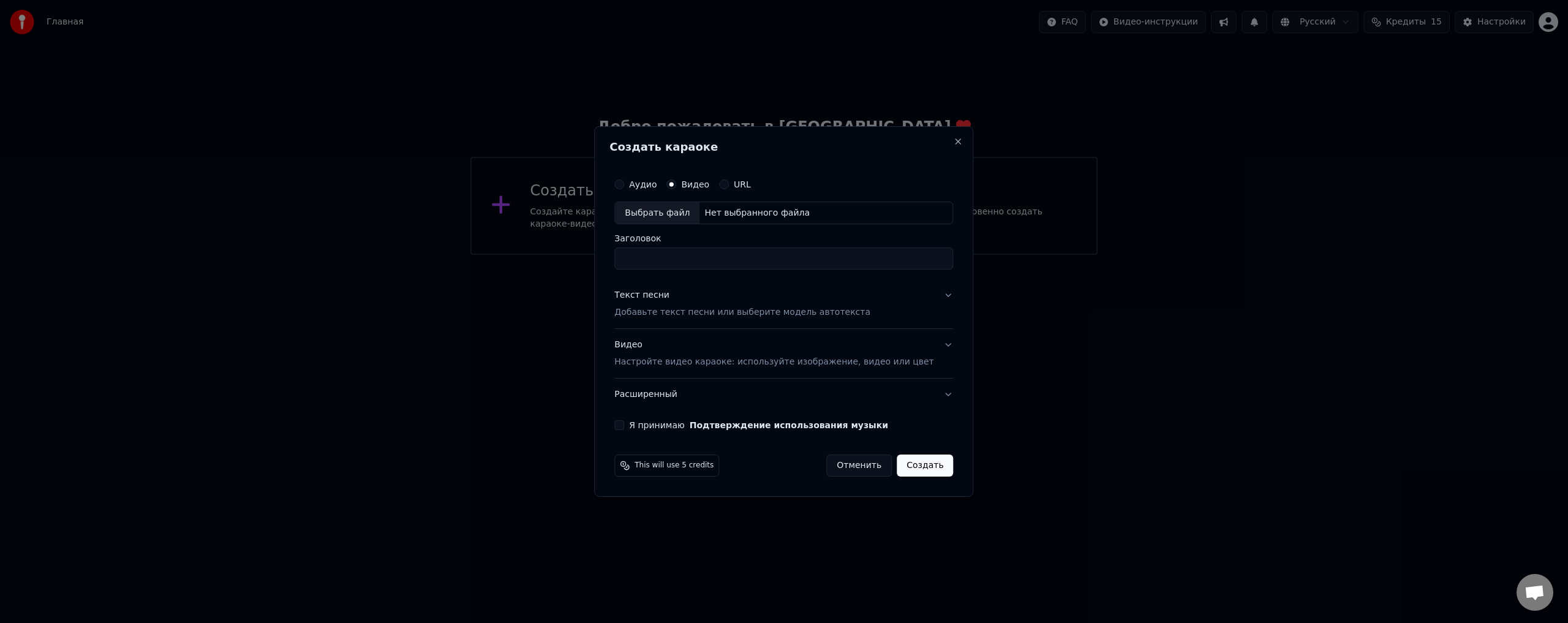
click at [743, 181] on div "URL" at bounding box center [734, 184] width 32 height 10
click at [946, 143] on div "Создать караоке Аудио Видео URL Выбрать файл Нет выбранного файла Заголовок Тек…" at bounding box center [784, 312] width 379 height 371
click at [953, 142] on button "Close" at bounding box center [958, 141] width 10 height 10
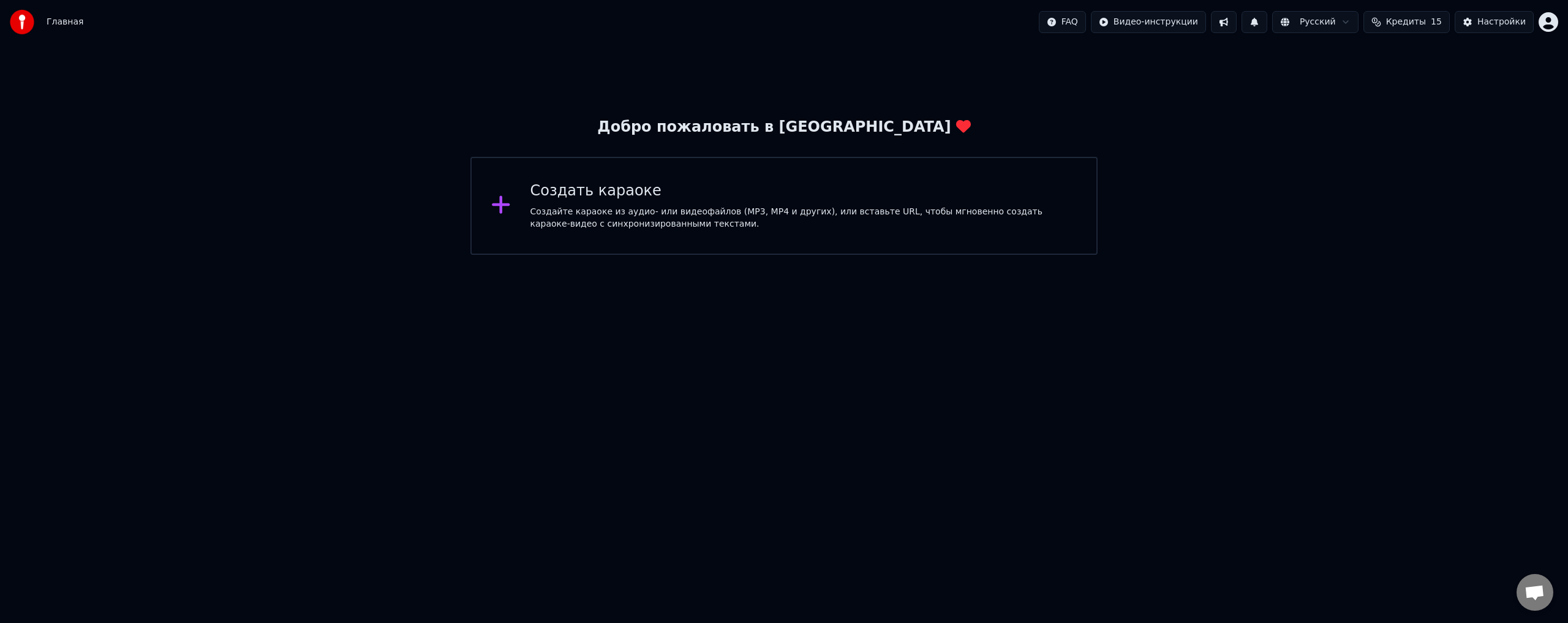
click at [1426, 25] on span "Кредиты" at bounding box center [1406, 22] width 40 height 12
click at [1471, 19] on button "Настройки" at bounding box center [1494, 22] width 79 height 22
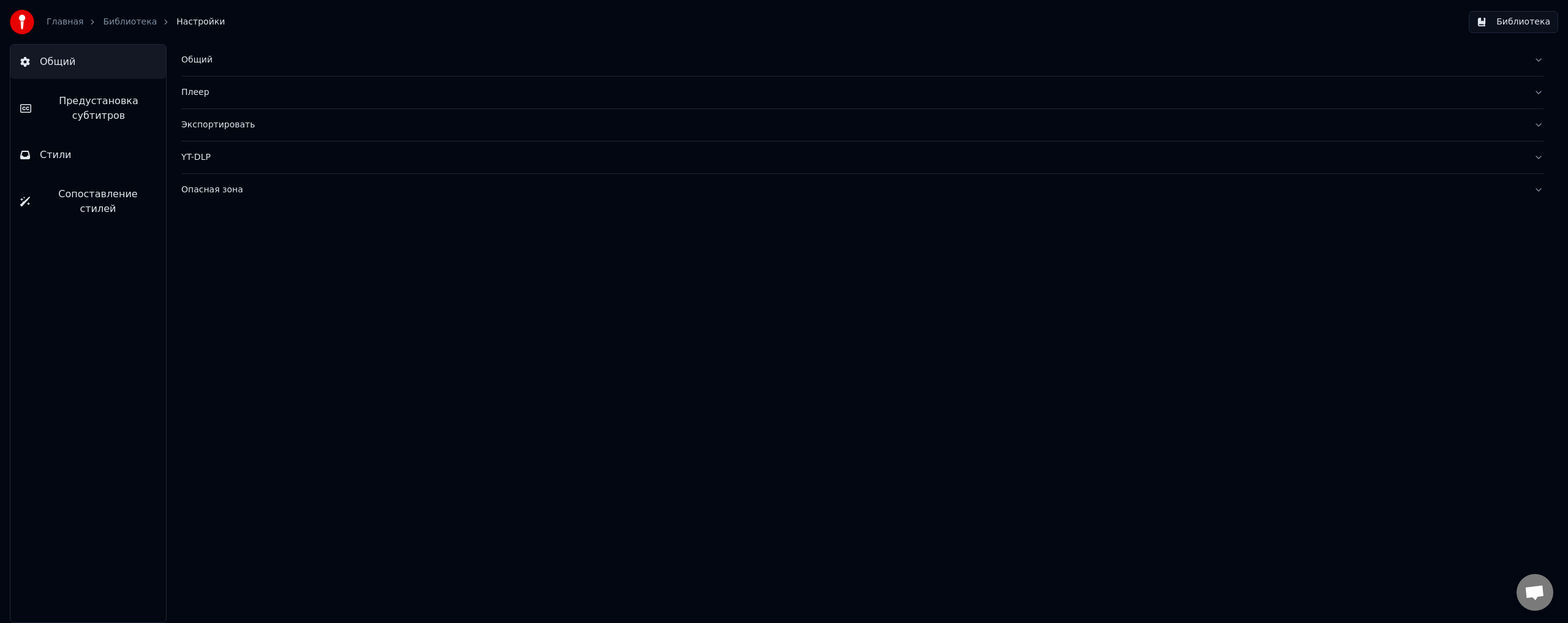
click at [62, 24] on link "Главная" at bounding box center [65, 22] width 37 height 12
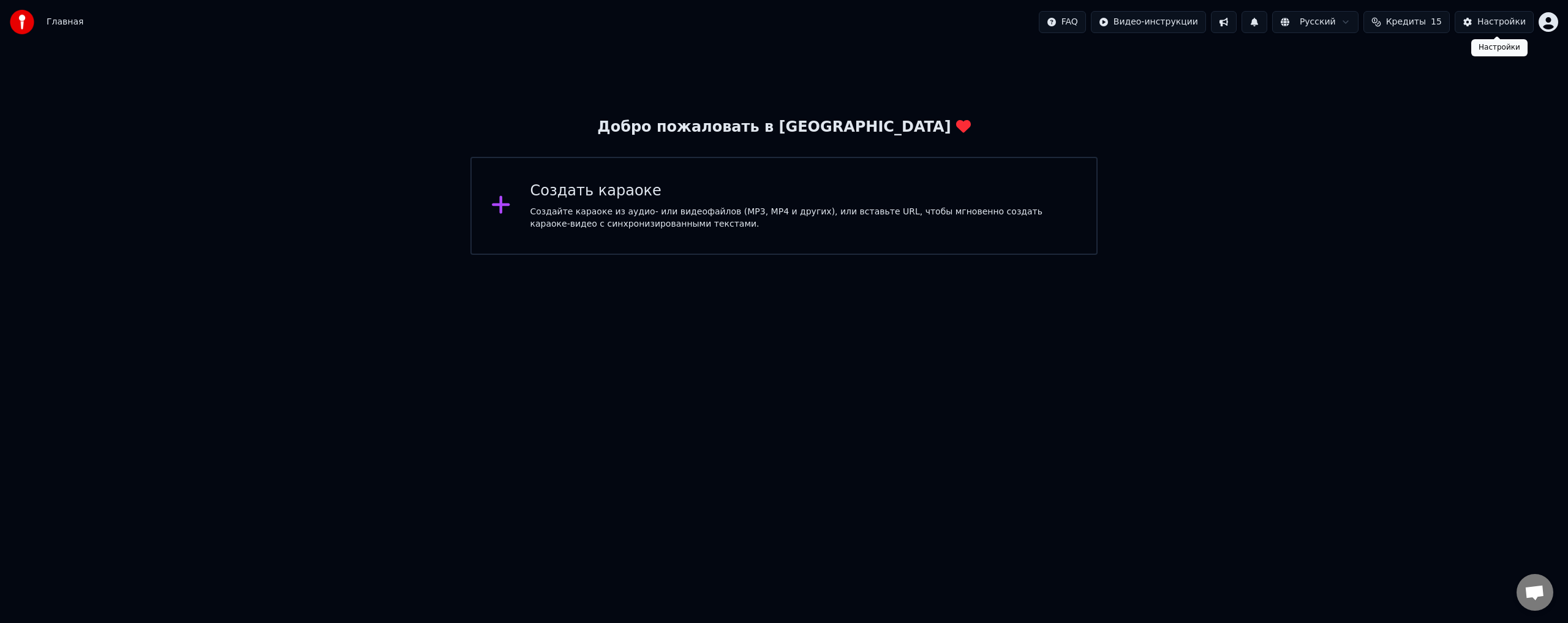
click at [1497, 29] on button "Настройки" at bounding box center [1494, 22] width 79 height 22
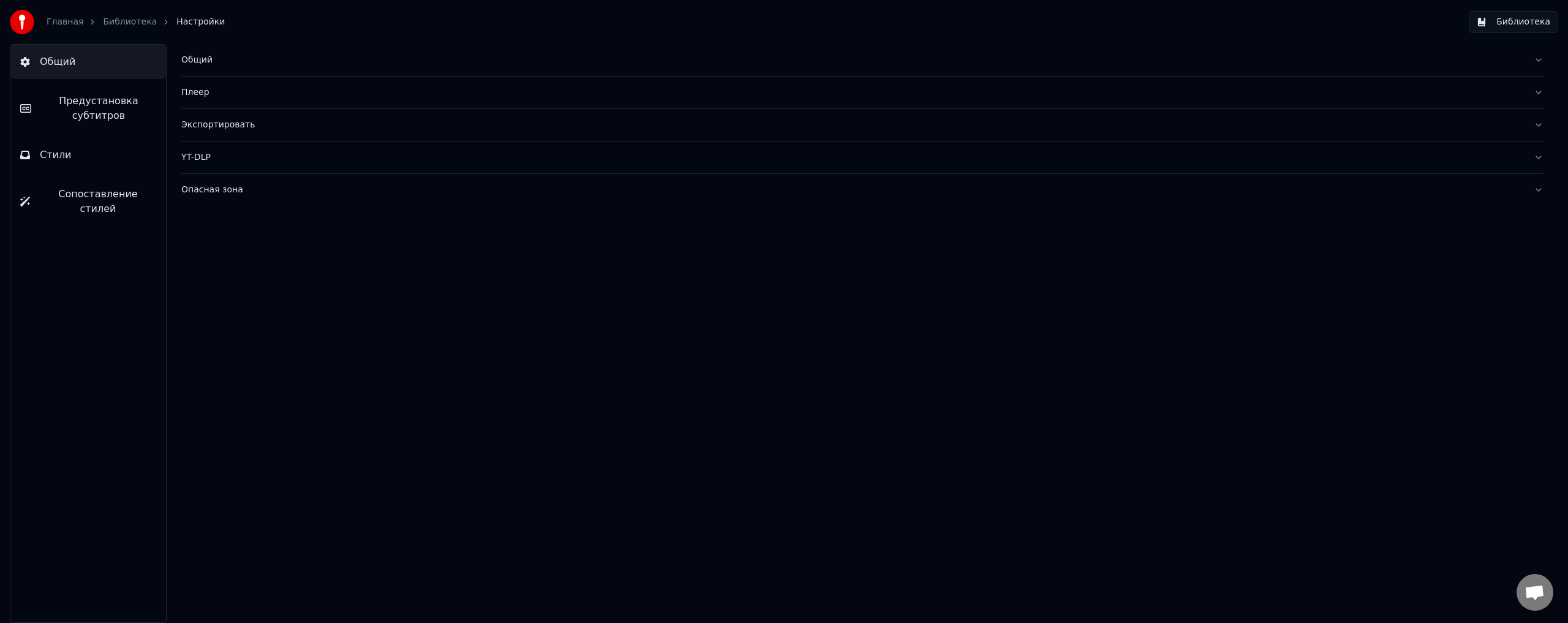
click at [126, 18] on link "Библиотека" at bounding box center [129, 22] width 54 height 12
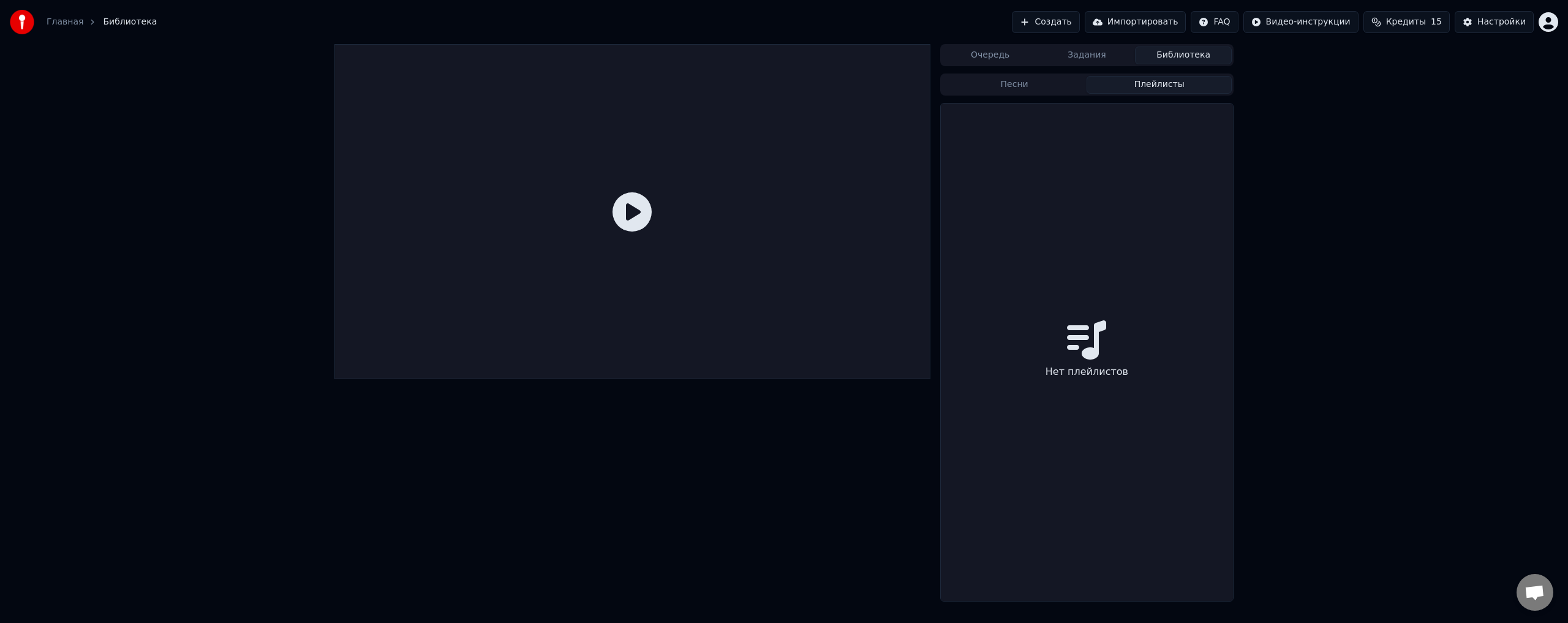
click at [1170, 84] on button "Плейлисты" at bounding box center [1159, 84] width 145 height 18
drag, startPoint x: 1021, startPoint y: 74, endPoint x: 1049, endPoint y: 35, distance: 48.0
click at [1022, 73] on div "Песни Плейлисты" at bounding box center [1086, 84] width 293 height 22
click at [1157, 23] on button "Импортировать" at bounding box center [1135, 22] width 101 height 22
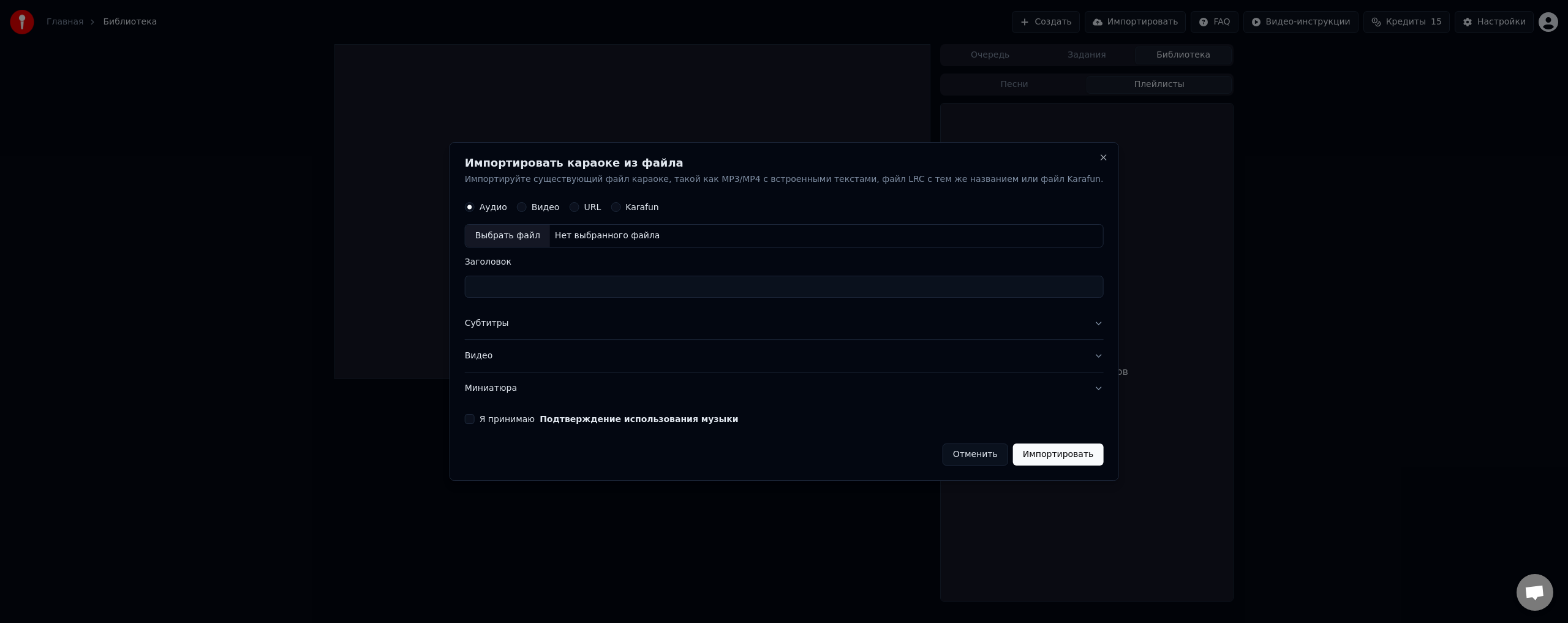
click at [601, 208] on div "URL" at bounding box center [585, 207] width 32 height 10
click at [601, 204] on div "URL" at bounding box center [585, 207] width 32 height 10
click at [579, 206] on button "URL" at bounding box center [574, 207] width 10 height 10
click at [627, 242] on input "text" at bounding box center [784, 236] width 639 height 24
paste input "**********"
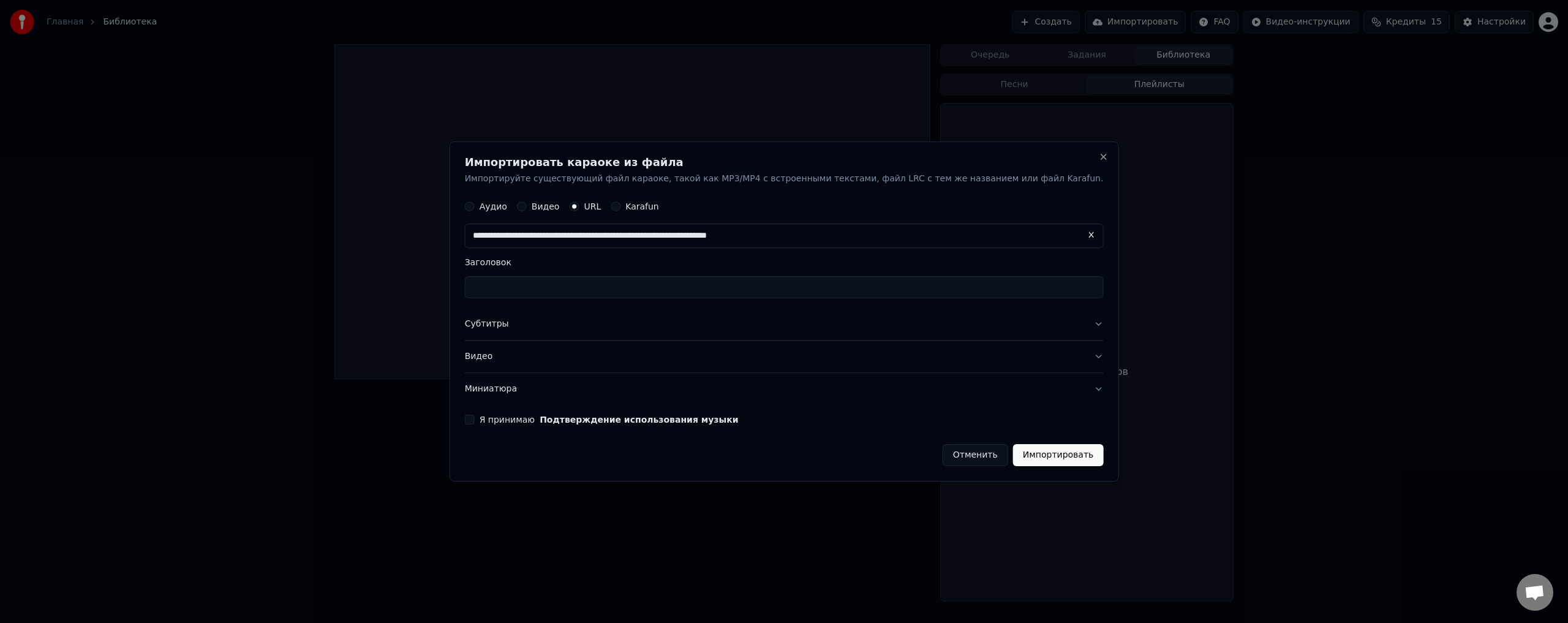
type input "**********"
click at [1013, 450] on button "Импортировать" at bounding box center [1058, 455] width 90 height 22
type input "**********"
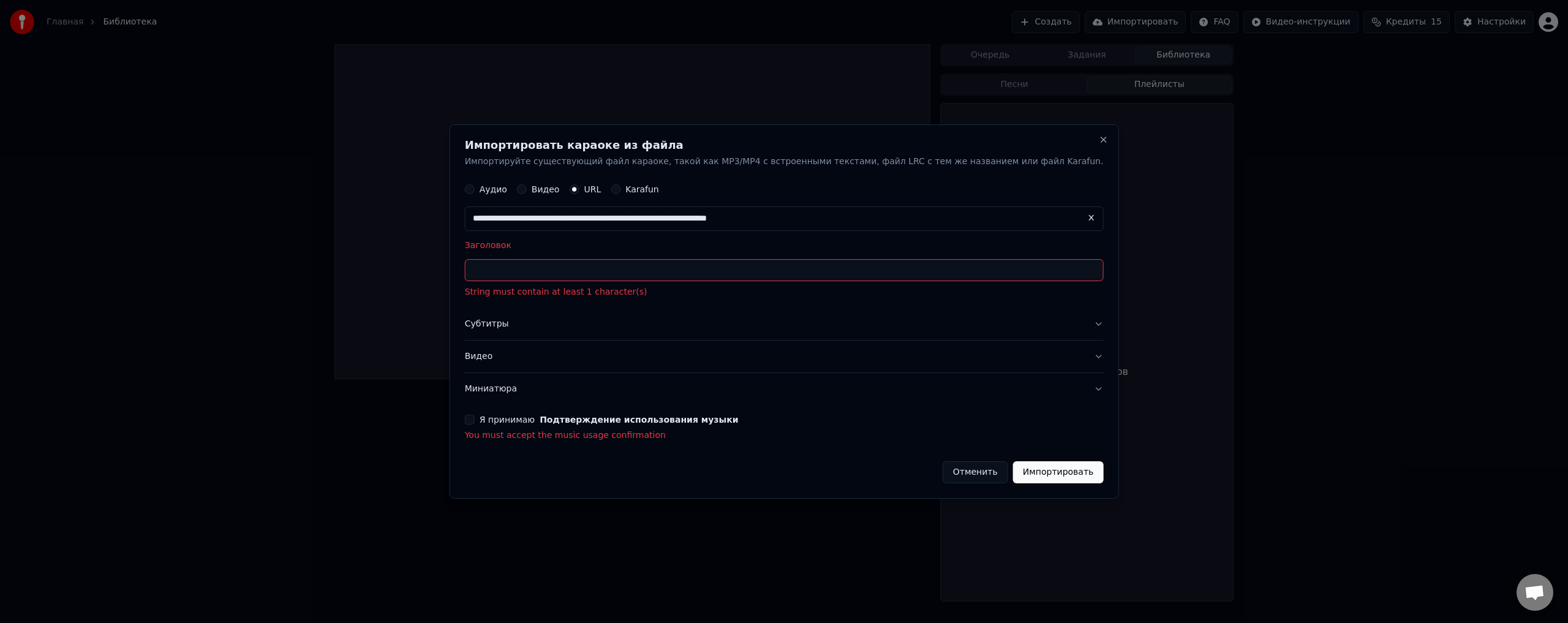
click at [625, 275] on input "Заголовок" at bounding box center [784, 271] width 639 height 22
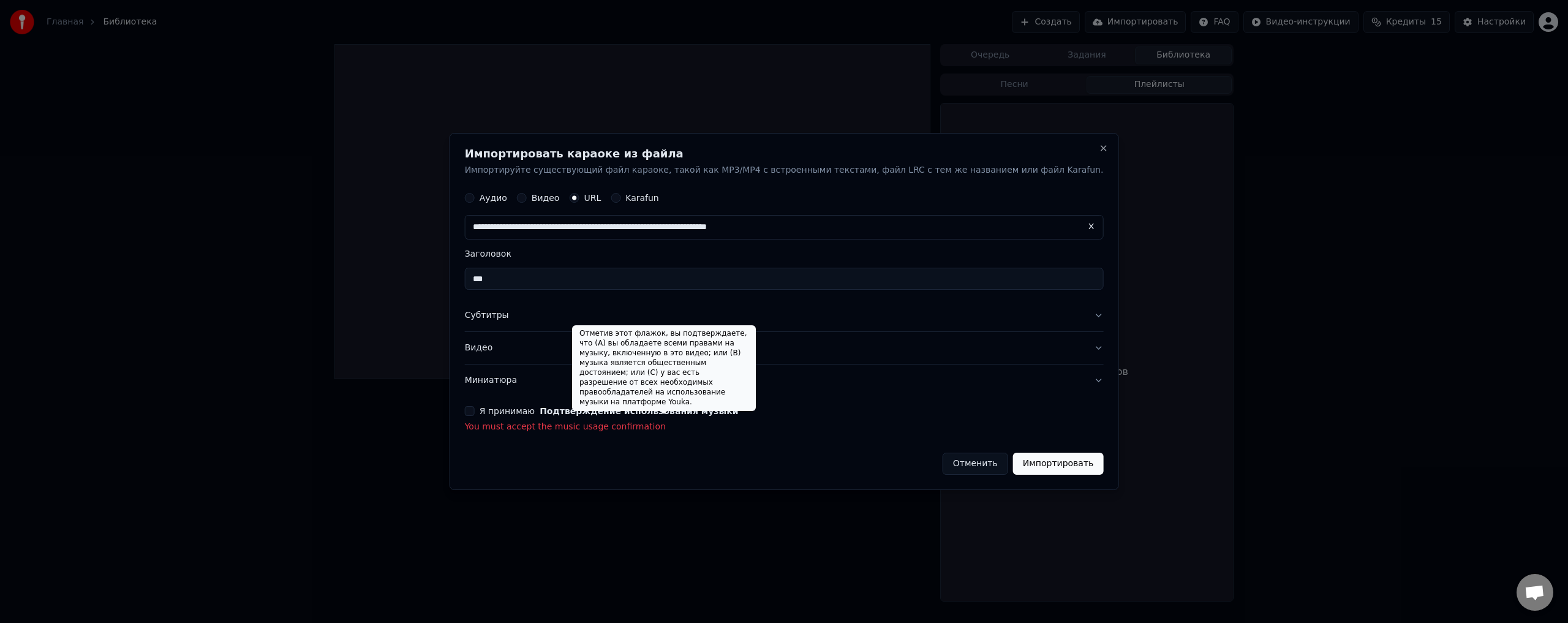
type input "***"
click at [616, 413] on button "Подтверждение использования музыки" at bounding box center [639, 411] width 198 height 9
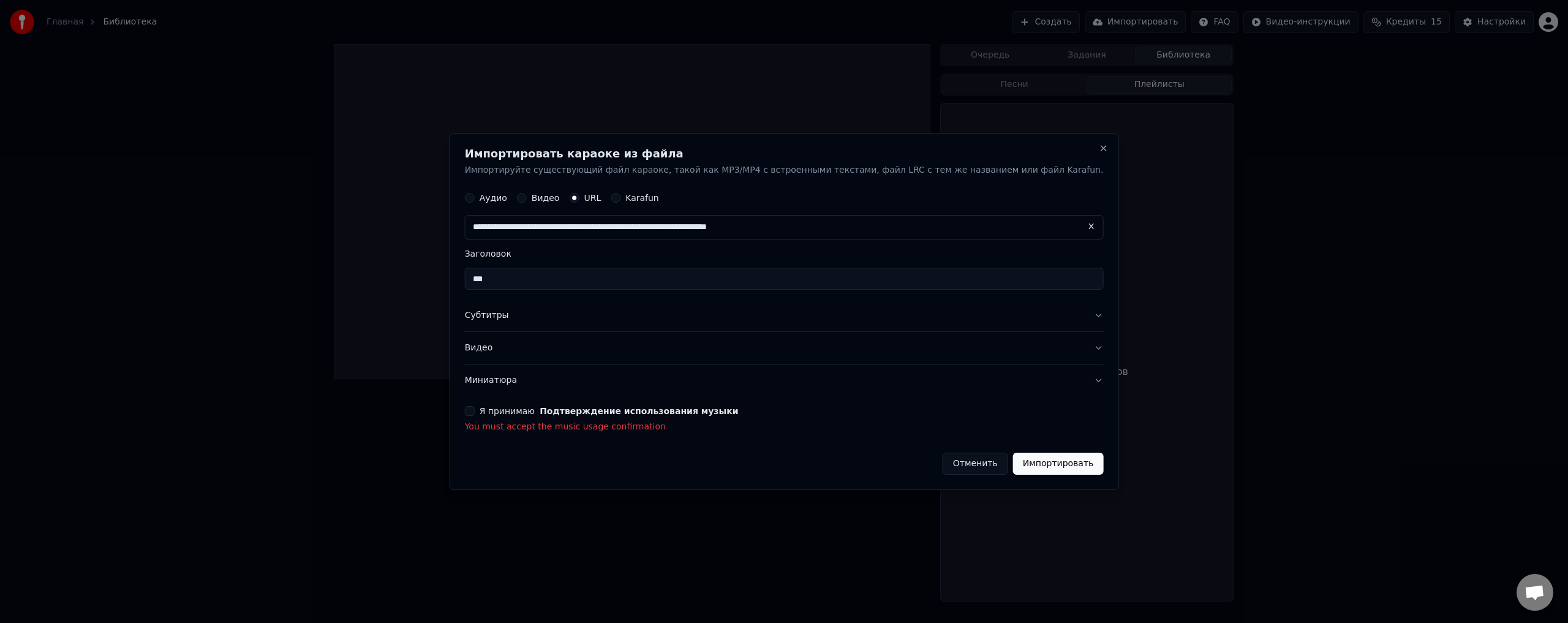
click at [474, 408] on button "Я принимаю Подтверждение использования музыки" at bounding box center [469, 411] width 10 height 10
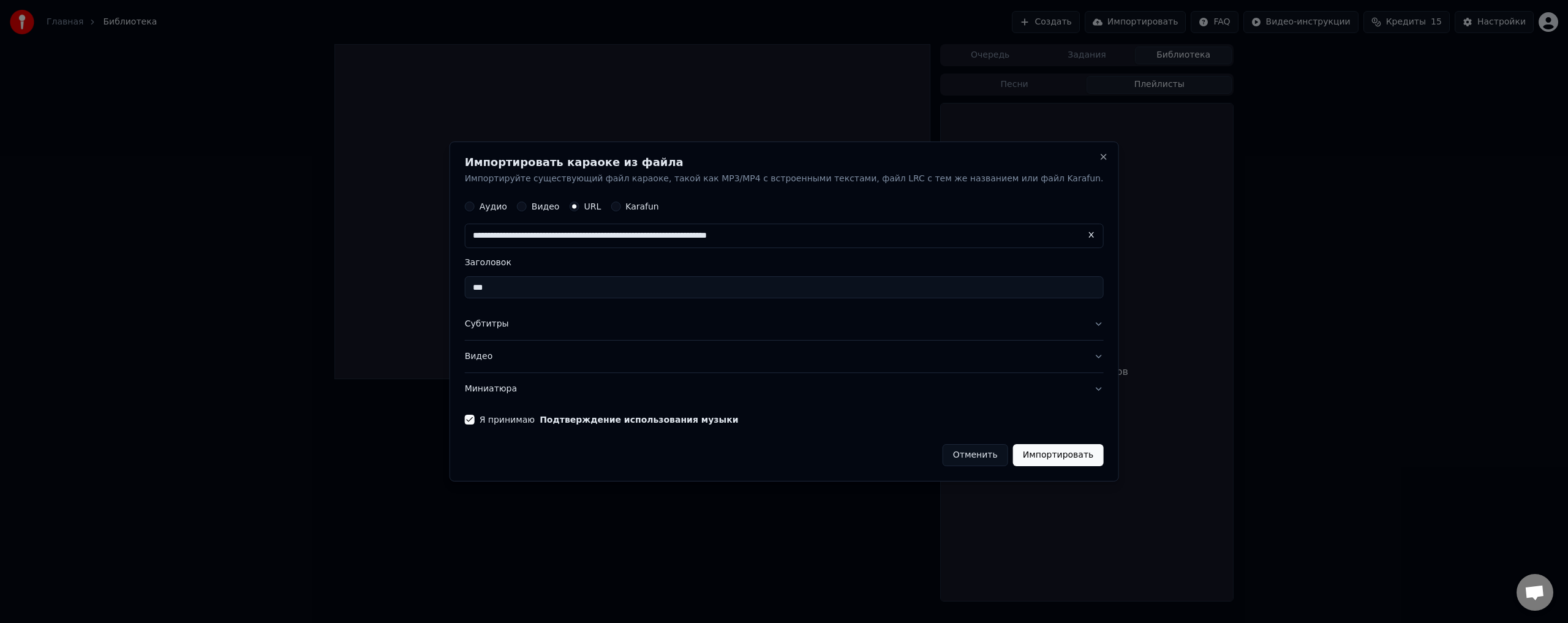
click at [1019, 453] on button "Импортировать" at bounding box center [1058, 455] width 90 height 22
click at [1019, 452] on button "Импортировать" at bounding box center [1058, 455] width 90 height 22
click at [1020, 452] on button "Импортировать" at bounding box center [1058, 455] width 90 height 22
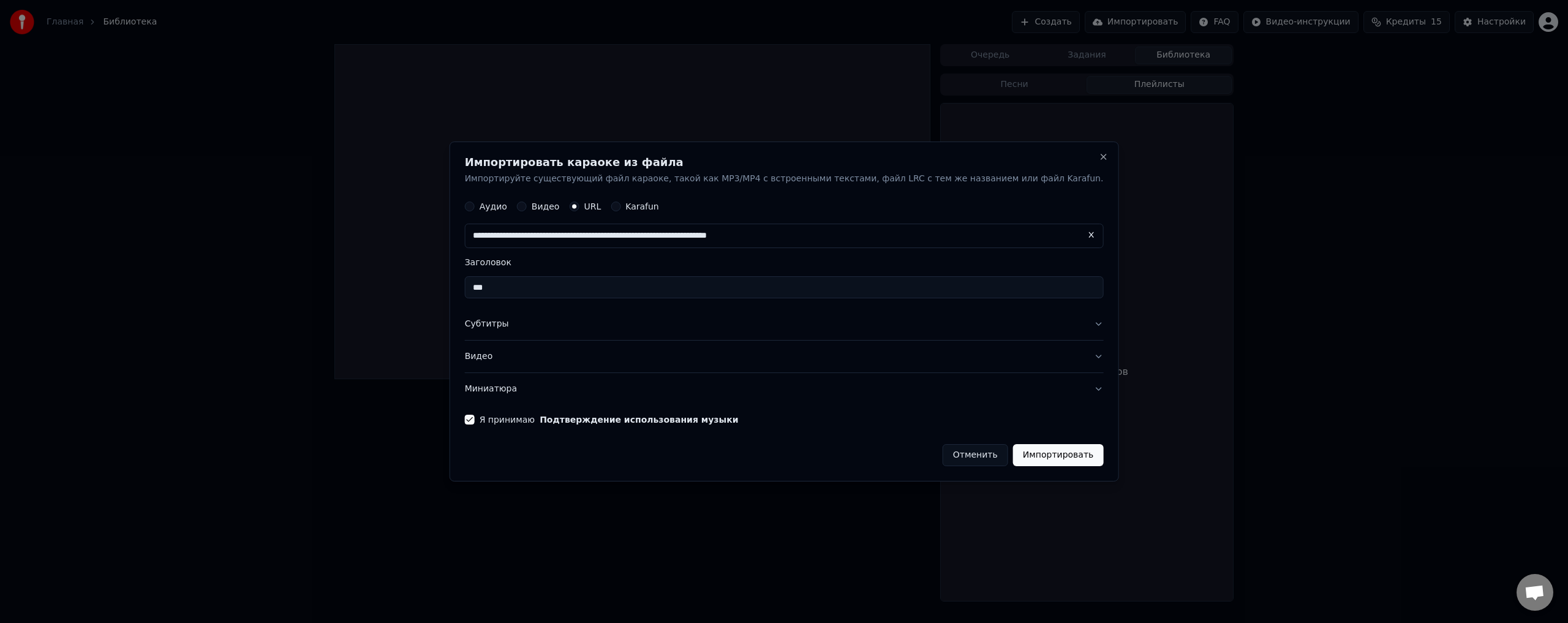
click at [1021, 452] on button "Импортировать" at bounding box center [1058, 455] width 90 height 22
click at [1022, 451] on button "Импортировать" at bounding box center [1058, 455] width 90 height 22
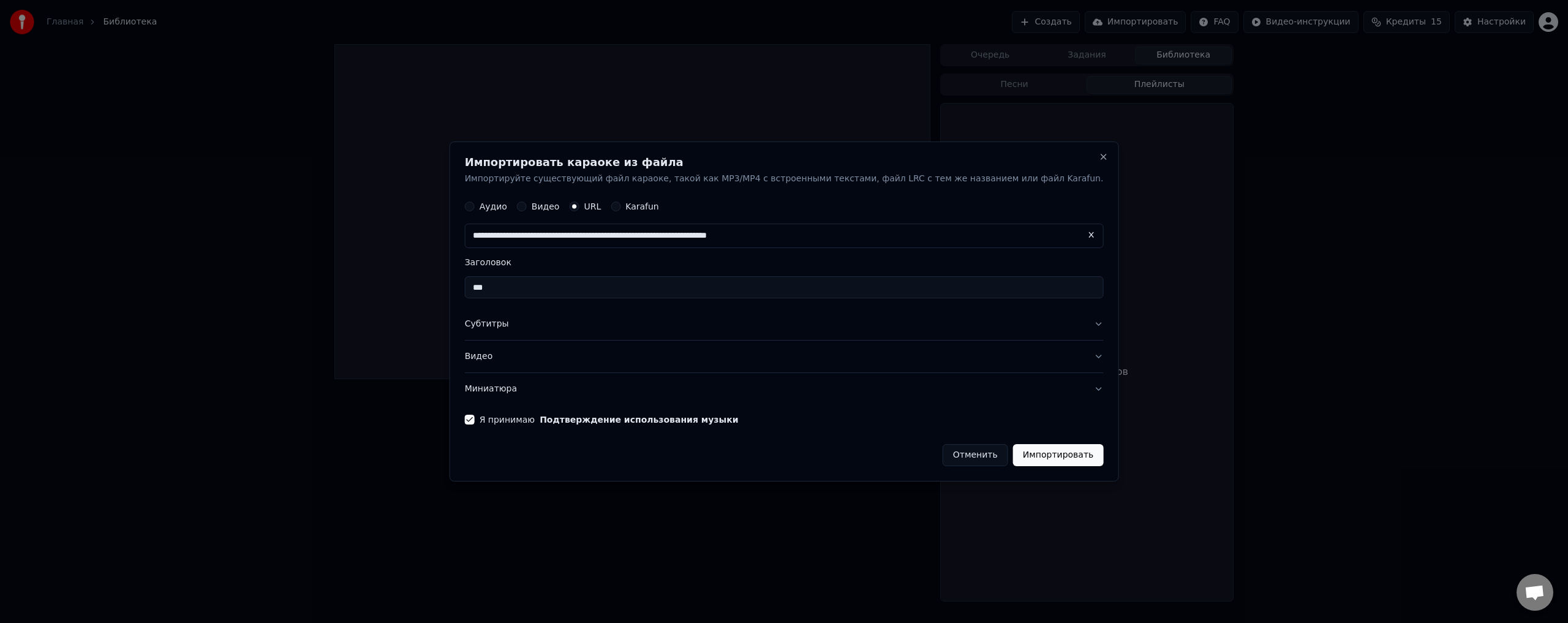
click at [1022, 451] on button "Импортировать" at bounding box center [1058, 455] width 90 height 22
click at [1098, 156] on button "Close" at bounding box center [1102, 156] width 10 height 10
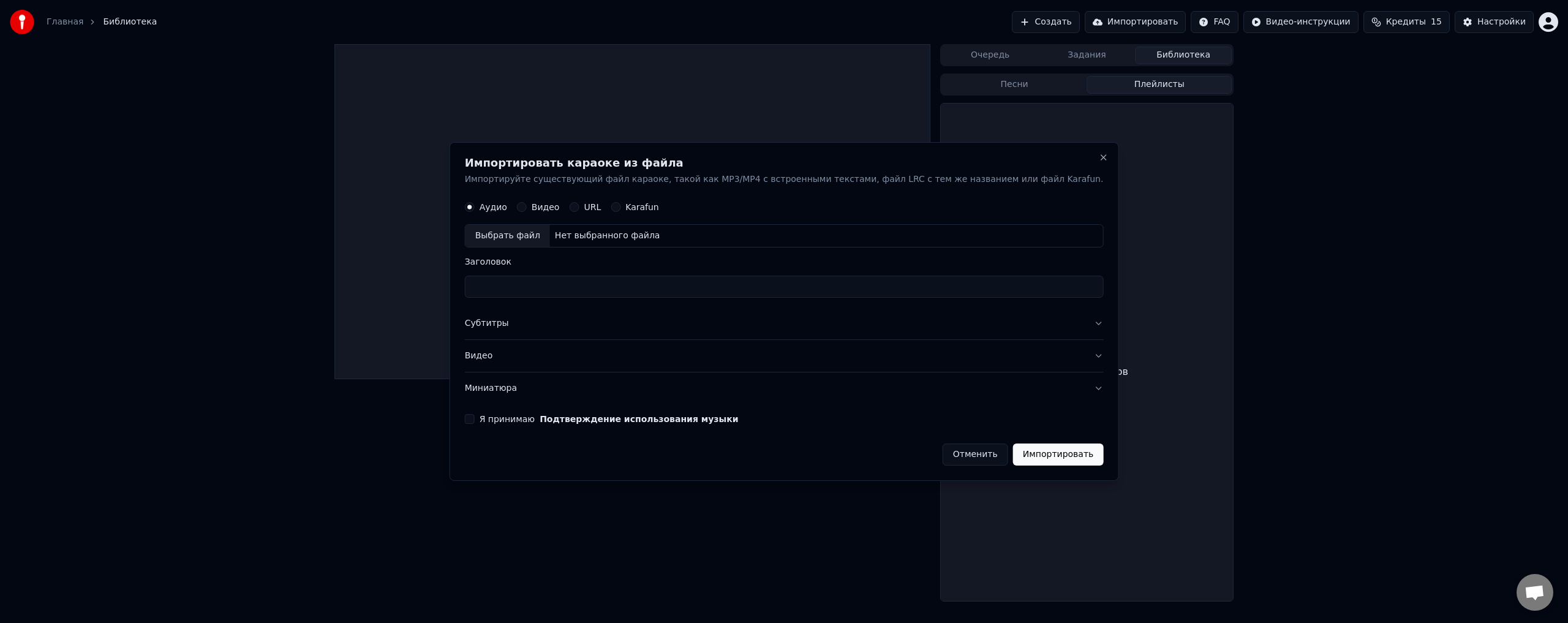
click at [1320, 195] on html "Главная Библиотека Создать Импортировать FAQ Видео-инструкции Кредиты 15 Настро…" at bounding box center [784, 312] width 1568 height 623
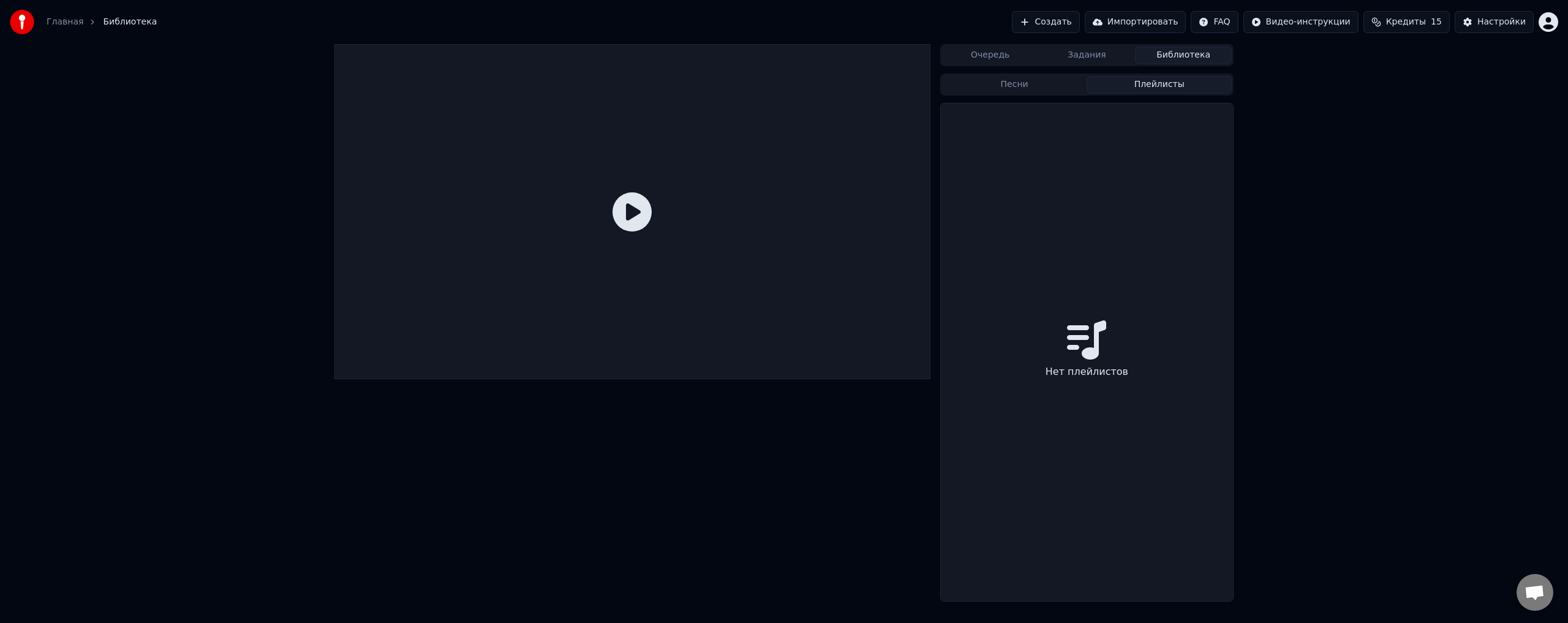
click at [1148, 12] on button "Импортировать" at bounding box center [1135, 22] width 101 height 22
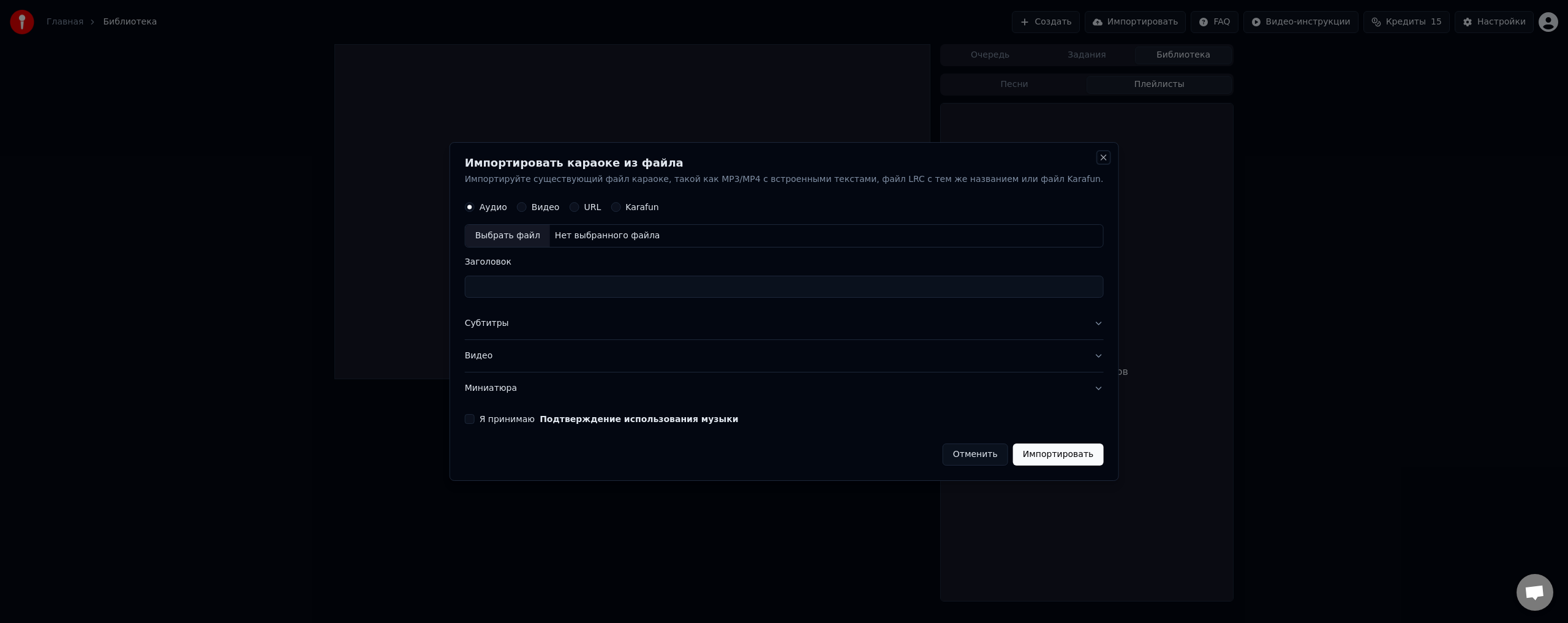
click at [1098, 156] on button "Close" at bounding box center [1102, 157] width 10 height 10
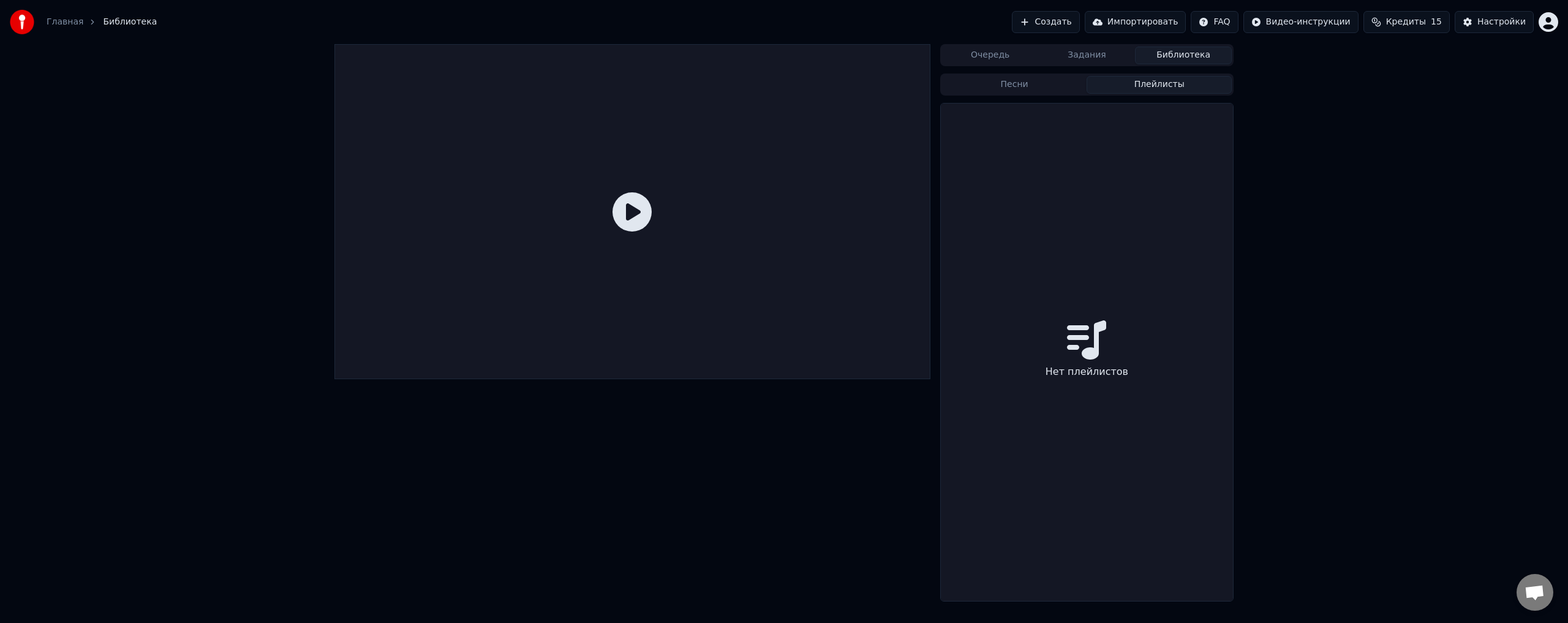
click at [1079, 15] on button "Создать" at bounding box center [1046, 22] width 68 height 22
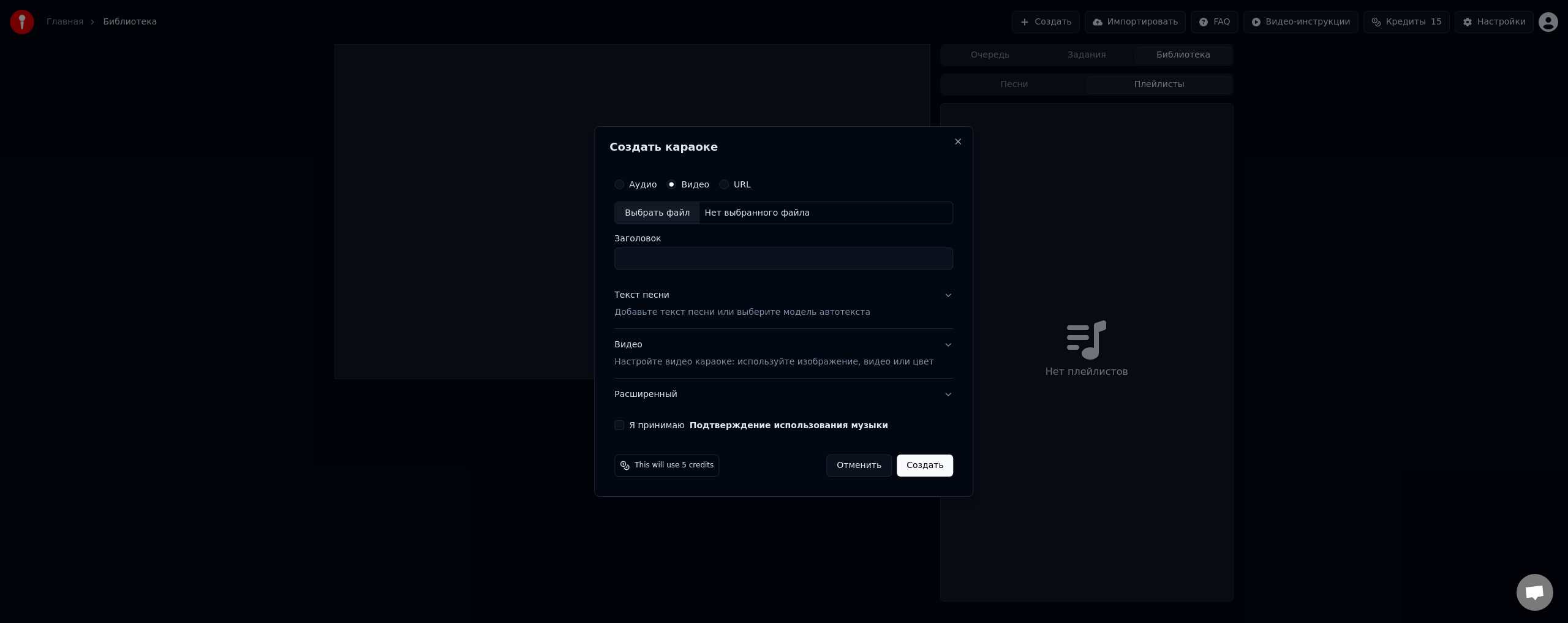
click at [731, 256] on input "Заголовок" at bounding box center [783, 259] width 339 height 22
click at [745, 187] on div "URL" at bounding box center [734, 184] width 32 height 10
click at [747, 186] on label "URL" at bounding box center [742, 184] width 17 height 9
click at [729, 186] on button "URL" at bounding box center [723, 184] width 10 height 10
click at [722, 213] on input "text" at bounding box center [783, 213] width 339 height 24
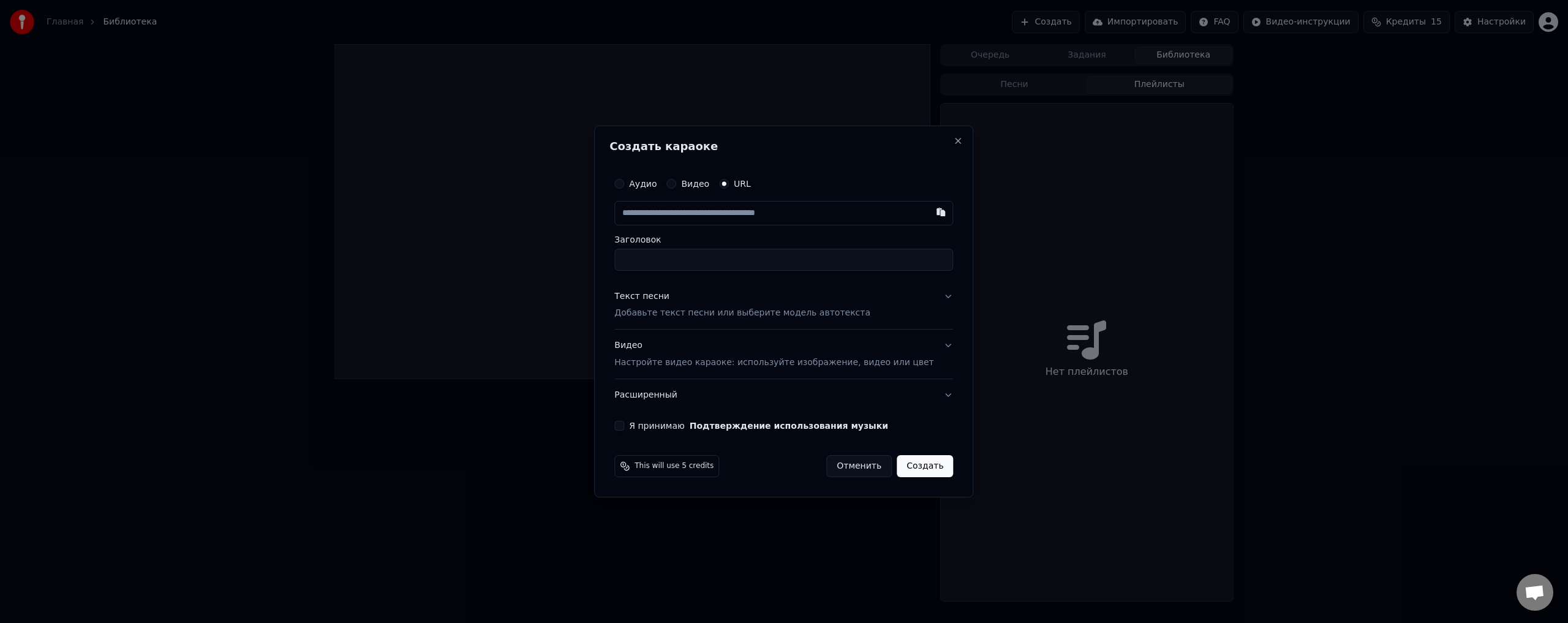
paste input "**********"
type input "**********"
click at [624, 427] on button "Я принимаю Подтверждение использования музыки" at bounding box center [618, 425] width 10 height 10
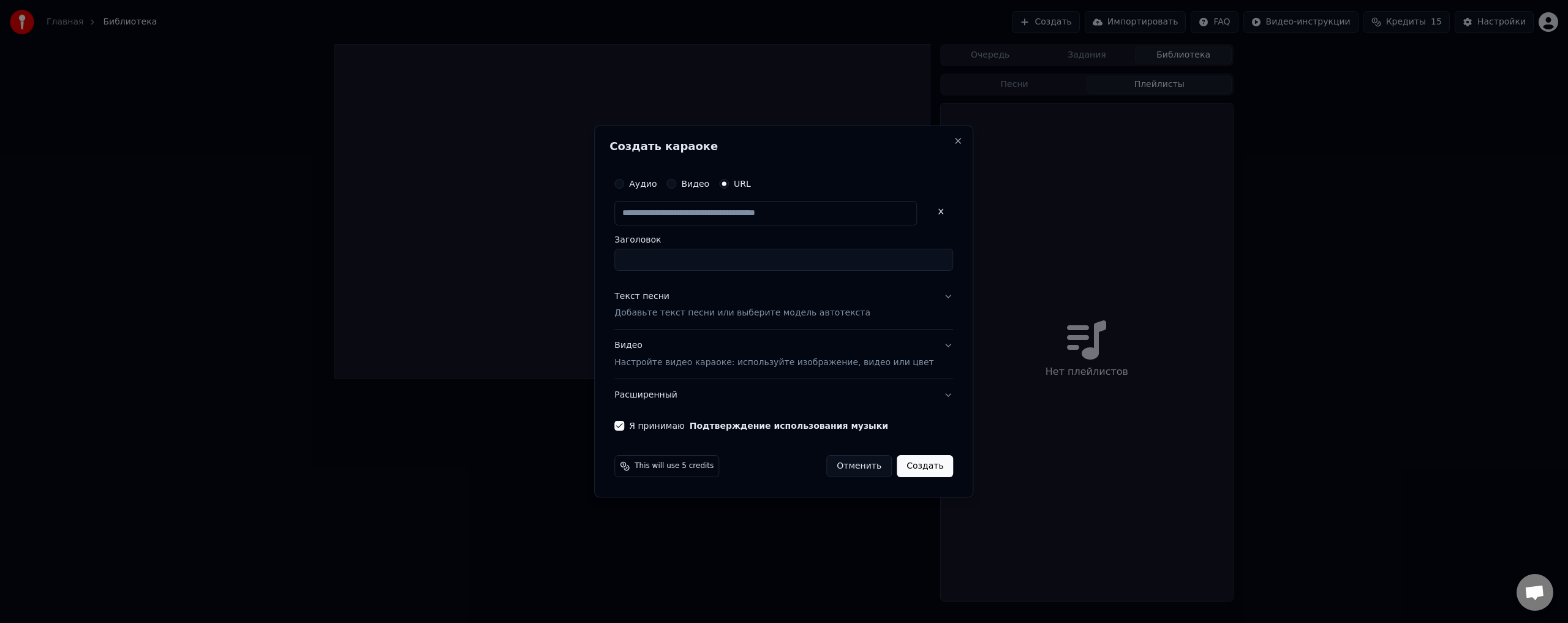
drag, startPoint x: 918, startPoint y: 470, endPoint x: 920, endPoint y: 461, distance: 9.2
click at [918, 463] on button "Создать" at bounding box center [925, 467] width 57 height 22
type input "**********"
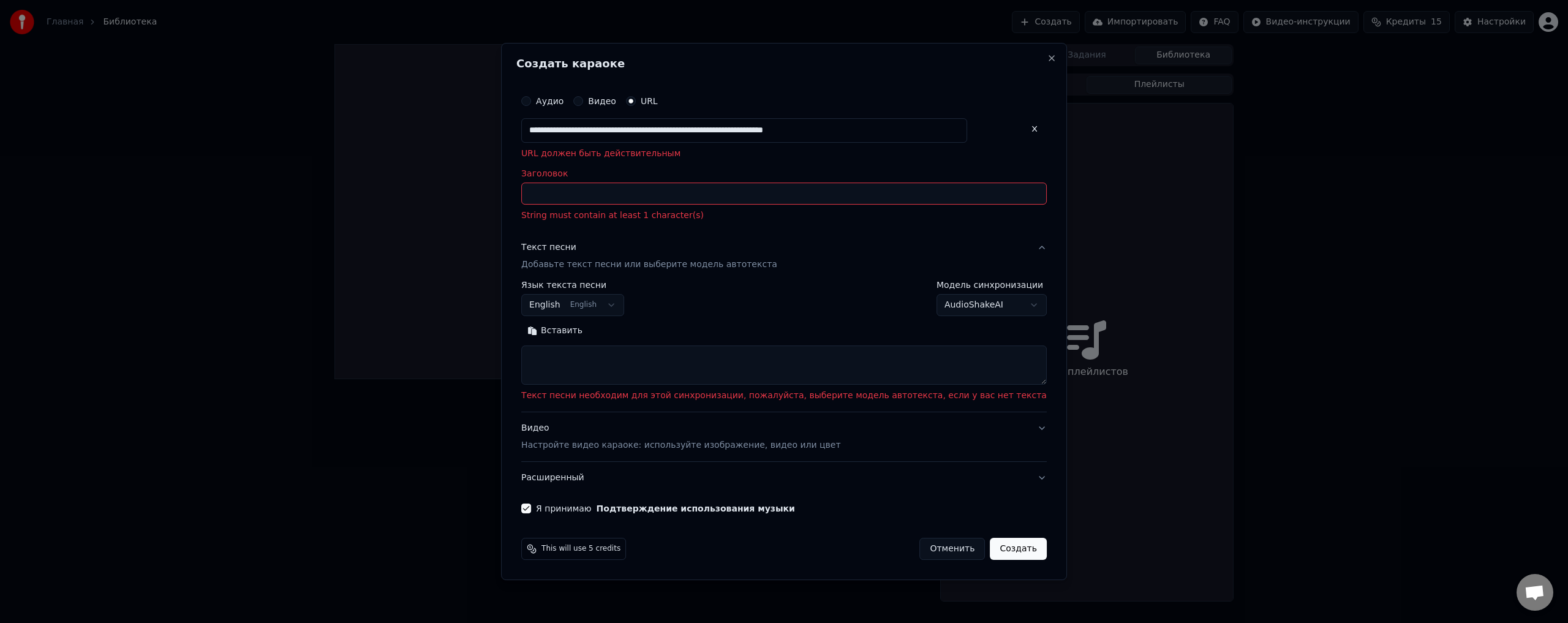
click at [983, 292] on div "**********" at bounding box center [991, 299] width 110 height 35
click at [987, 303] on body "**********" at bounding box center [784, 312] width 1568 height 623
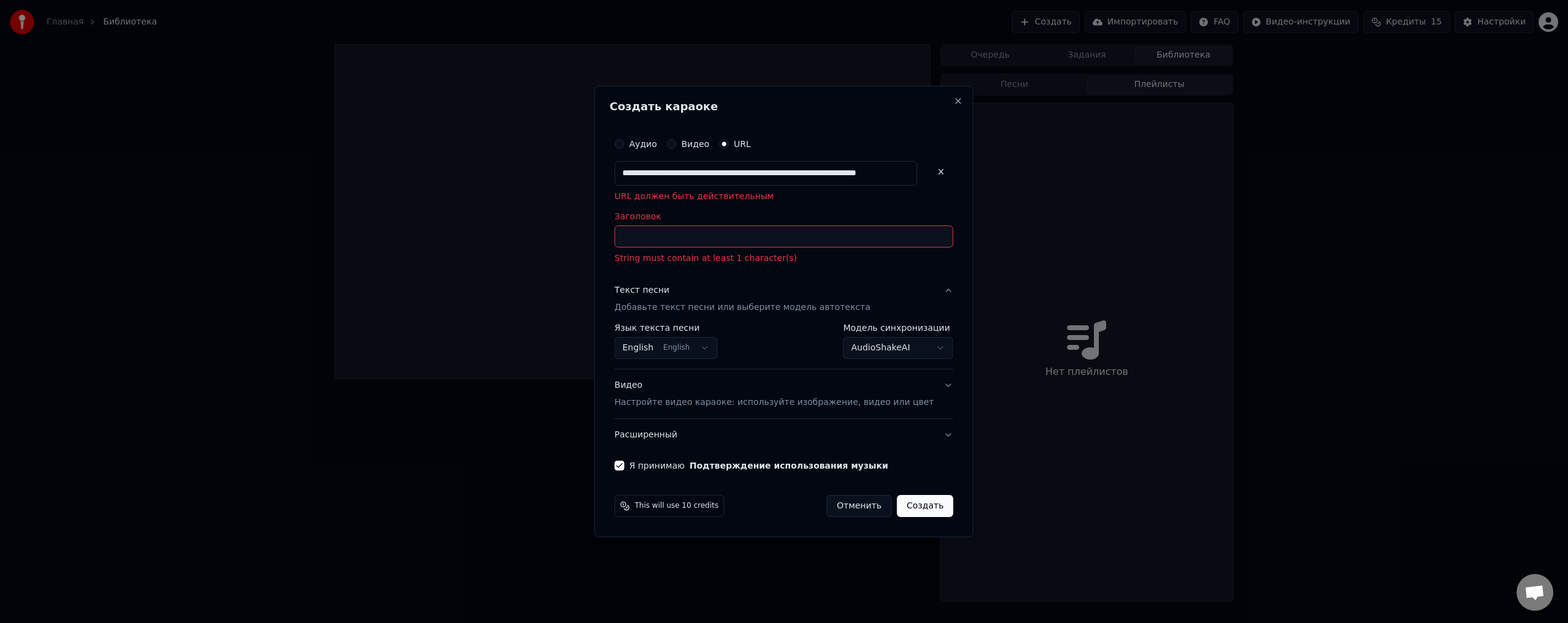
click at [720, 242] on input "Заголовок" at bounding box center [783, 237] width 339 height 22
click at [953, 98] on button "Close" at bounding box center [958, 101] width 10 height 10
select select "**********"
select select
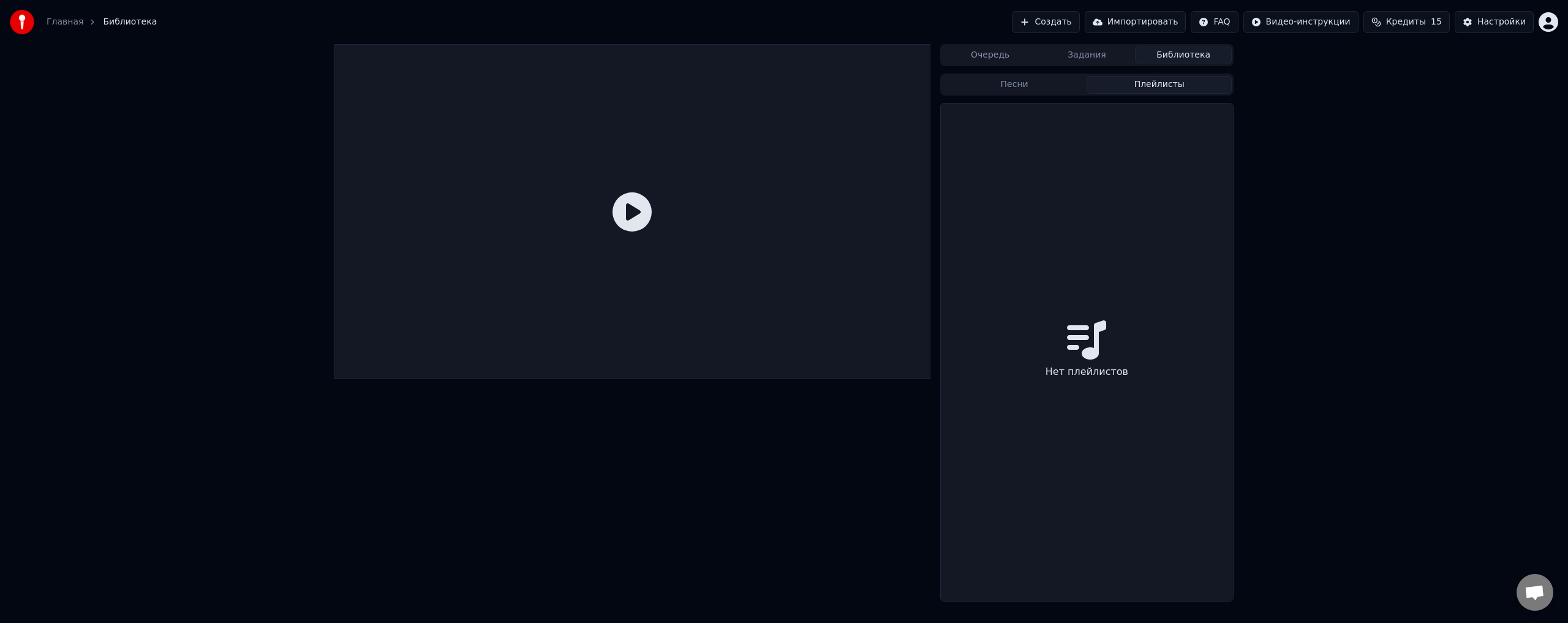
click at [1077, 19] on button "Создать" at bounding box center [1046, 22] width 68 height 22
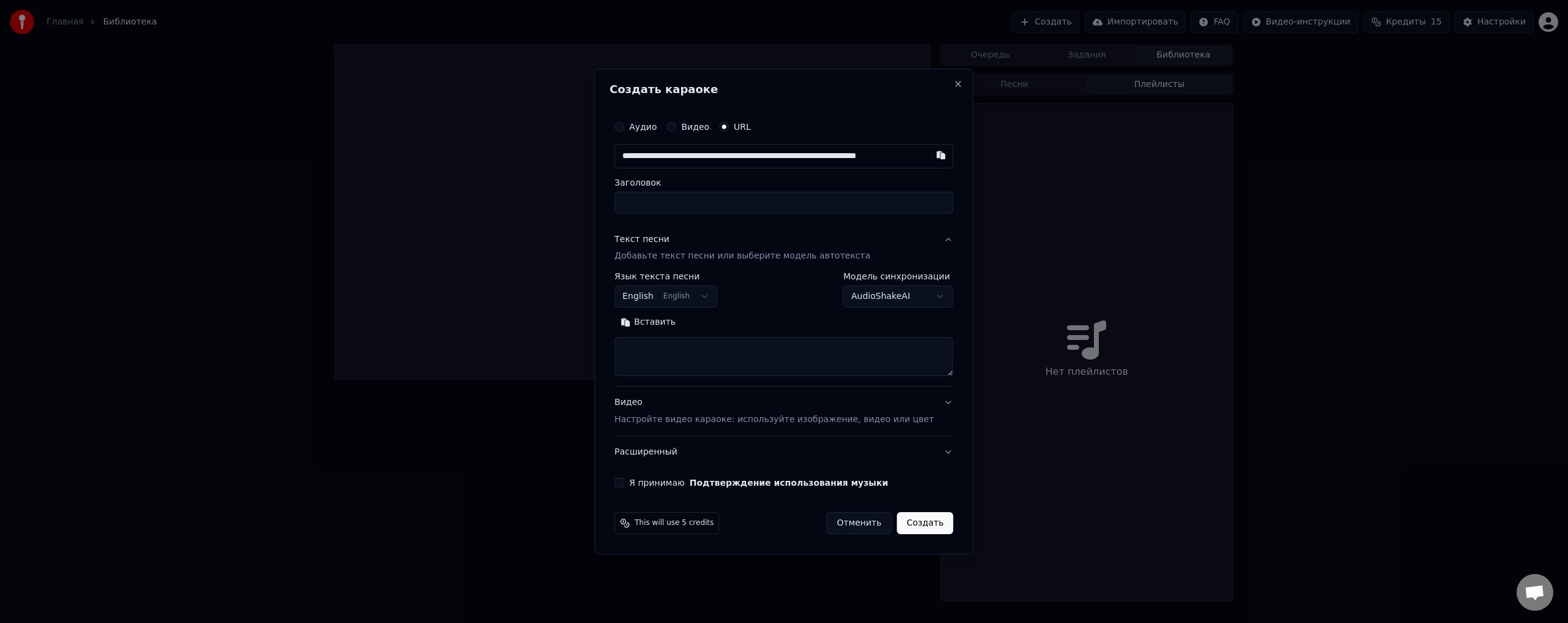
scroll to position [0, 43]
type input "**********"
click at [720, 197] on input "Заголовок" at bounding box center [783, 203] width 339 height 22
type input "**********"
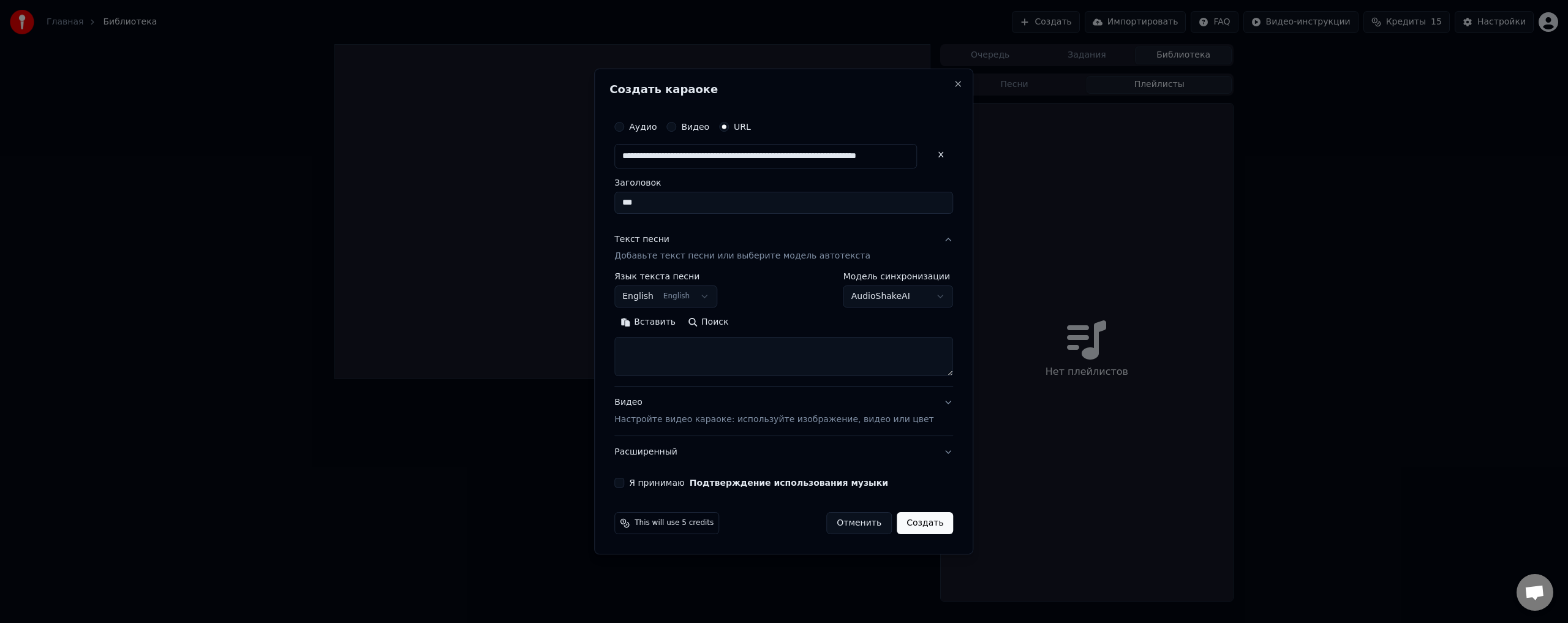
type input "***"
click at [717, 290] on body "**********" at bounding box center [784, 312] width 1568 height 623
select select "**"
click at [903, 296] on body "**********" at bounding box center [784, 312] width 1568 height 623
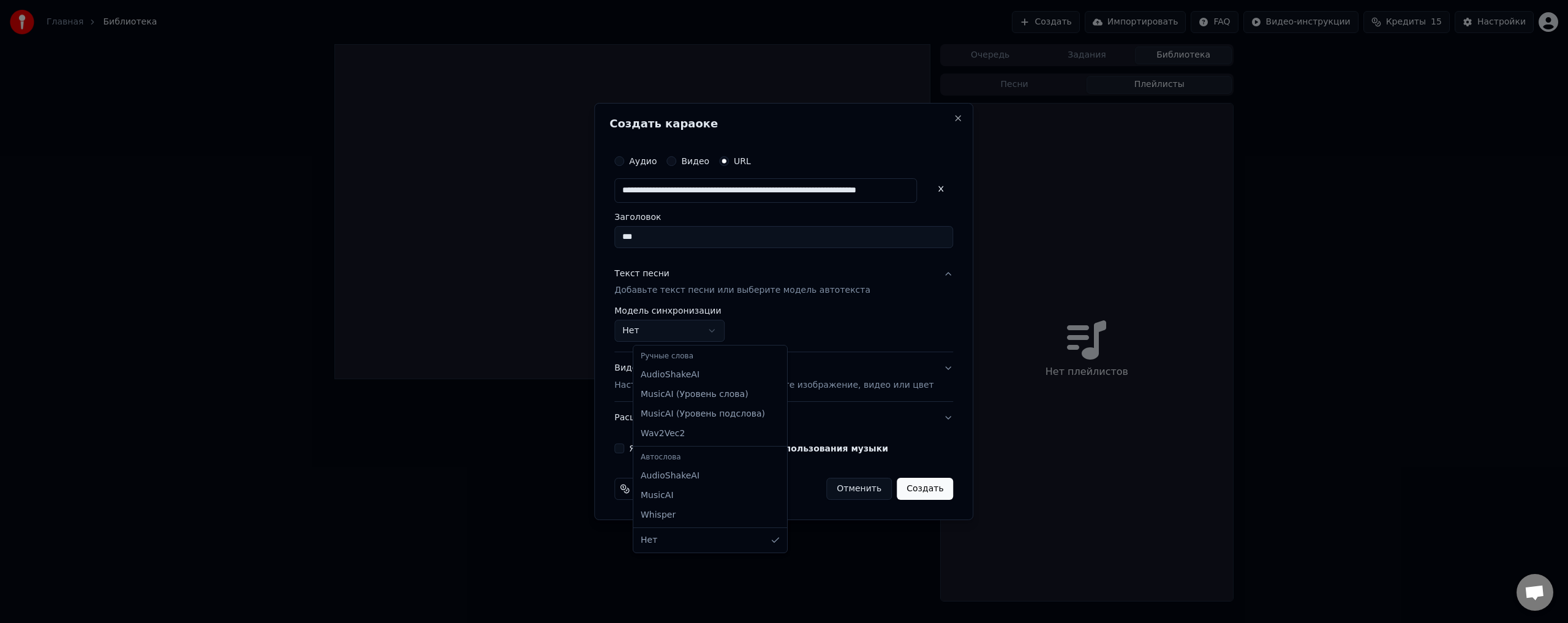
click at [728, 337] on body "**********" at bounding box center [784, 312] width 1568 height 623
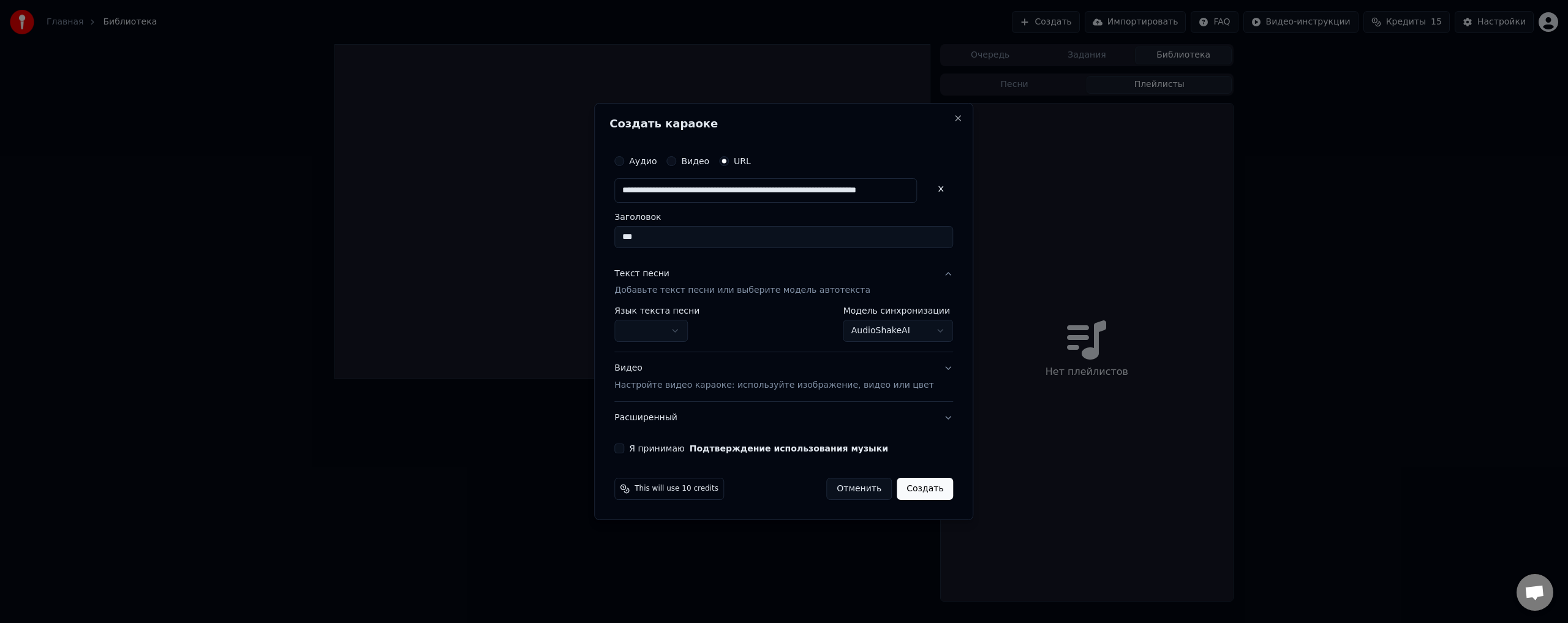
click at [624, 448] on button "Я принимаю Подтверждение использования музыки" at bounding box center [618, 448] width 10 height 10
click at [920, 331] on body "**********" at bounding box center [784, 312] width 1568 height 623
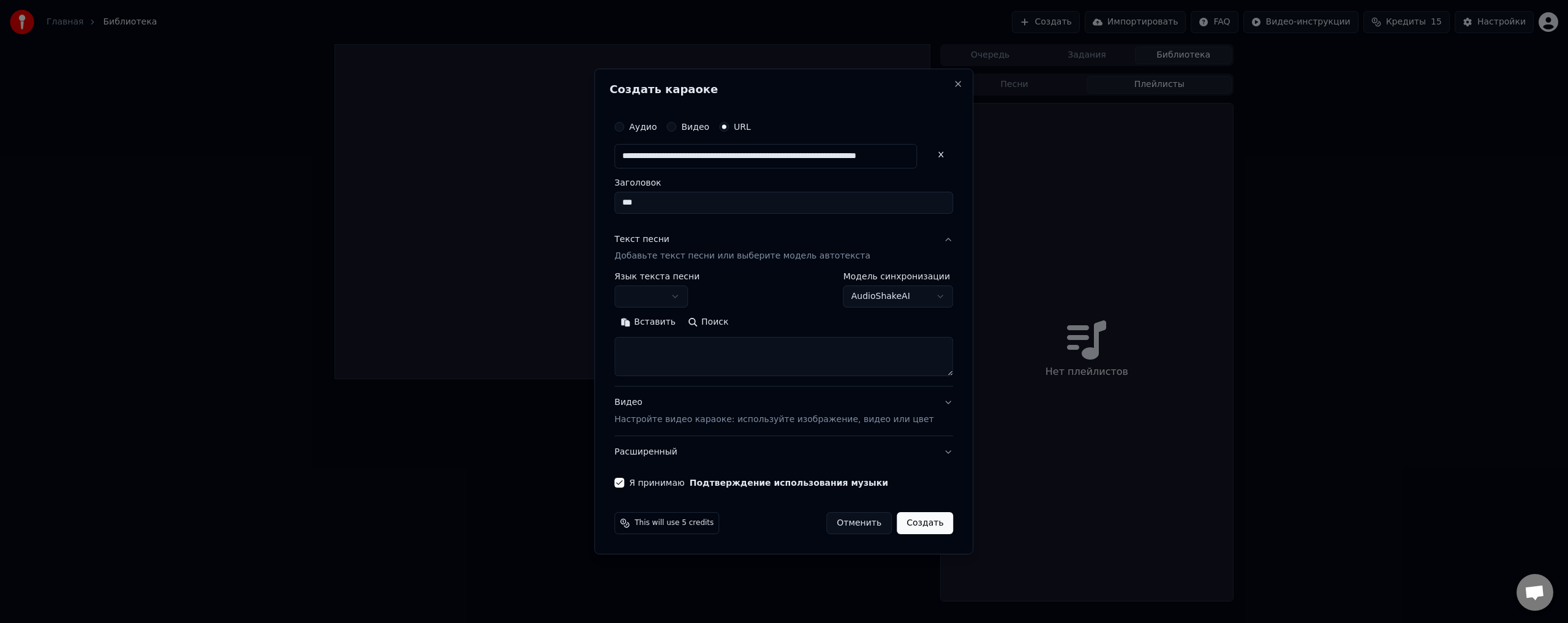
click at [917, 297] on body "**********" at bounding box center [784, 312] width 1568 height 623
select select "****"
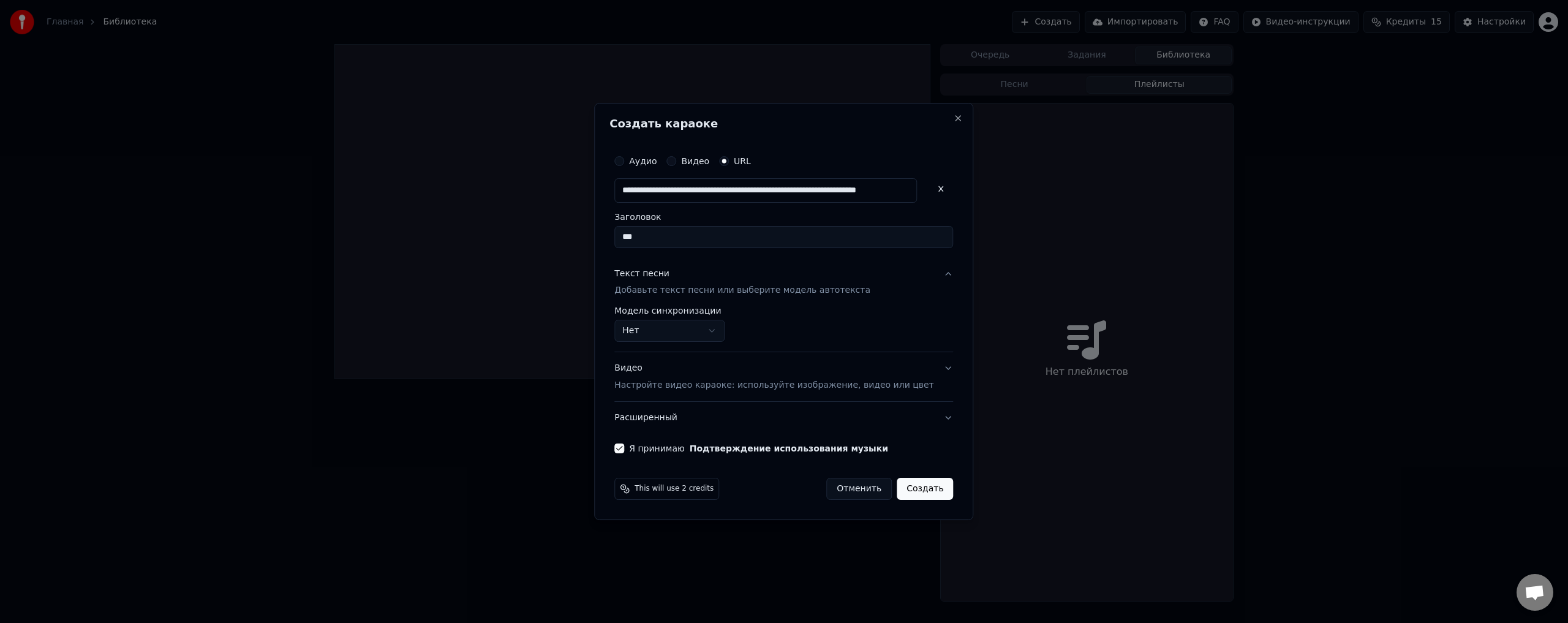
click at [786, 500] on div "This will use 2 credits Отменить Создать" at bounding box center [784, 489] width 348 height 32
click at [902, 484] on button "Создать" at bounding box center [925, 489] width 57 height 22
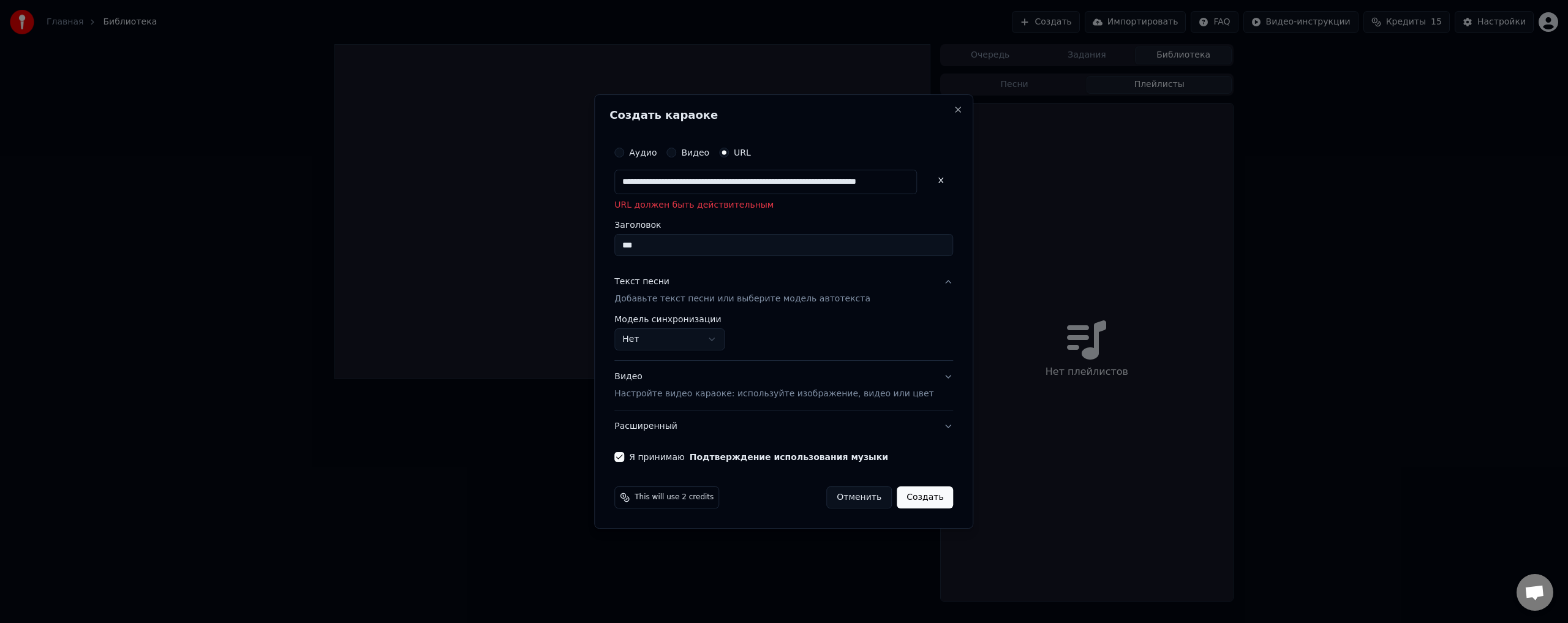
click at [776, 182] on input "**********" at bounding box center [765, 181] width 303 height 24
click at [916, 506] on button "Создать" at bounding box center [925, 497] width 57 height 22
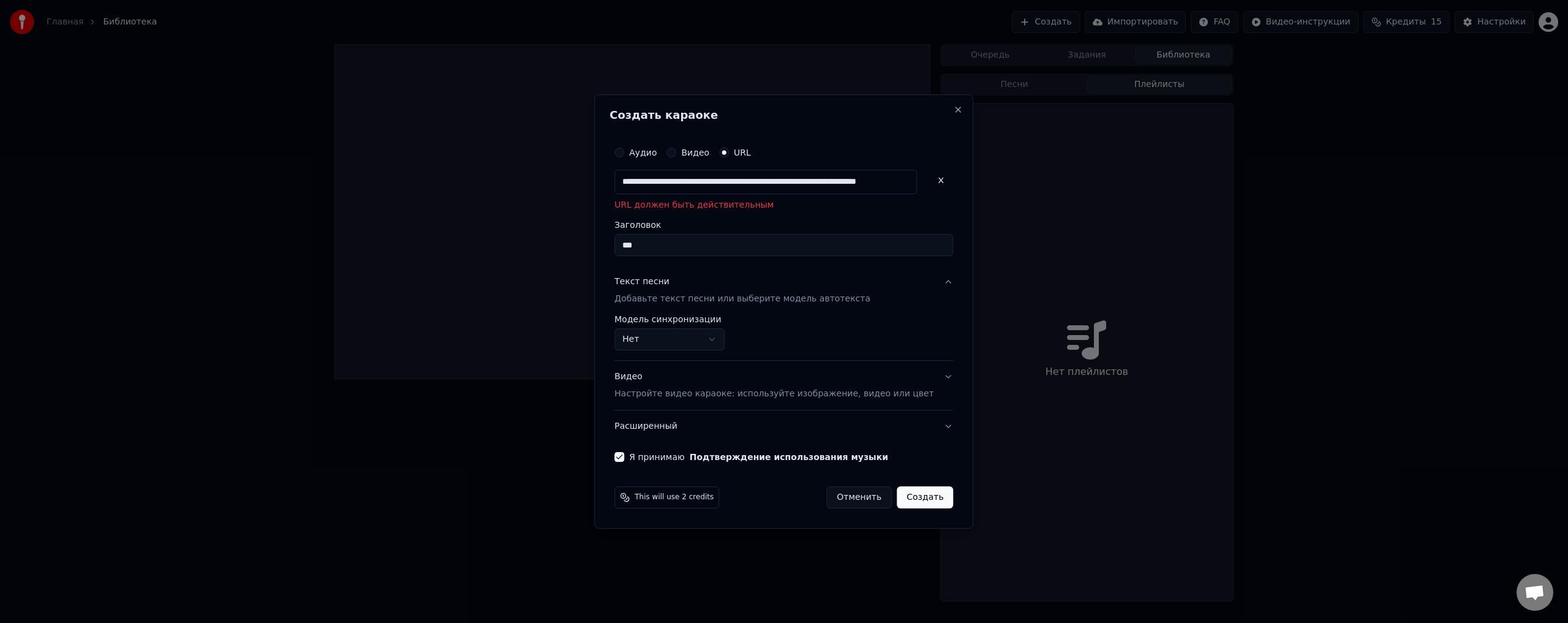
click at [917, 503] on button "Создать" at bounding box center [925, 497] width 57 height 22
click at [744, 184] on input "**********" at bounding box center [765, 181] width 303 height 24
click at [743, 183] on input "**********" at bounding box center [765, 181] width 303 height 24
paste input "text"
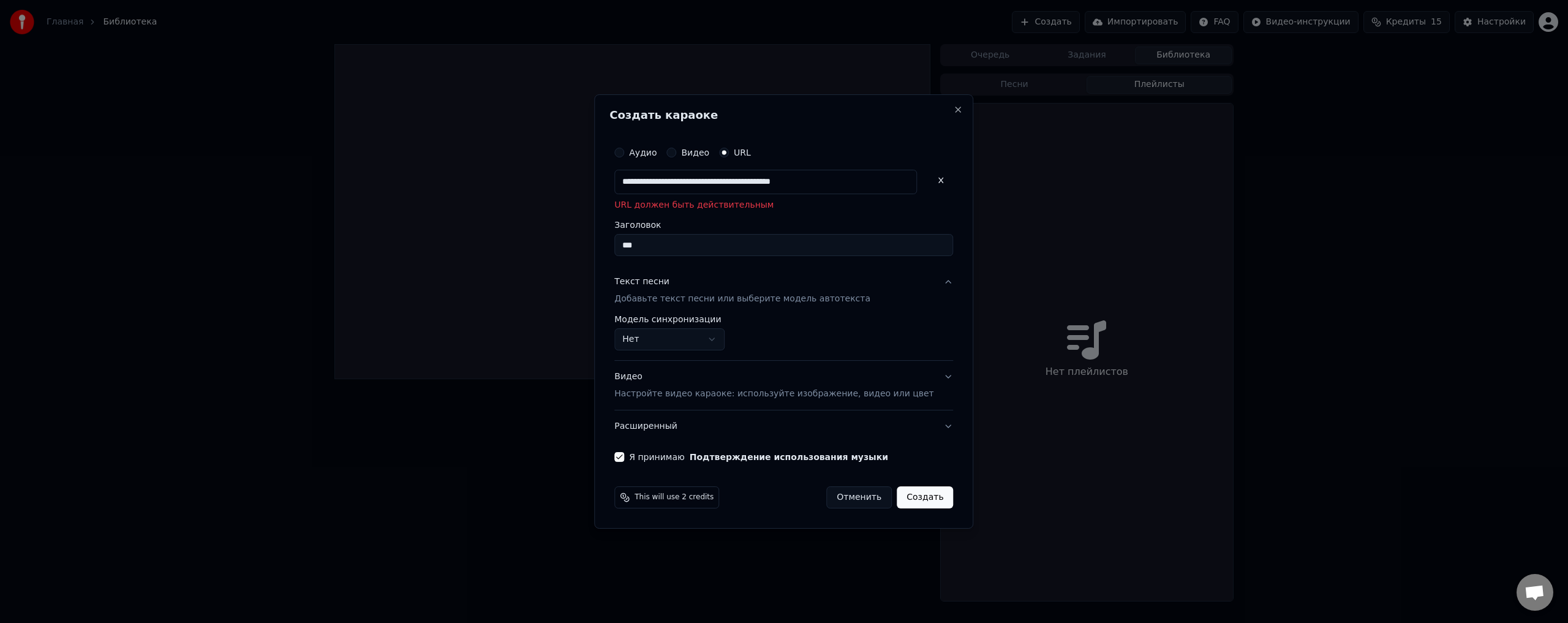
type input "**********"
click at [912, 499] on button "Создать" at bounding box center [925, 497] width 57 height 22
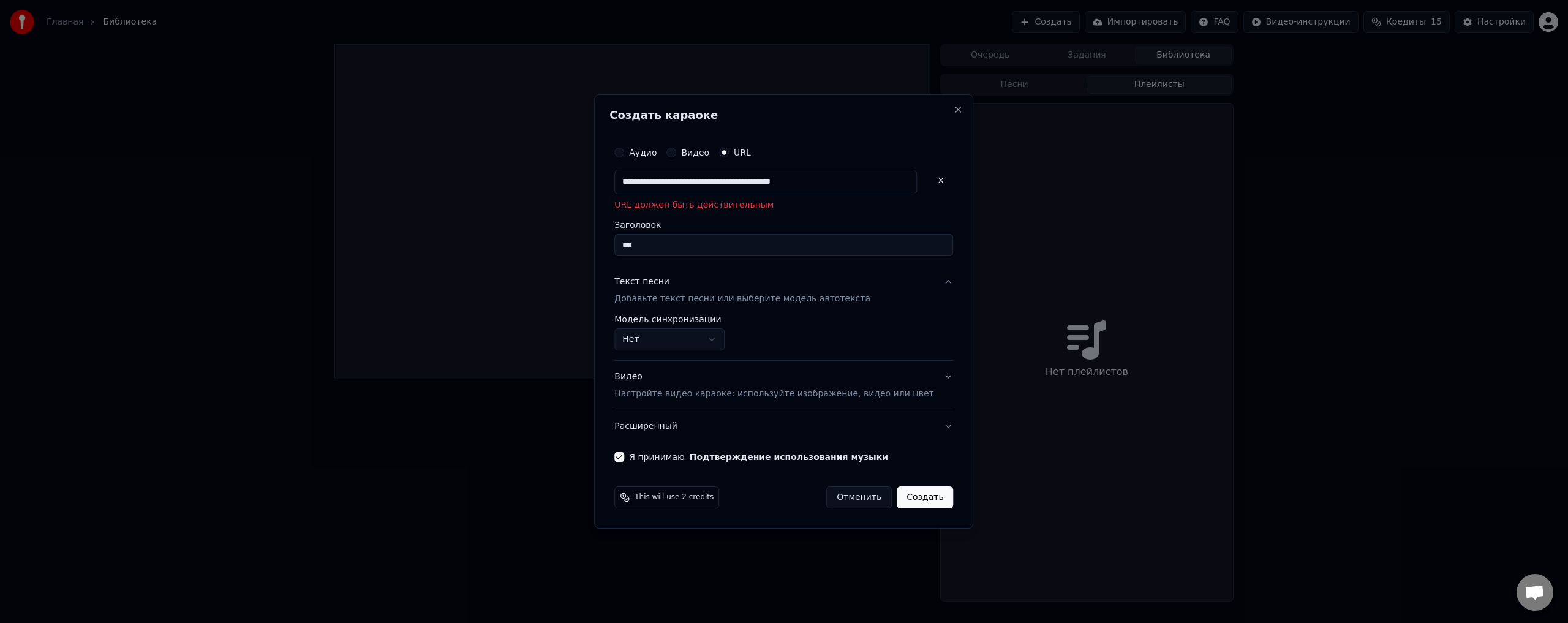
click at [695, 182] on input "**********" at bounding box center [765, 181] width 303 height 24
type input "**********"
paste input "**********"
click at [691, 182] on input "**********" at bounding box center [765, 181] width 303 height 24
type input "**********"
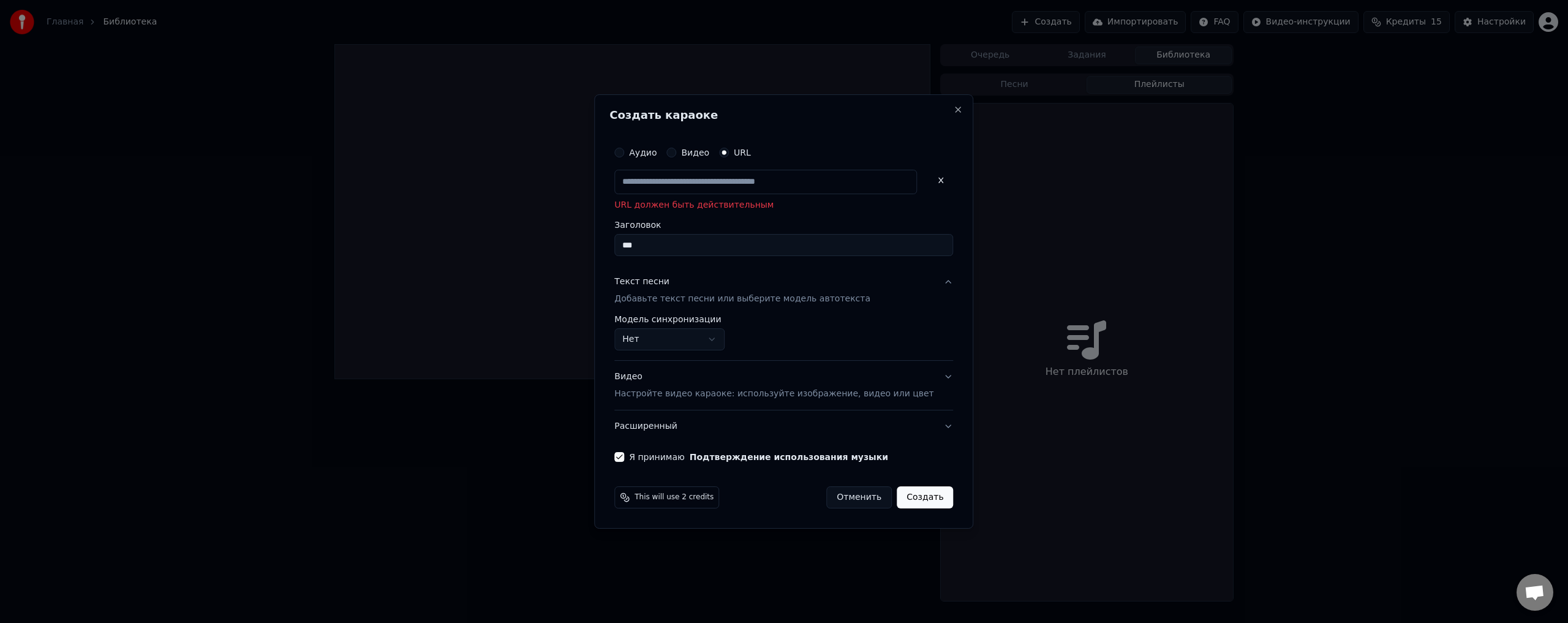
click at [906, 496] on button "Создать" at bounding box center [925, 497] width 57 height 22
type input "**********"
click at [906, 496] on button "Создать" at bounding box center [925, 497] width 57 height 22
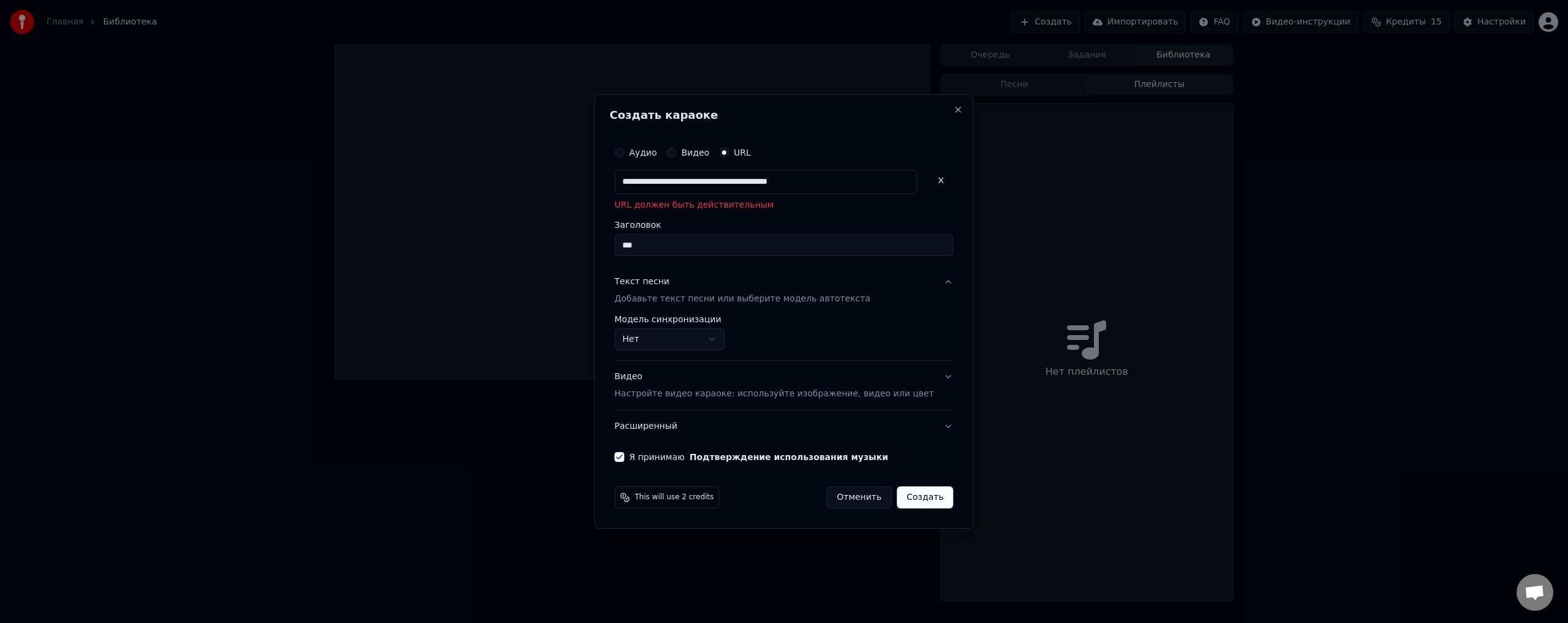
click at [929, 173] on button at bounding box center [941, 181] width 24 height 22
